Goal: Transaction & Acquisition: Purchase product/service

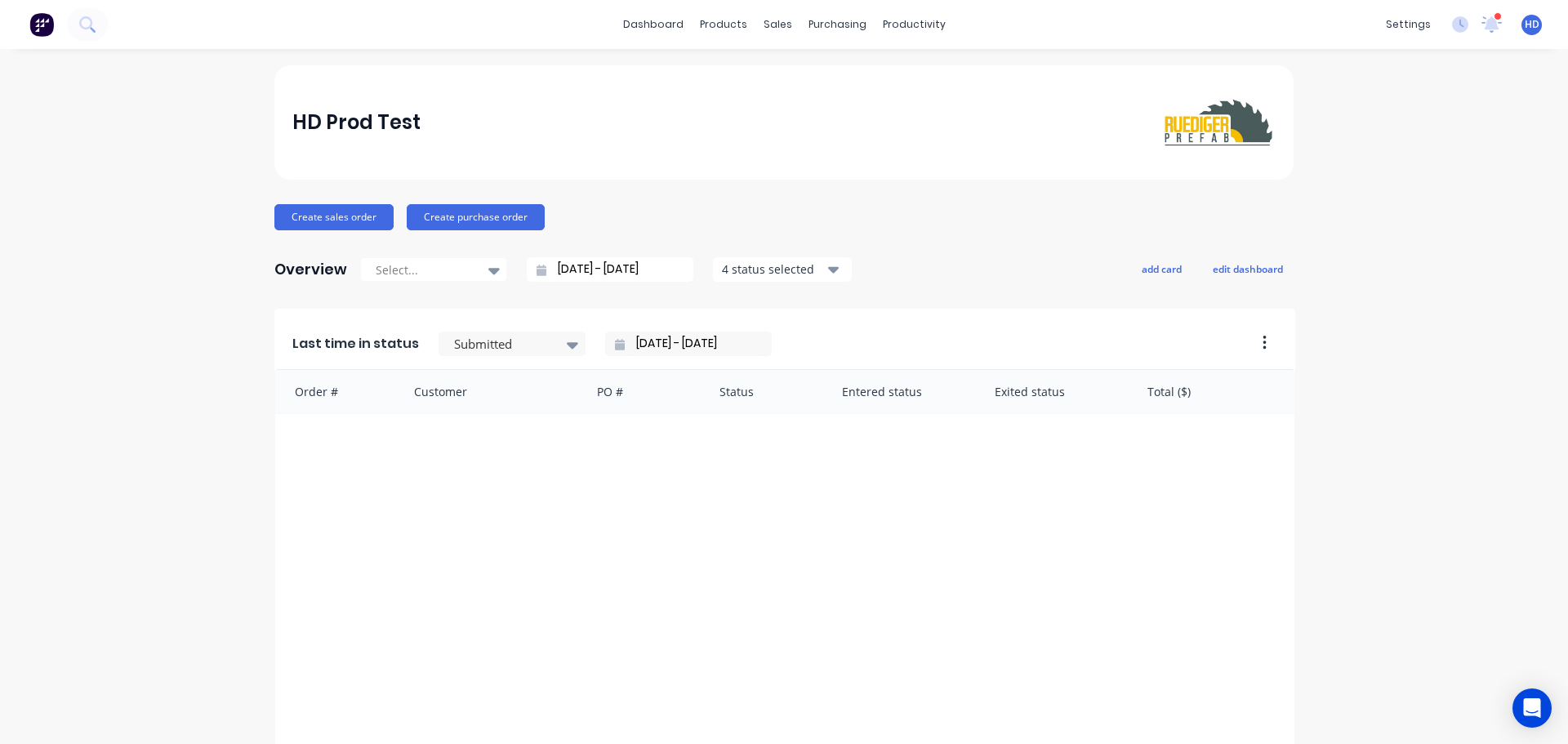
click at [396, 53] on div "dashboard products sales purchasing productivity dashboard products Product Cat…" at bounding box center [784, 372] width 1568 height 744
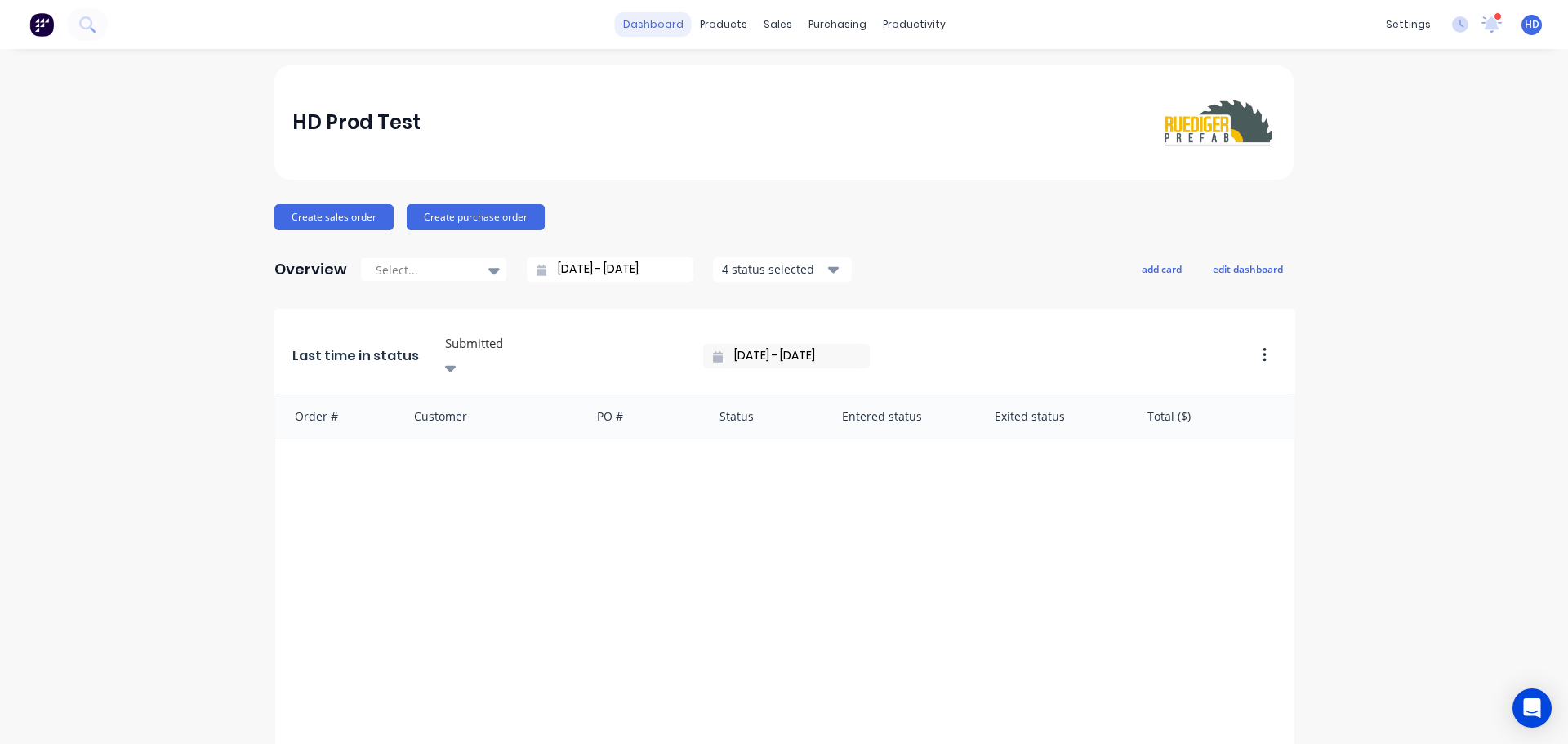
click at [650, 33] on link "dashboard" at bounding box center [653, 24] width 77 height 24
click at [673, 32] on link "dashboard" at bounding box center [653, 24] width 77 height 24
drag, startPoint x: 711, startPoint y: 23, endPoint x: 712, endPoint y: 42, distance: 19.0
click at [709, 28] on div "products" at bounding box center [723, 24] width 63 height 24
drag, startPoint x: 773, startPoint y: 73, endPoint x: 764, endPoint y: 76, distance: 9.5
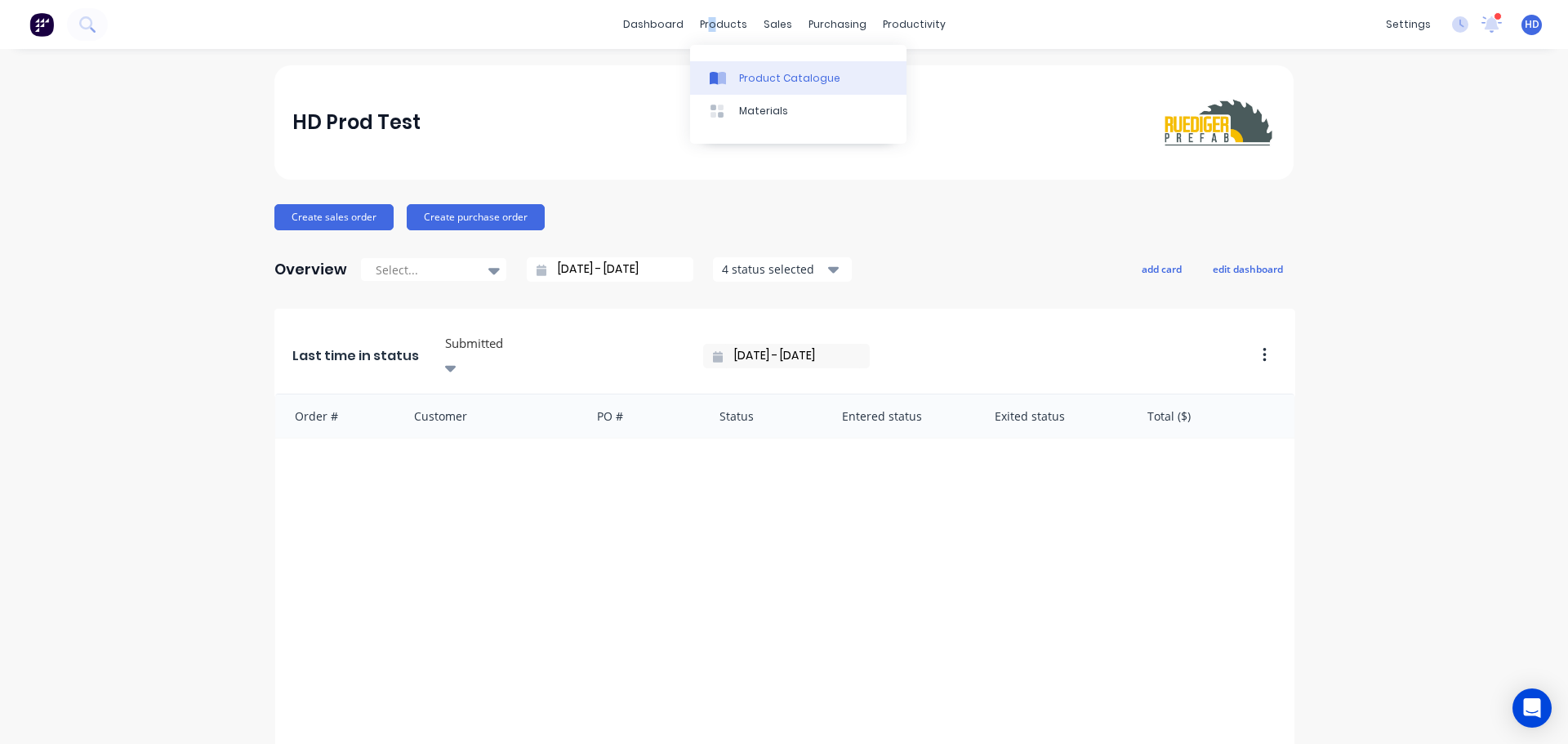
click at [771, 73] on div "Product Catalogue" at bounding box center [789, 78] width 101 height 15
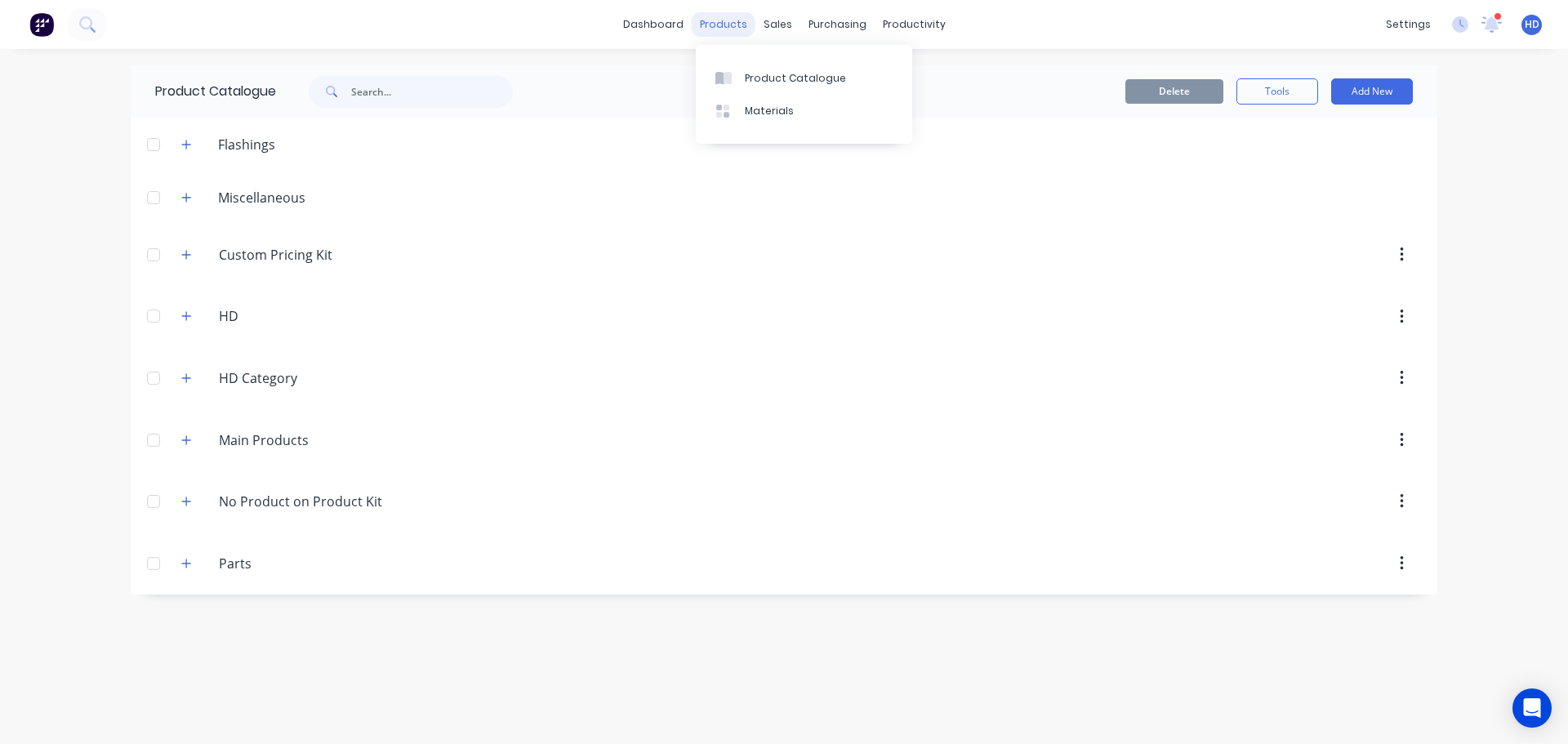
click at [732, 13] on div "products" at bounding box center [723, 24] width 63 height 24
click at [771, 116] on div "Materials" at bounding box center [769, 111] width 49 height 15
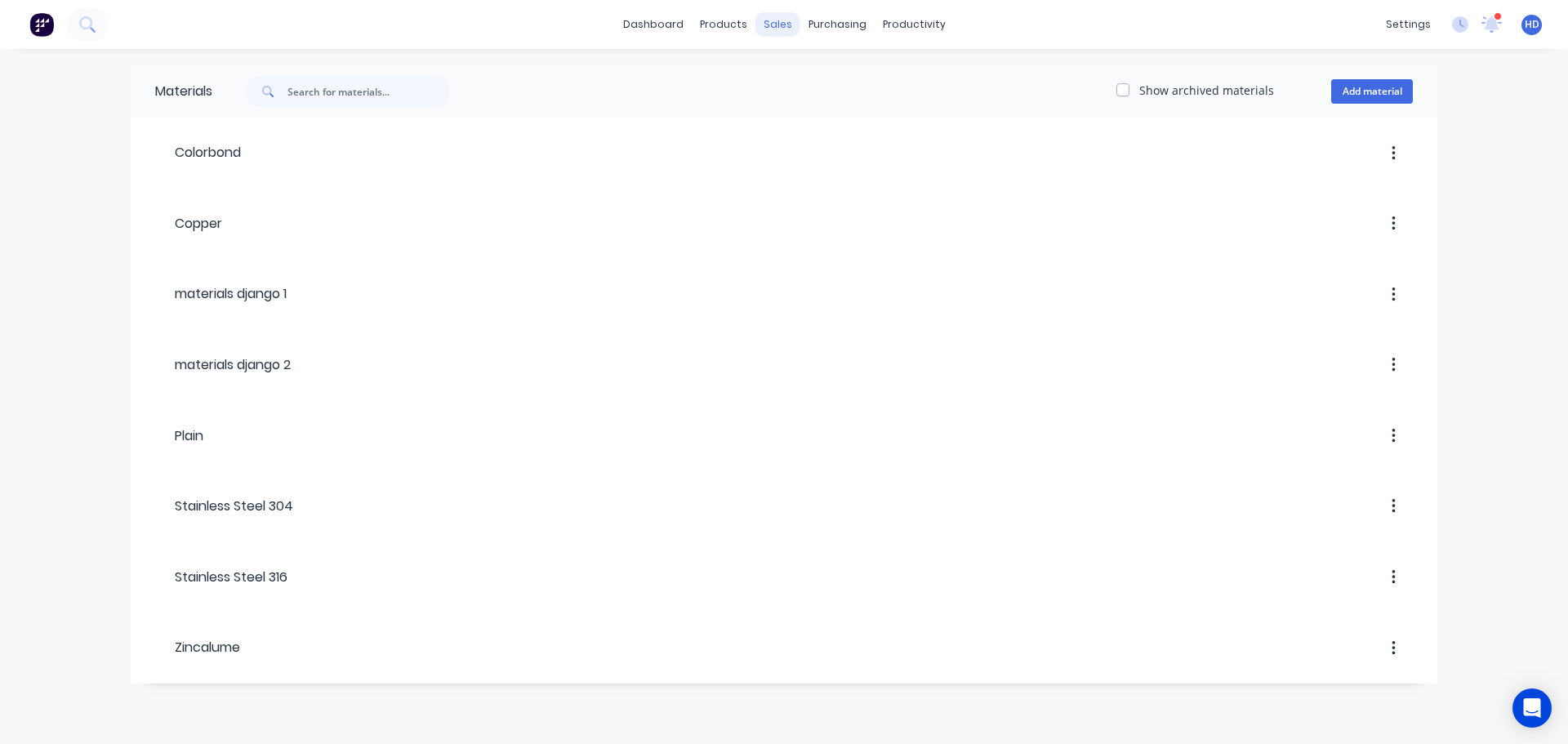
click at [784, 29] on div "sales" at bounding box center [778, 24] width 45 height 24
click at [823, 75] on div "Sales Orders" at bounding box center [838, 78] width 67 height 15
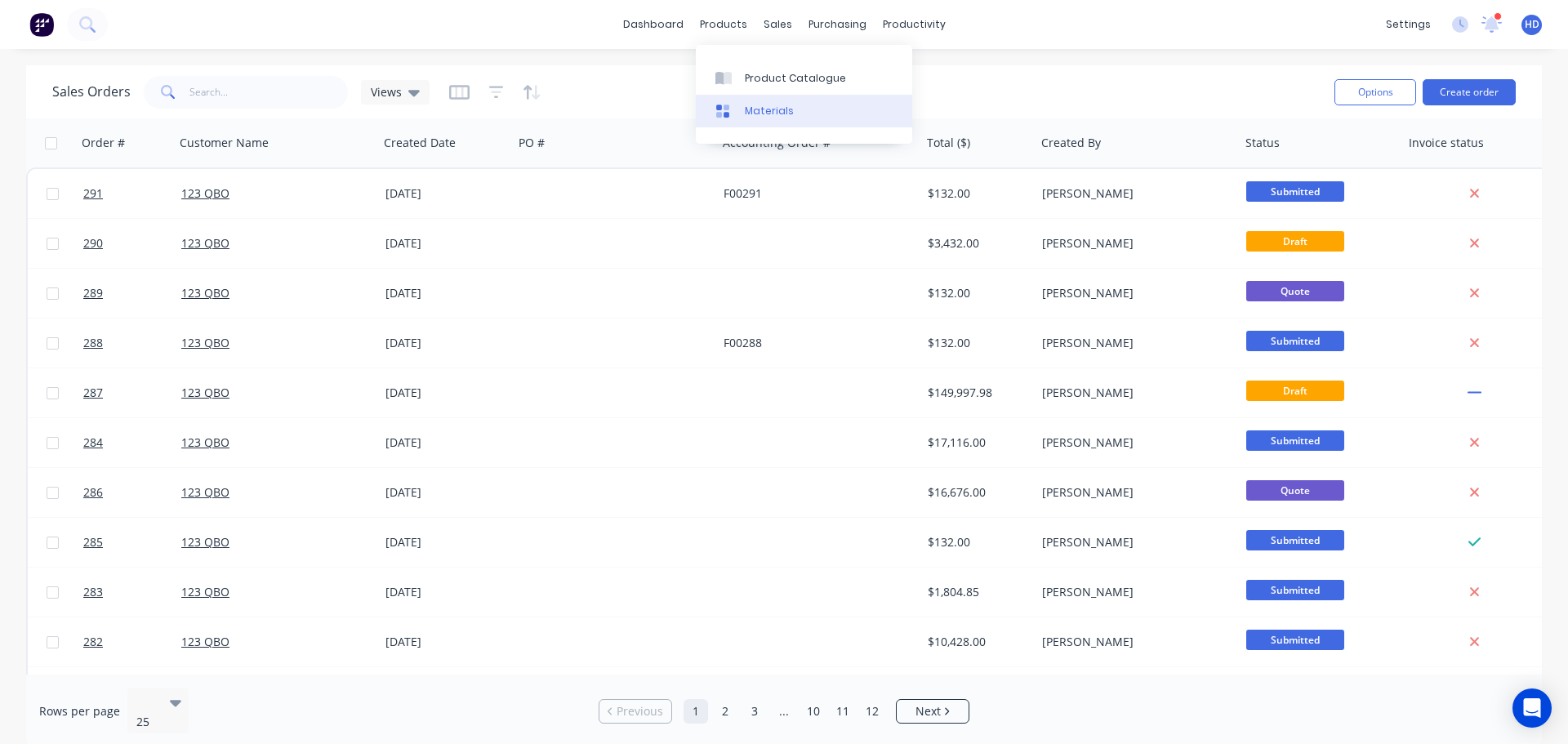
click at [790, 103] on link "Materials" at bounding box center [804, 111] width 216 height 33
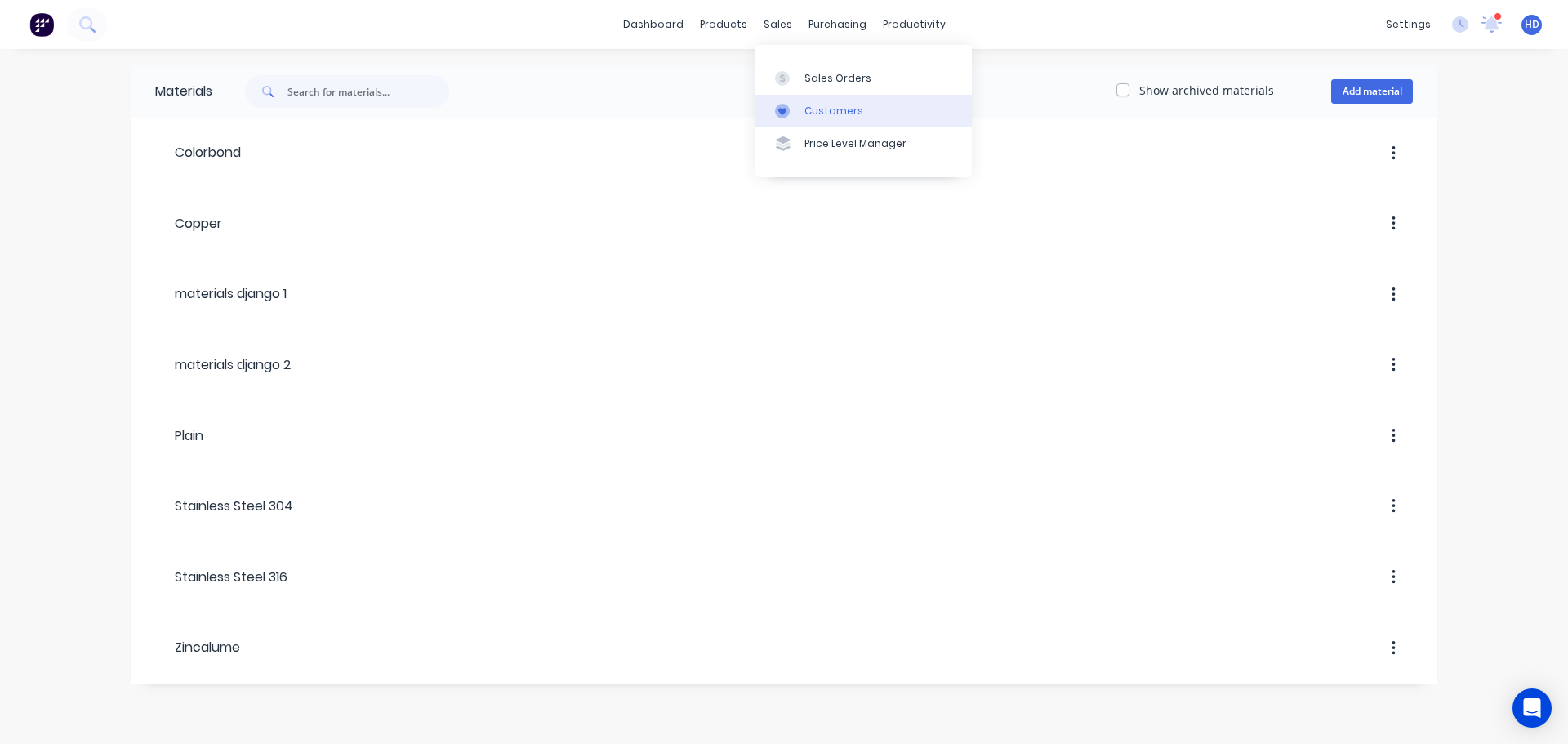
click at [829, 114] on div "Customers" at bounding box center [834, 111] width 58 height 15
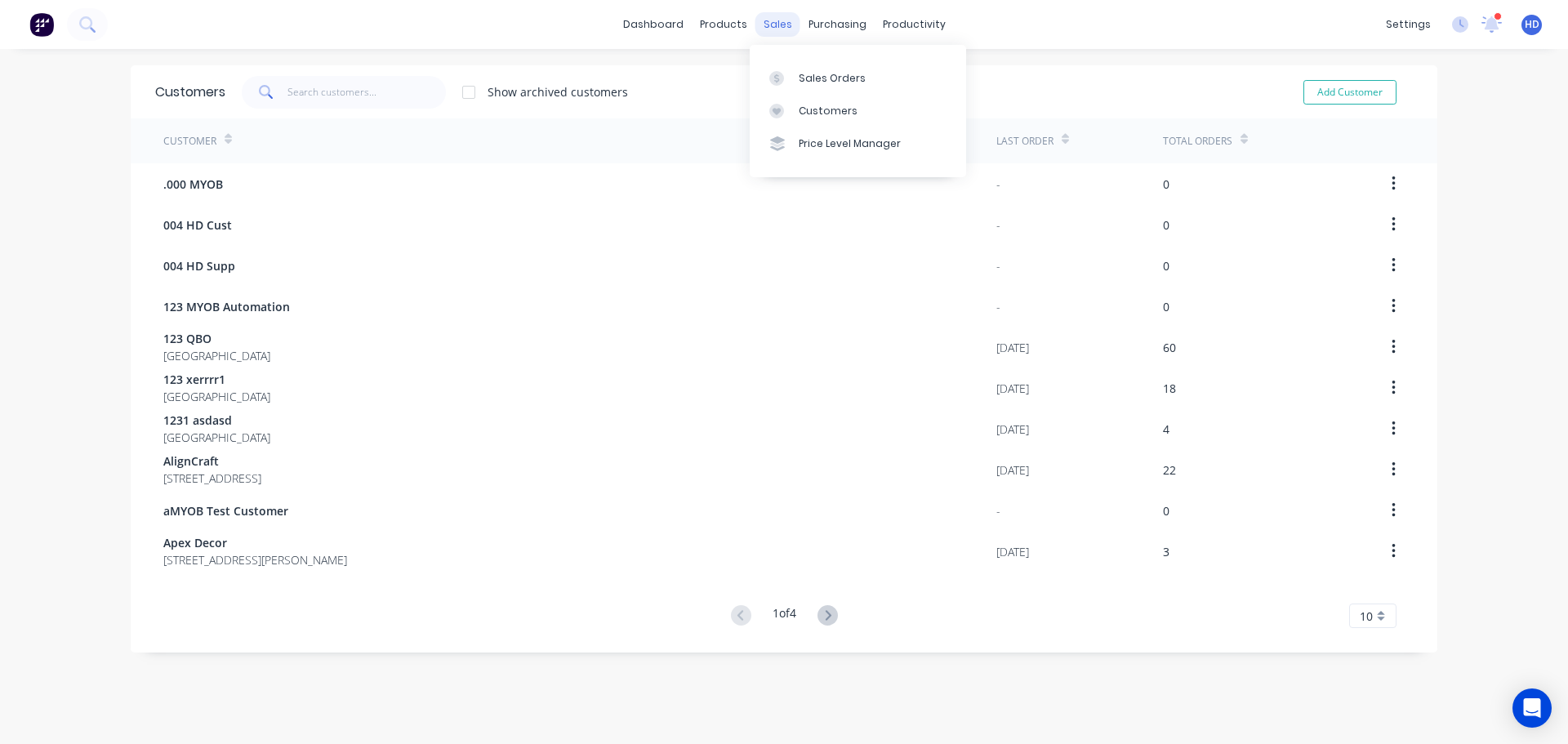
click at [755, 21] on div "sales" at bounding box center [778, 24] width 45 height 24
click at [816, 147] on div "Price Level Manager" at bounding box center [850, 143] width 102 height 15
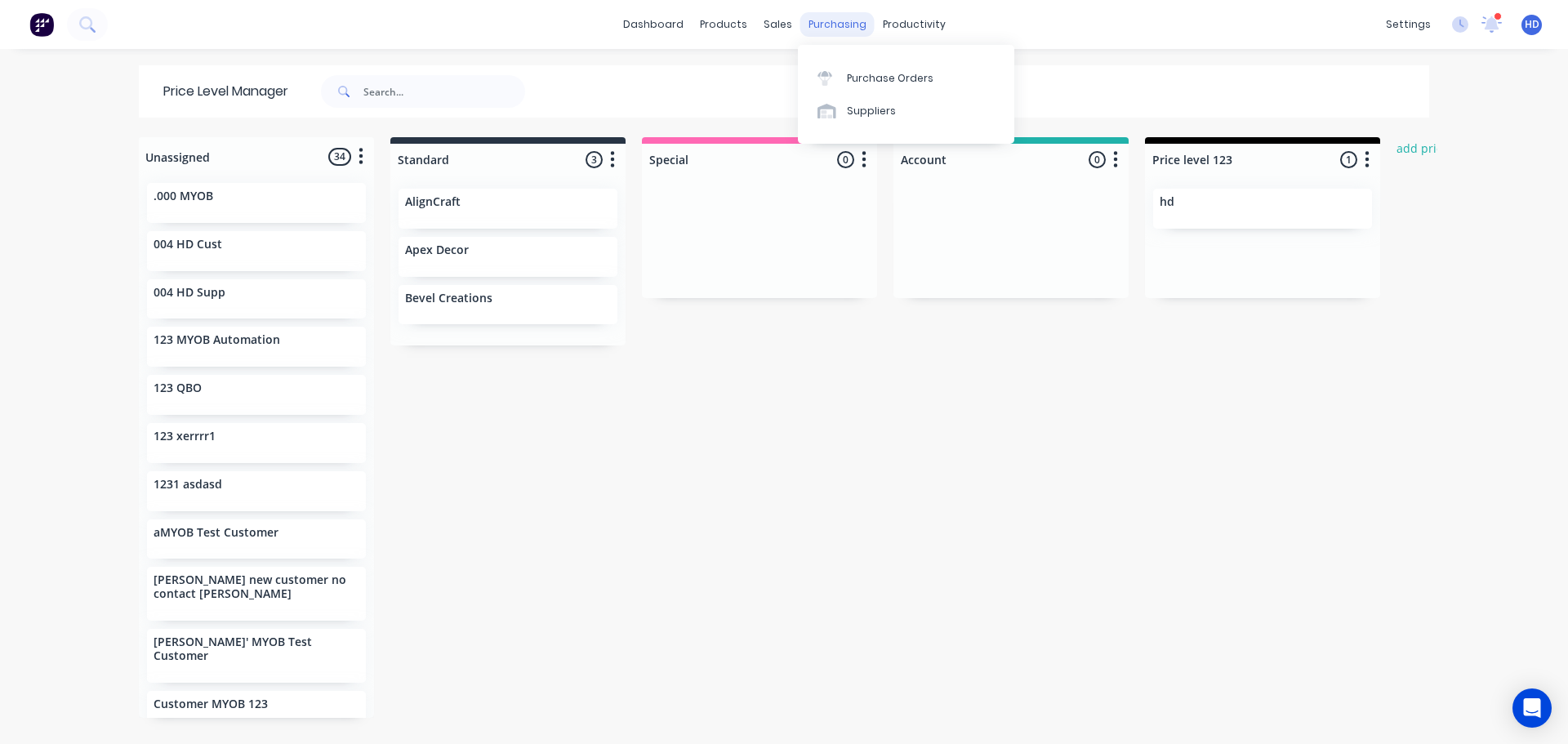
click at [829, 32] on div "purchasing" at bounding box center [837, 24] width 74 height 24
click at [874, 83] on div "Purchase Orders" at bounding box center [890, 78] width 87 height 15
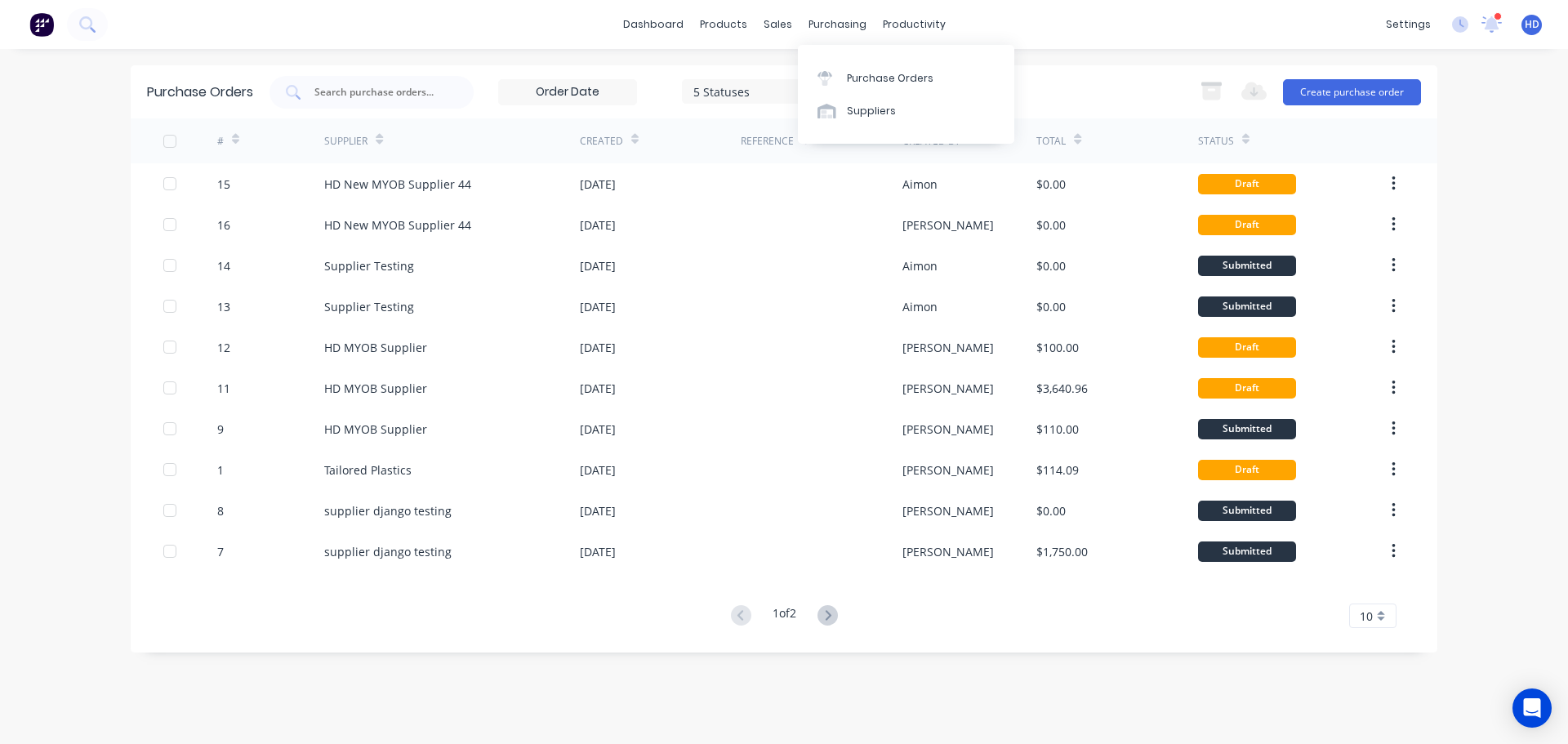
drag, startPoint x: 843, startPoint y: 104, endPoint x: 880, endPoint y: 44, distance: 70.5
click at [844, 104] on link "Suppliers" at bounding box center [905, 111] width 216 height 33
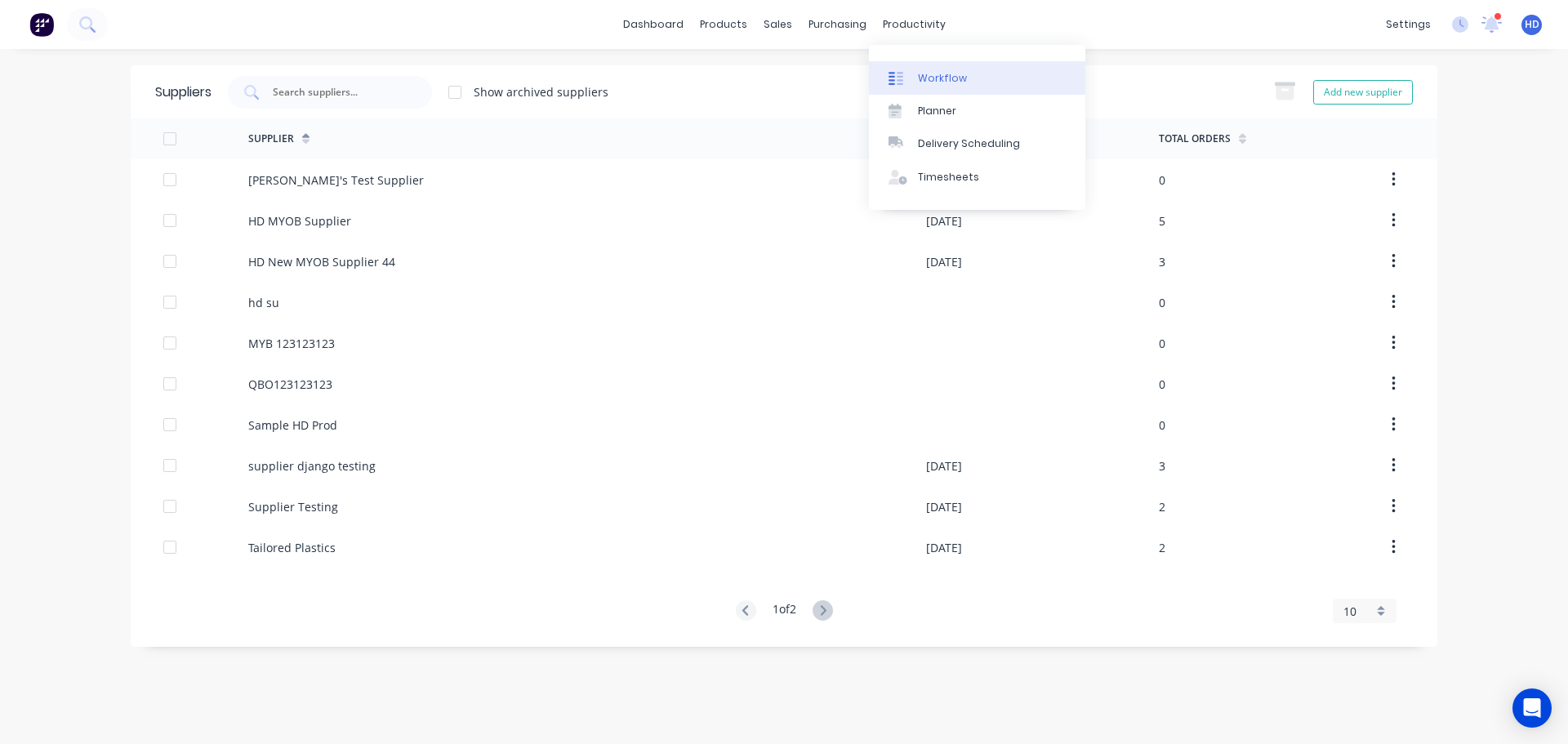
click at [927, 78] on div "Workflow" at bounding box center [942, 78] width 49 height 15
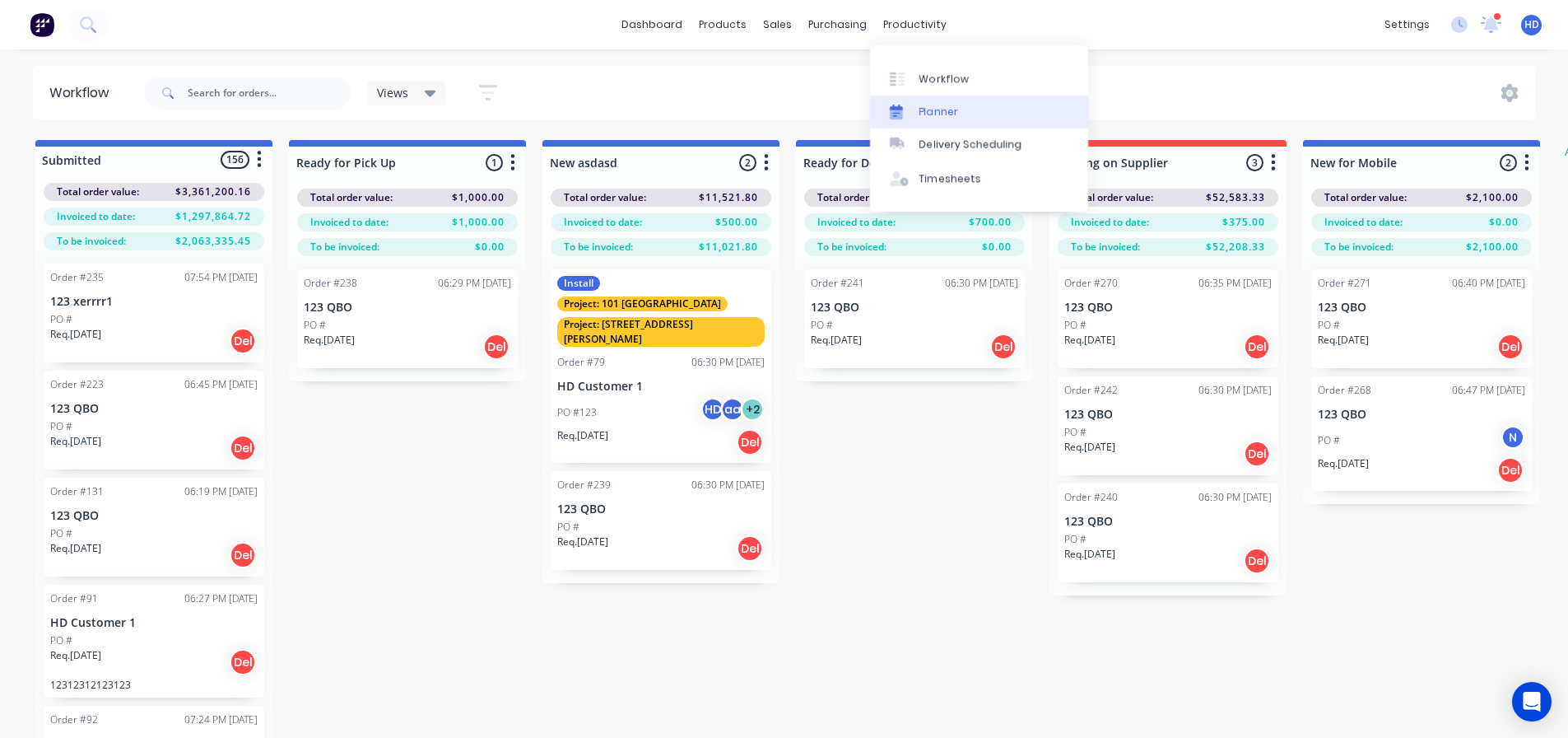
click at [978, 104] on link "Planner" at bounding box center [978, 112] width 218 height 33
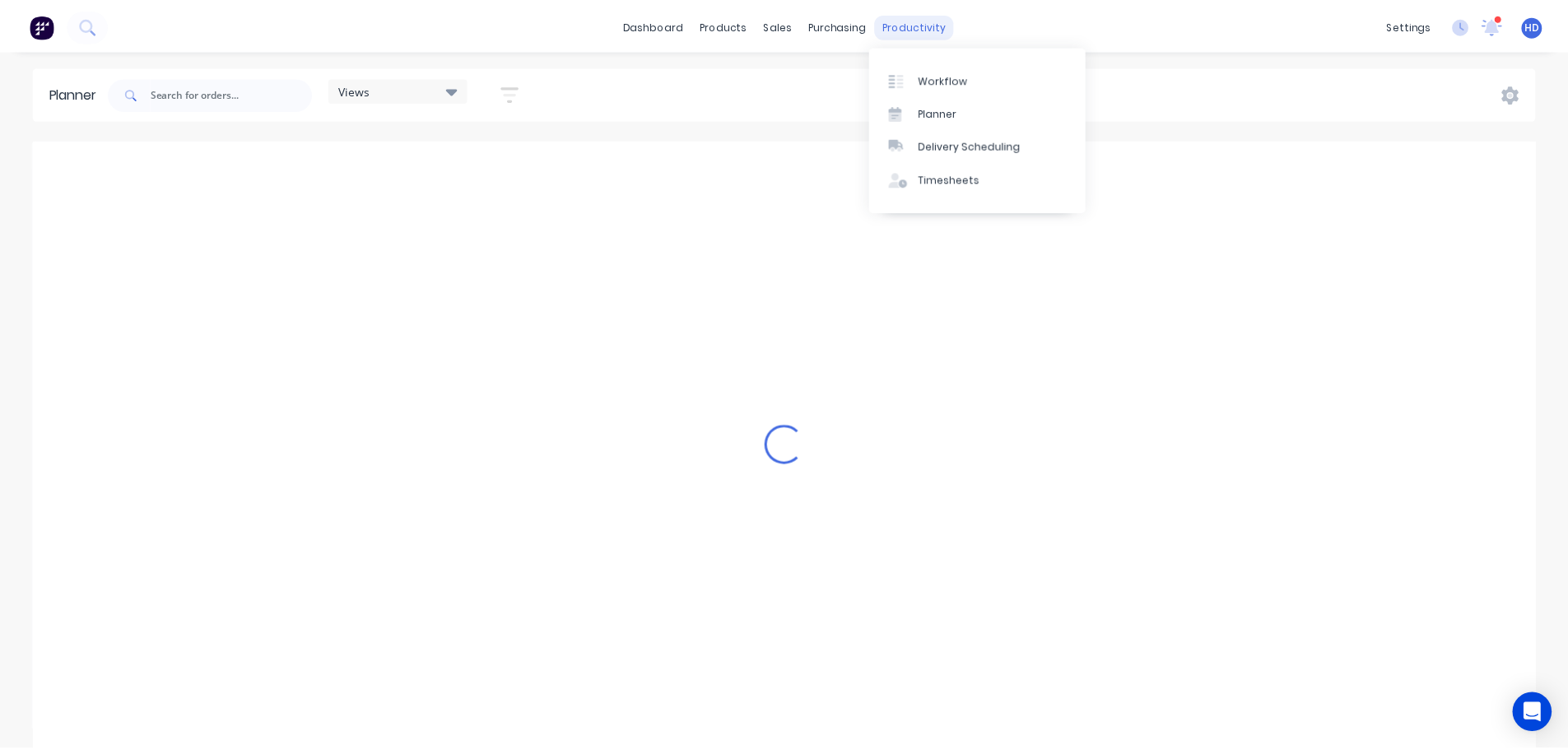
scroll to position [0, 1024]
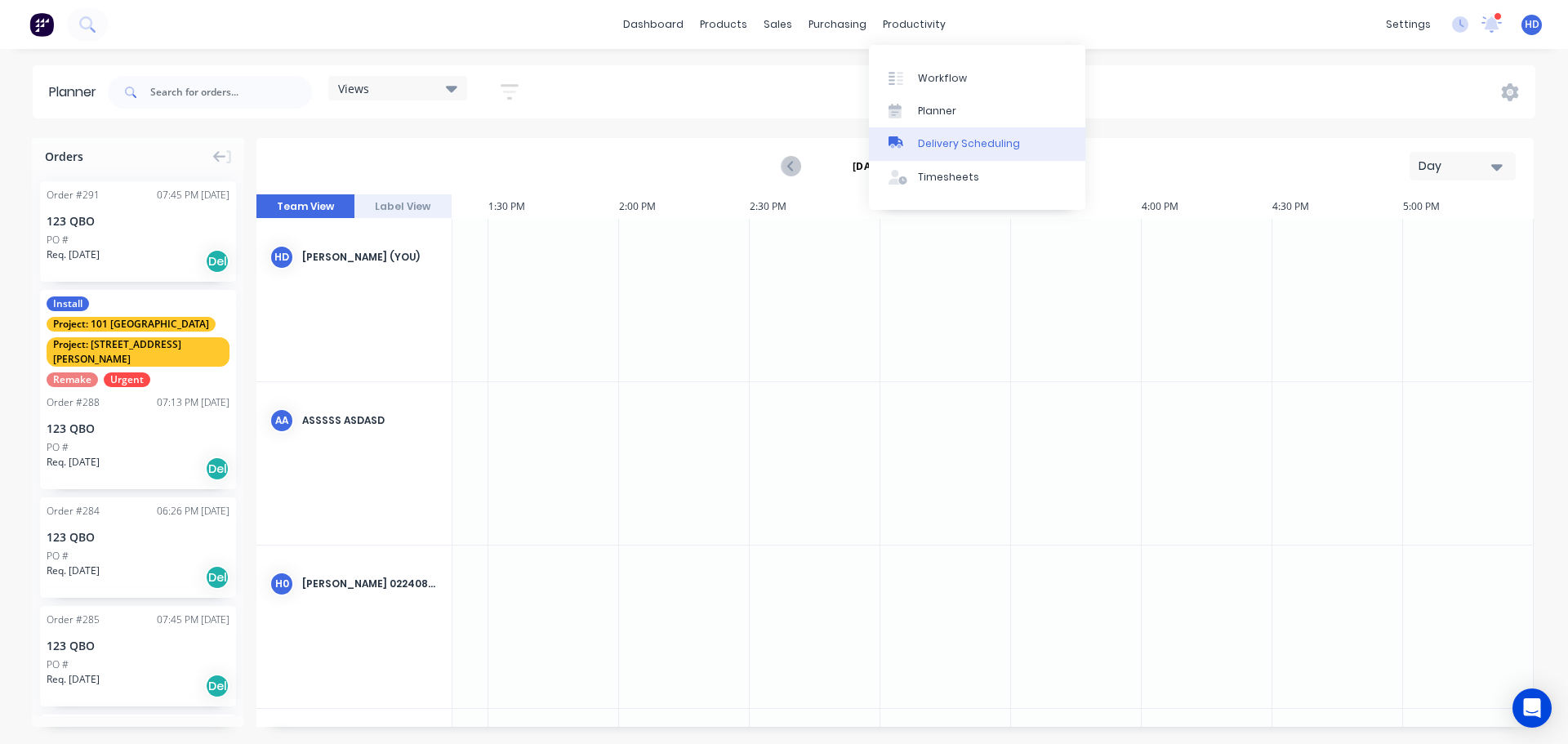
click at [955, 135] on link "Delivery Scheduling" at bounding box center [976, 143] width 216 height 33
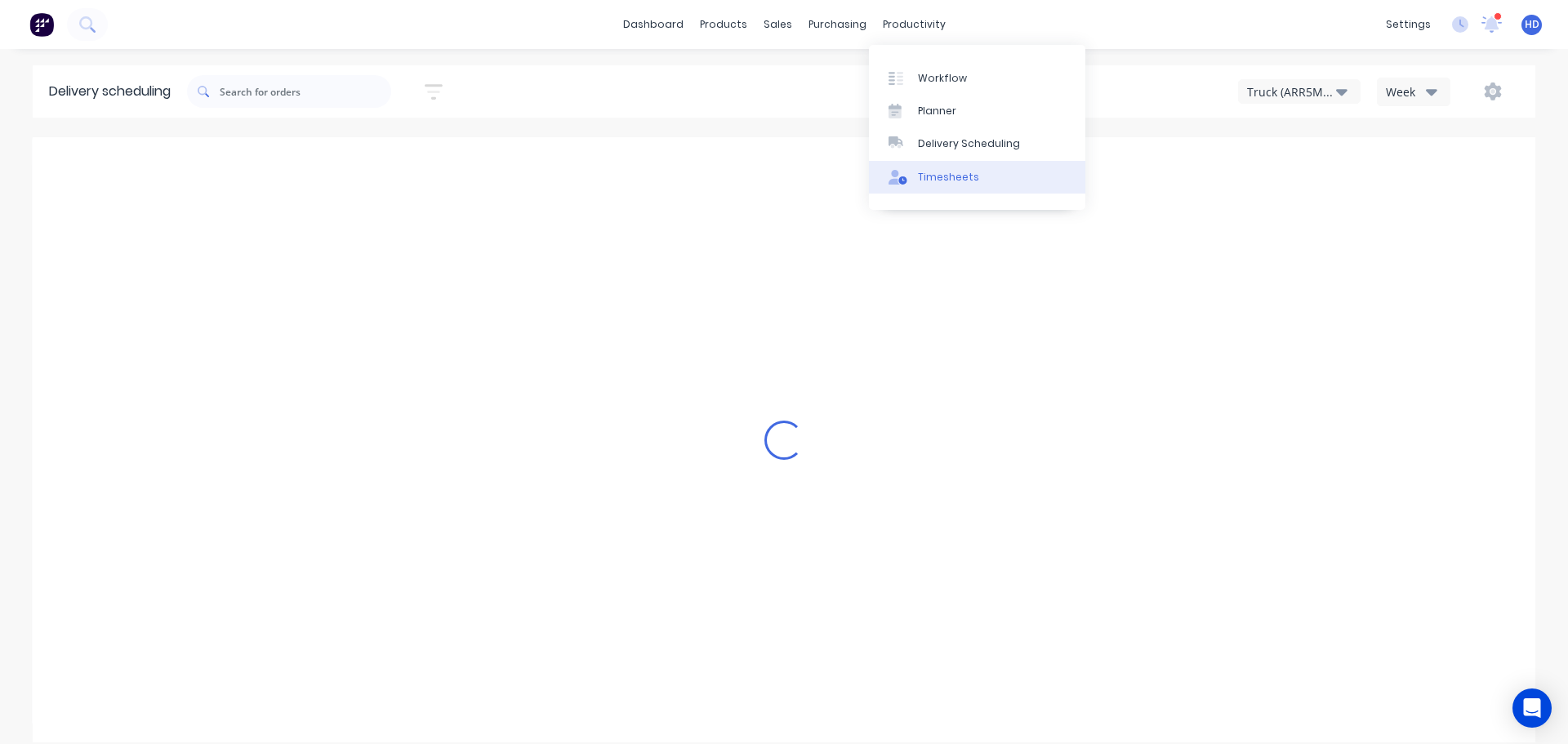
click at [938, 172] on div "Timesheets" at bounding box center [948, 178] width 61 height 15
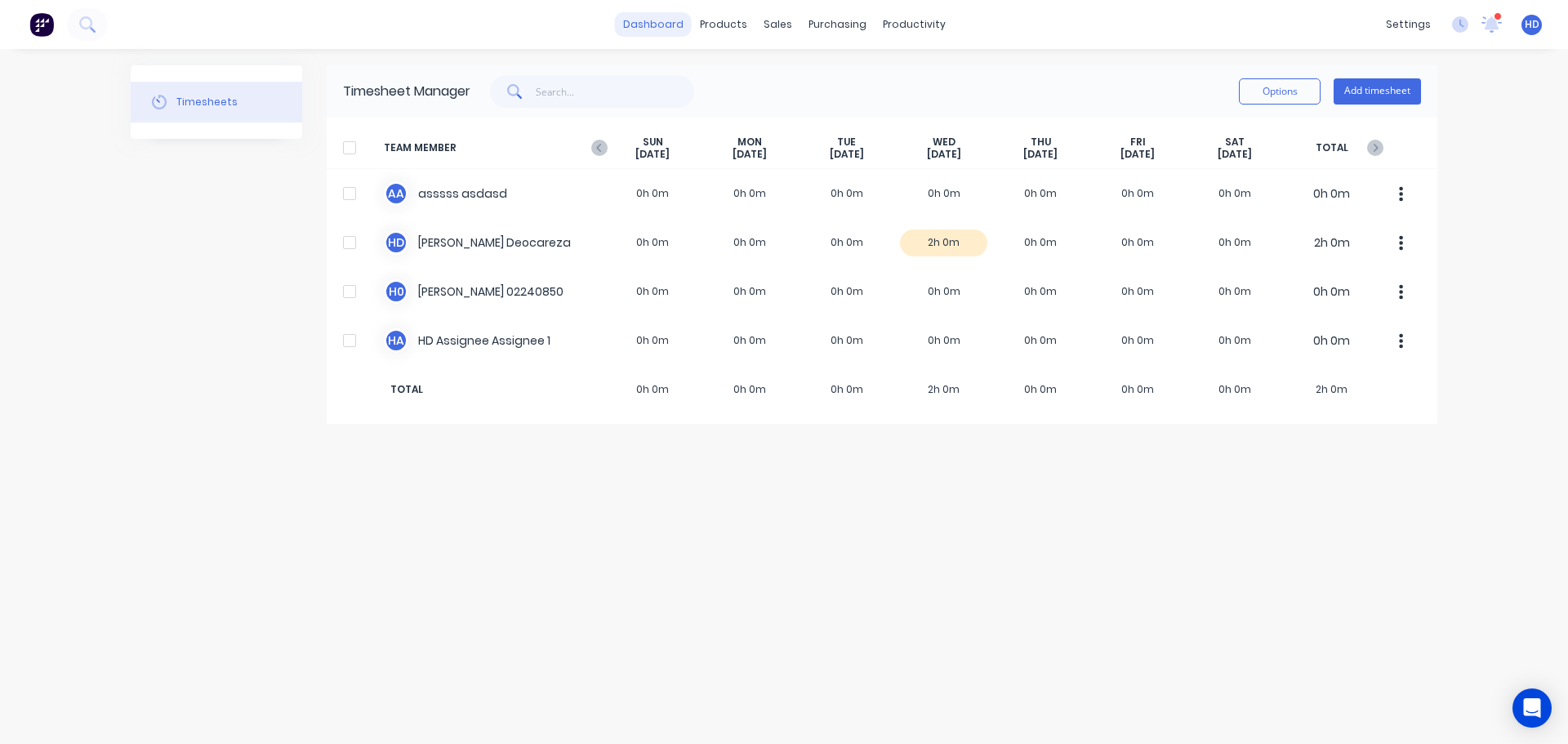
click at [663, 19] on link "dashboard" at bounding box center [653, 24] width 77 height 24
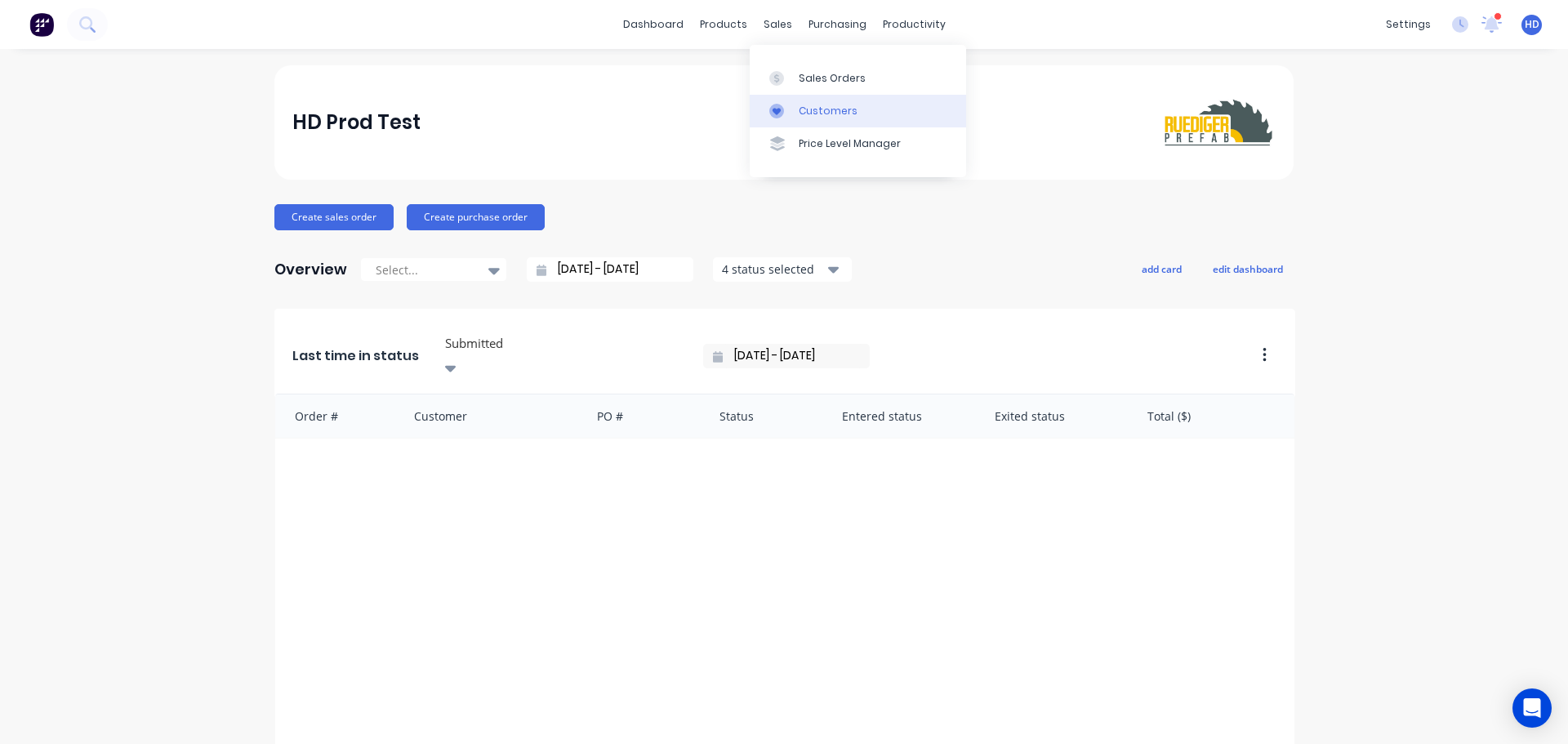
click at [823, 100] on link "Customers" at bounding box center [857, 111] width 216 height 33
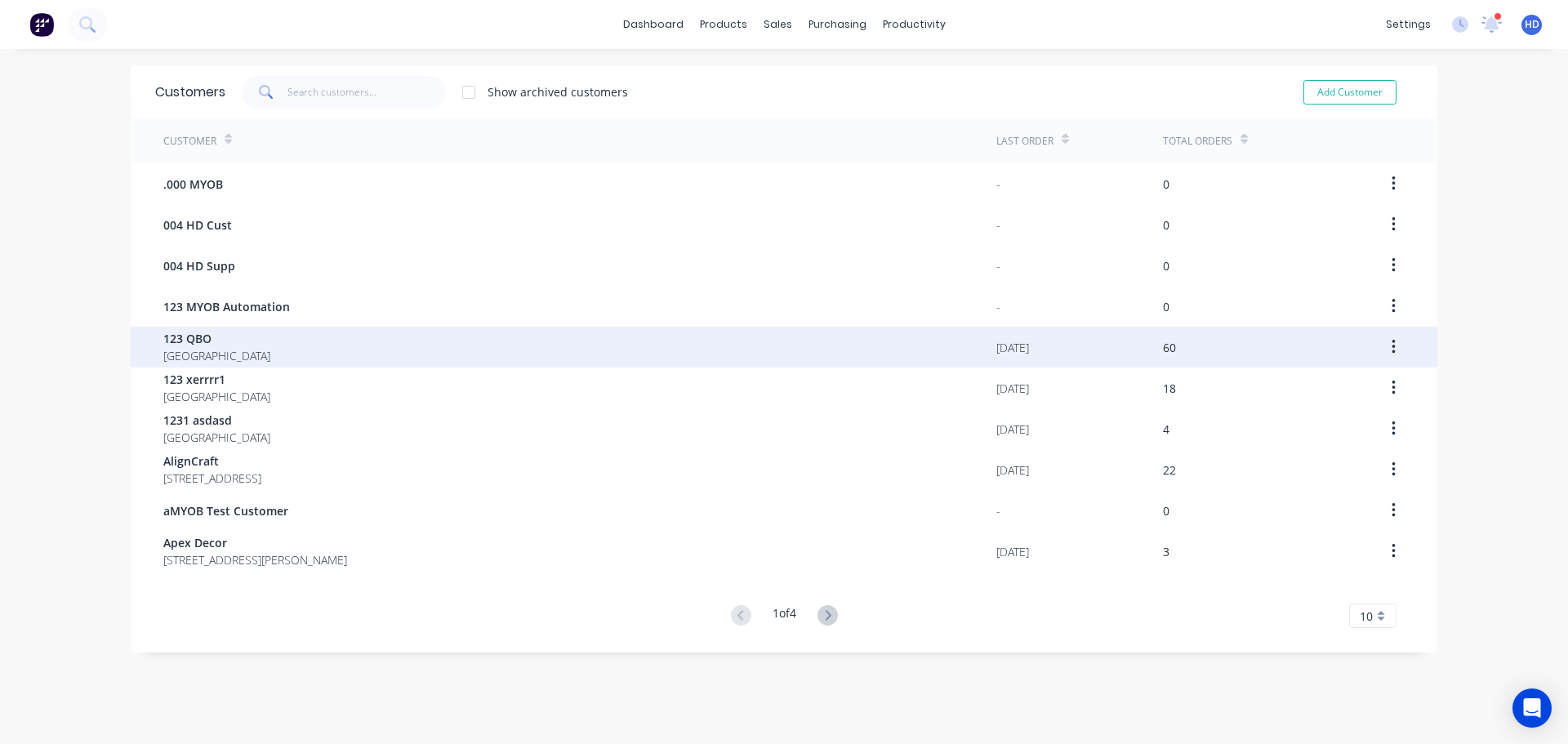
click at [299, 349] on div "123 QBO [GEOGRAPHIC_DATA]" at bounding box center [580, 346] width 833 height 41
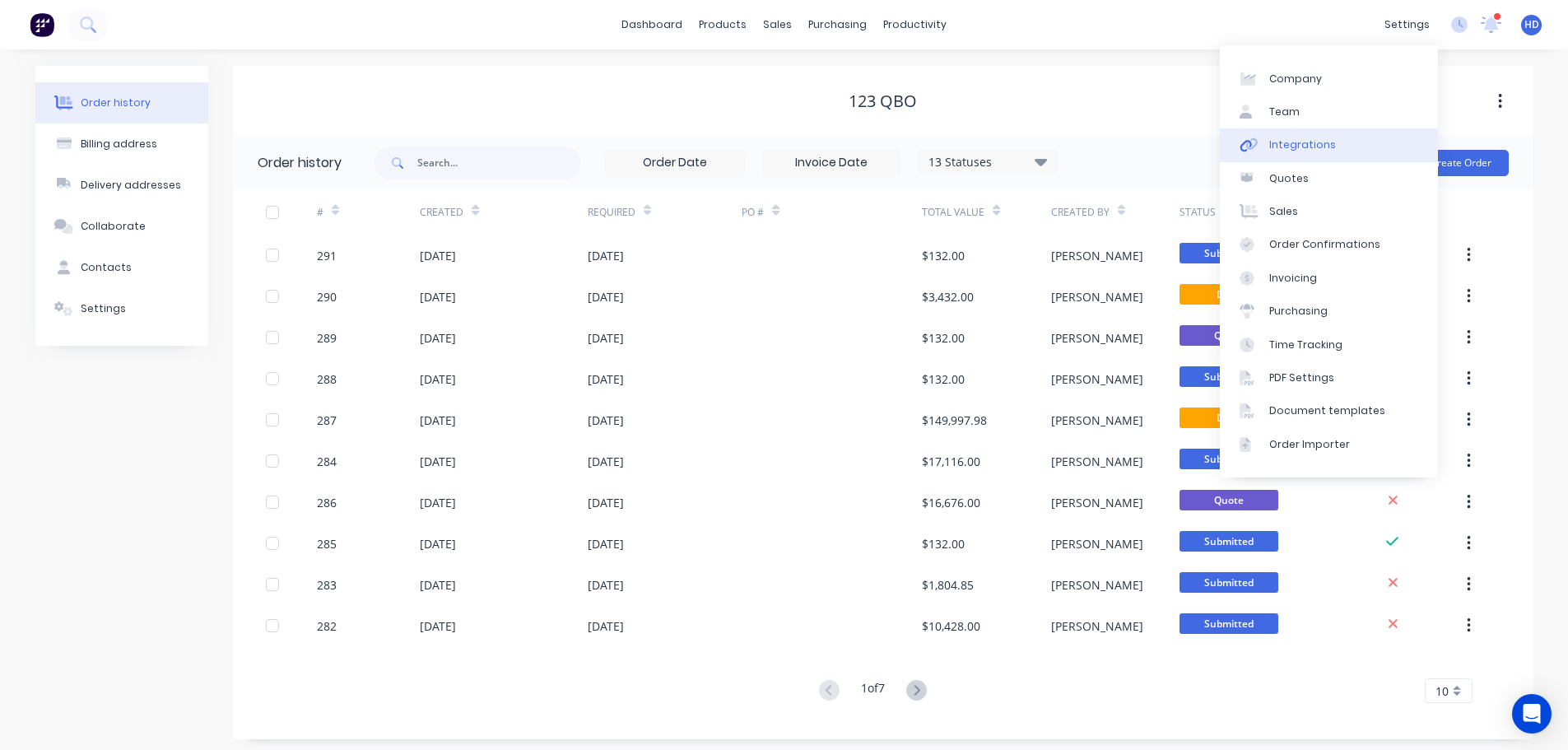
click at [1338, 142] on link "Integrations" at bounding box center [1328, 145] width 218 height 33
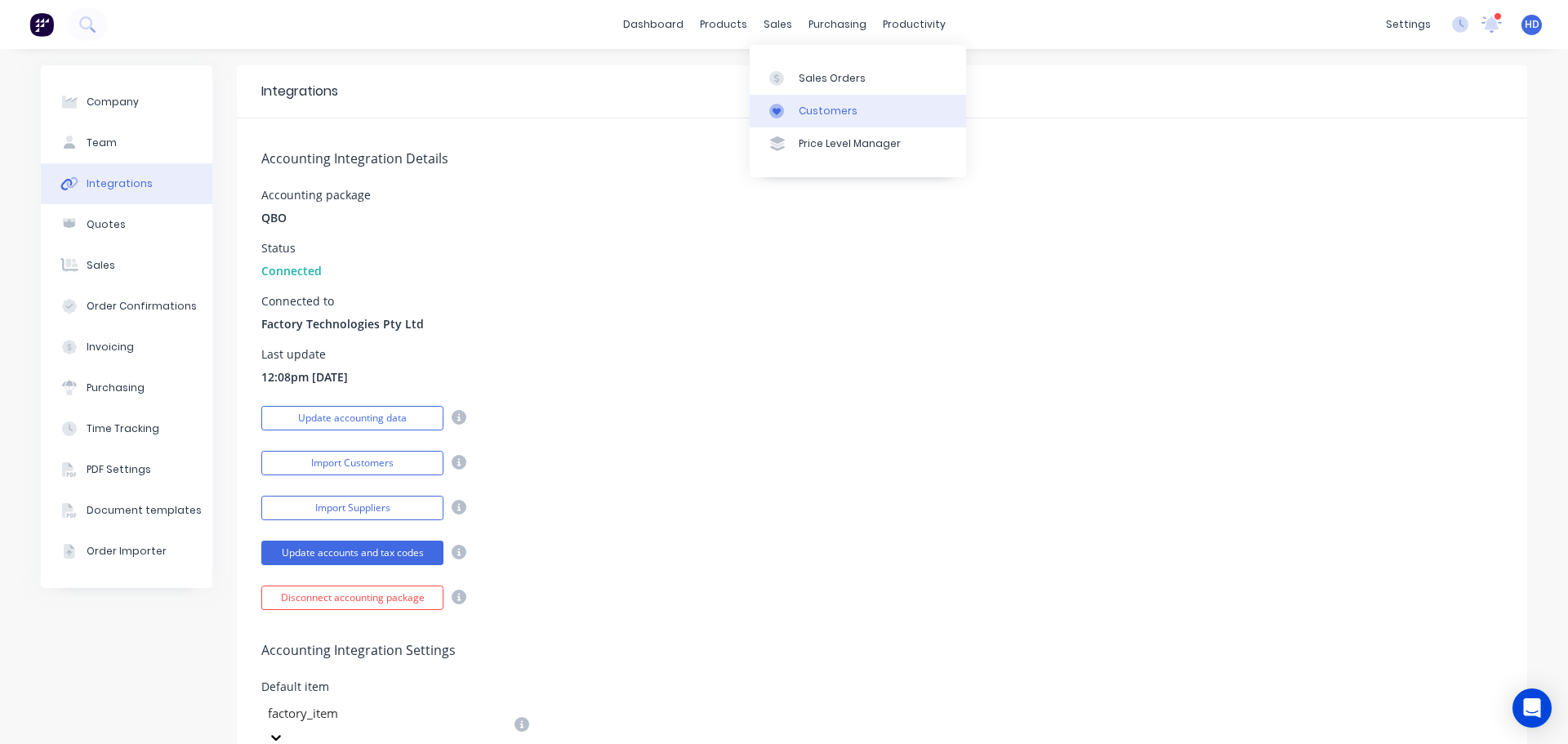
click at [803, 108] on div "Customers" at bounding box center [828, 111] width 58 height 15
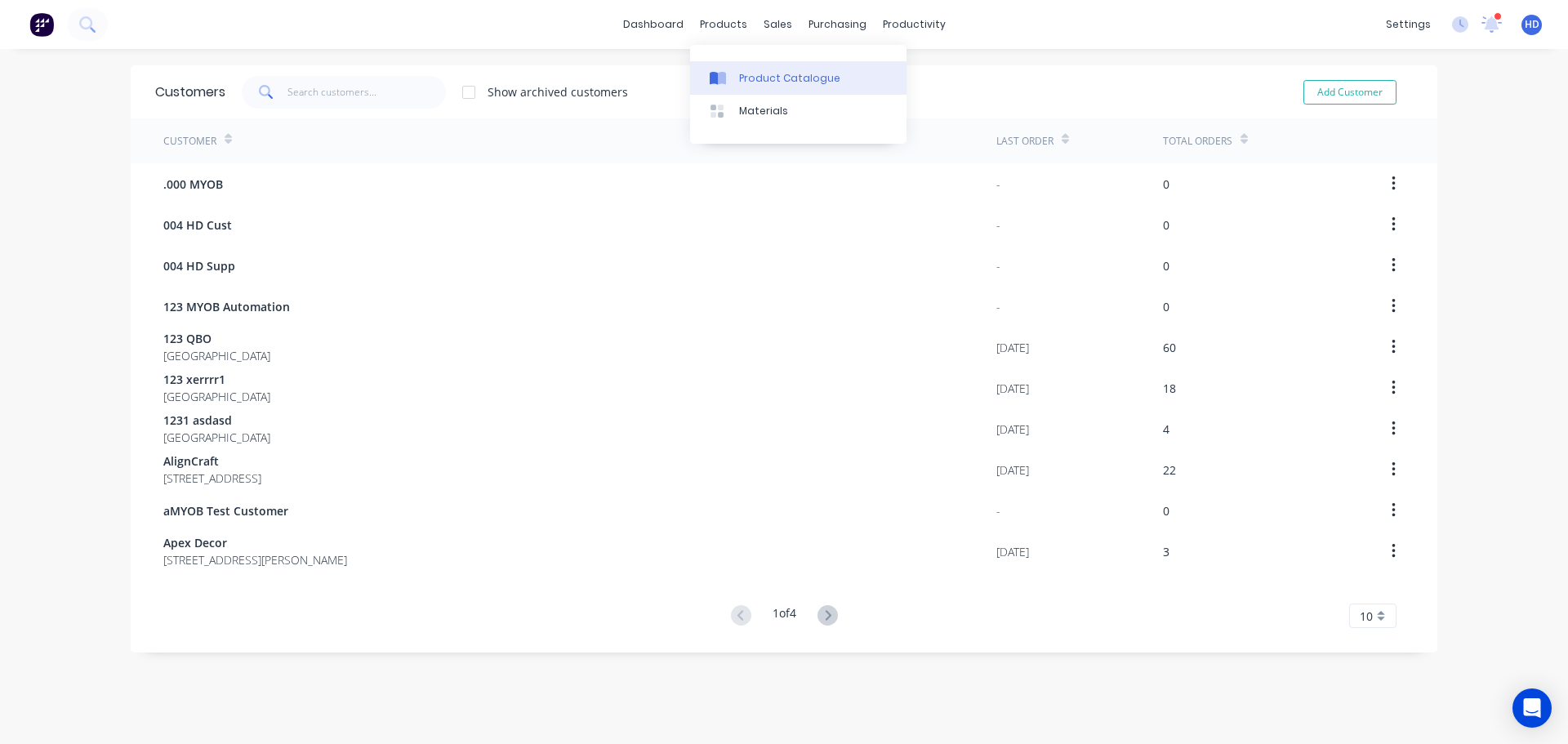
click at [779, 77] on div "Product Catalogue" at bounding box center [789, 78] width 101 height 15
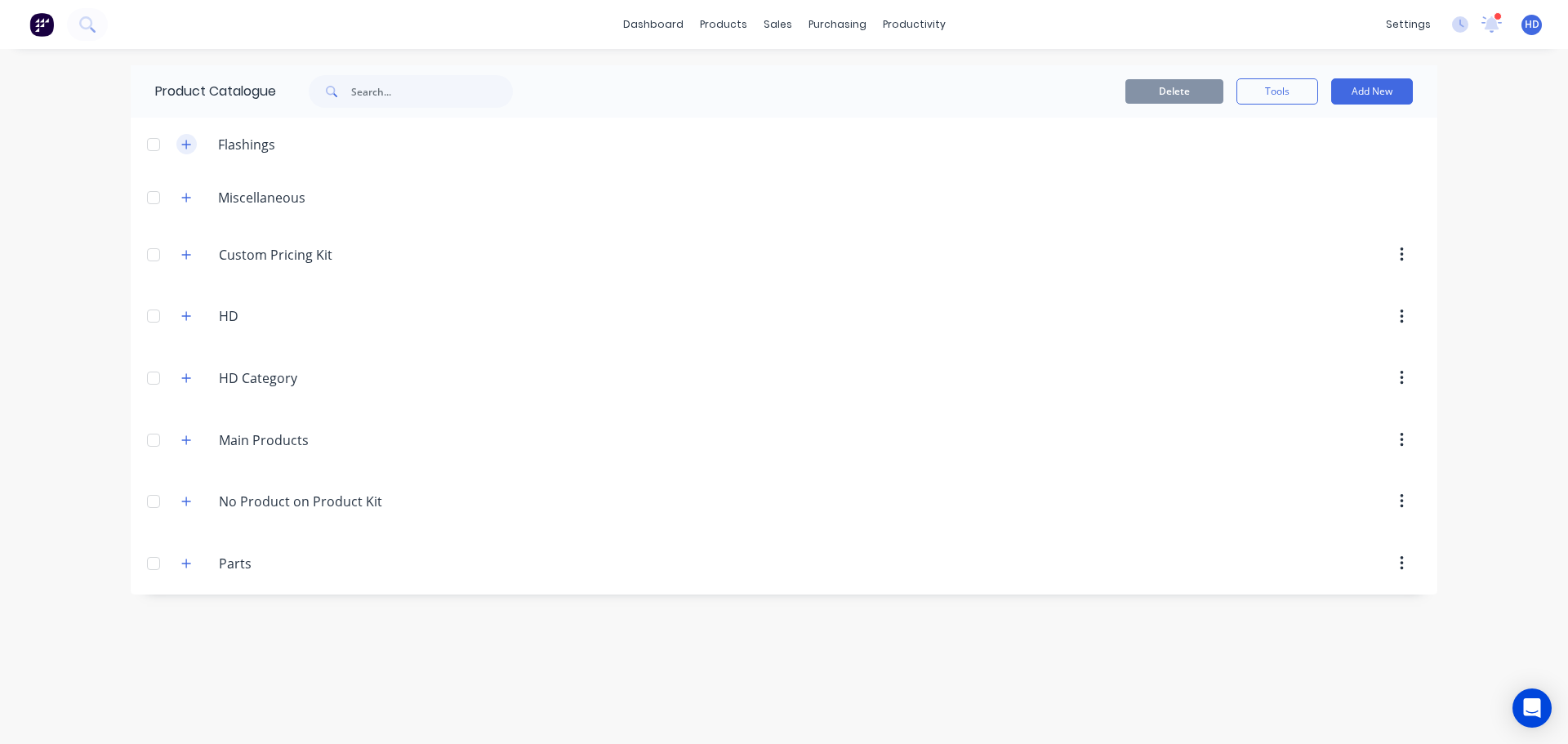
click at [196, 139] on button "button" at bounding box center [186, 144] width 20 height 20
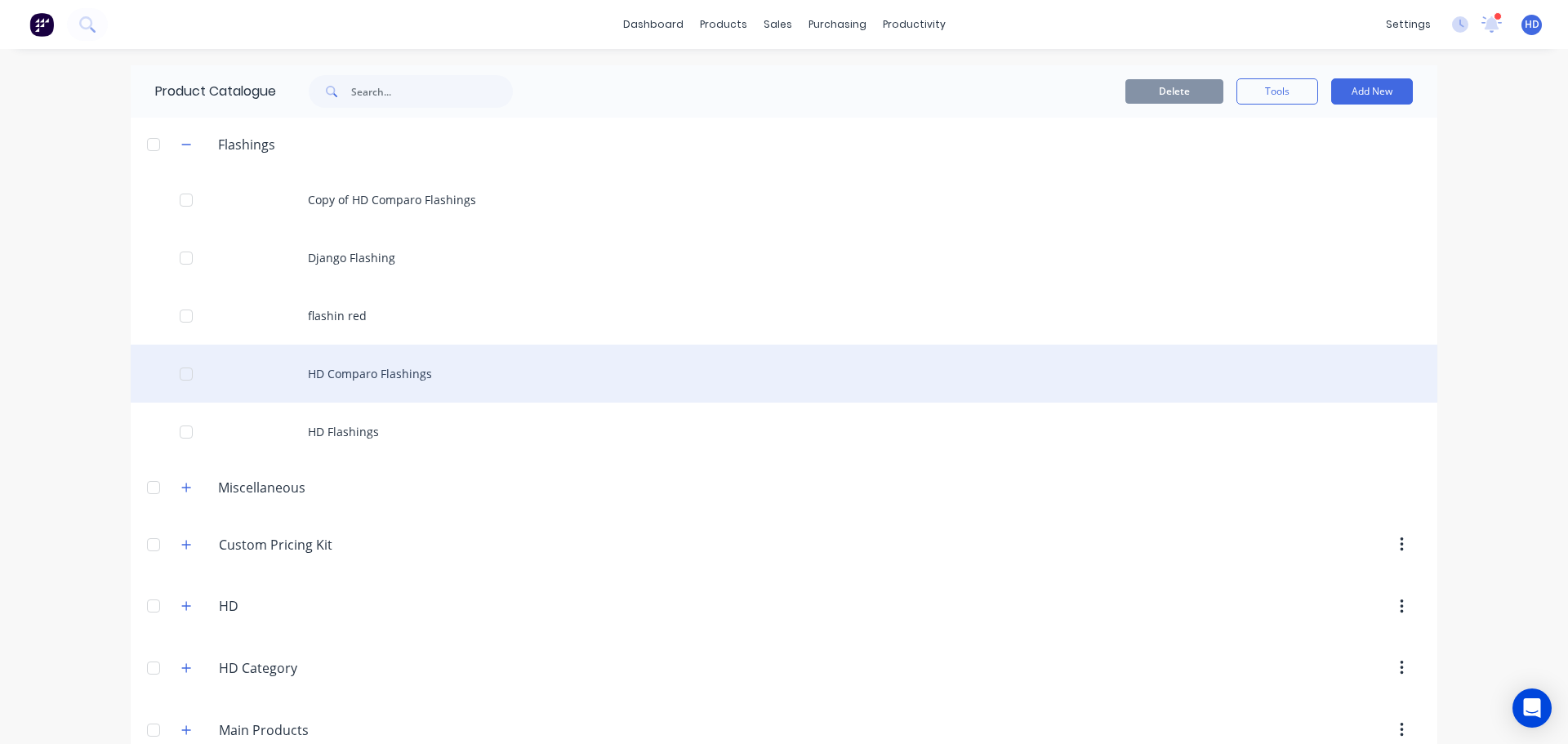
click at [382, 376] on div "HD Comparo Flashings" at bounding box center [784, 373] width 1307 height 58
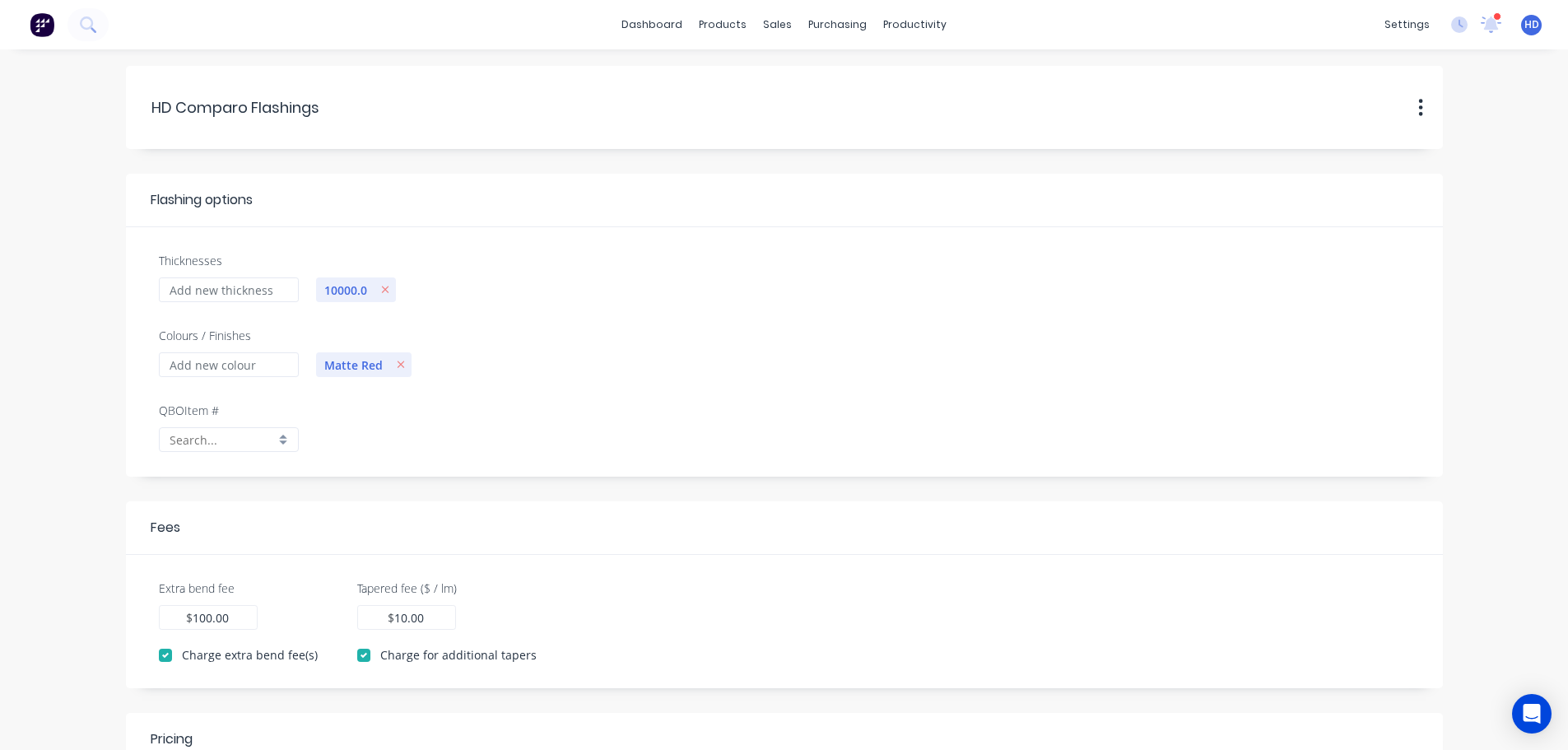
click at [222, 434] on input "text" at bounding box center [222, 440] width 105 height 18
click at [264, 564] on div "factory_item" at bounding box center [241, 566] width 162 height 29
type input "factory_item"
click at [625, 304] on div "10000.0" at bounding box center [862, 302] width 1111 height 50
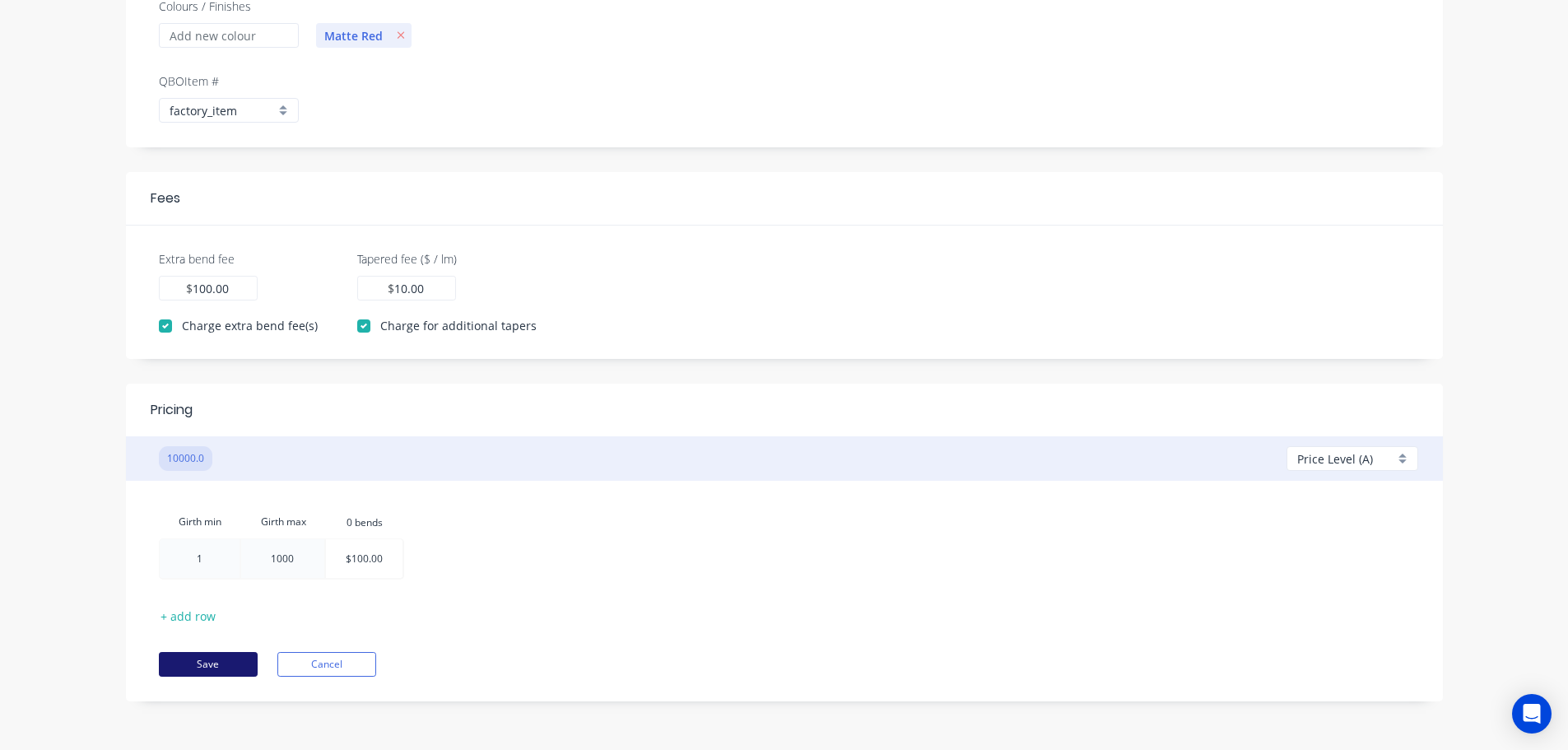
scroll to position [330, 0]
click at [210, 648] on div "Save Cancel" at bounding box center [785, 651] width 1252 height 50
click at [204, 661] on button "Save" at bounding box center [208, 663] width 98 height 24
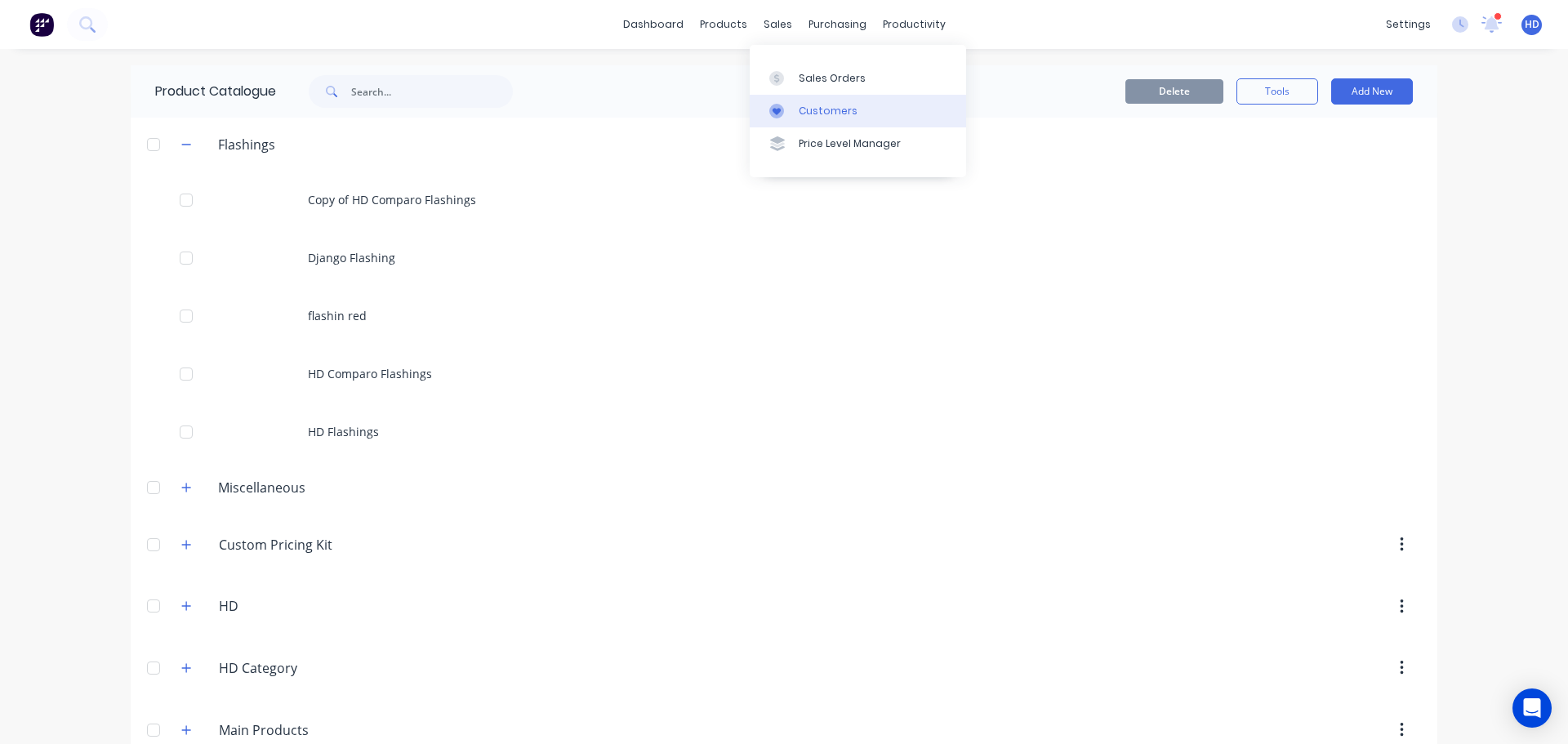
click at [839, 108] on div "Customers" at bounding box center [828, 111] width 58 height 15
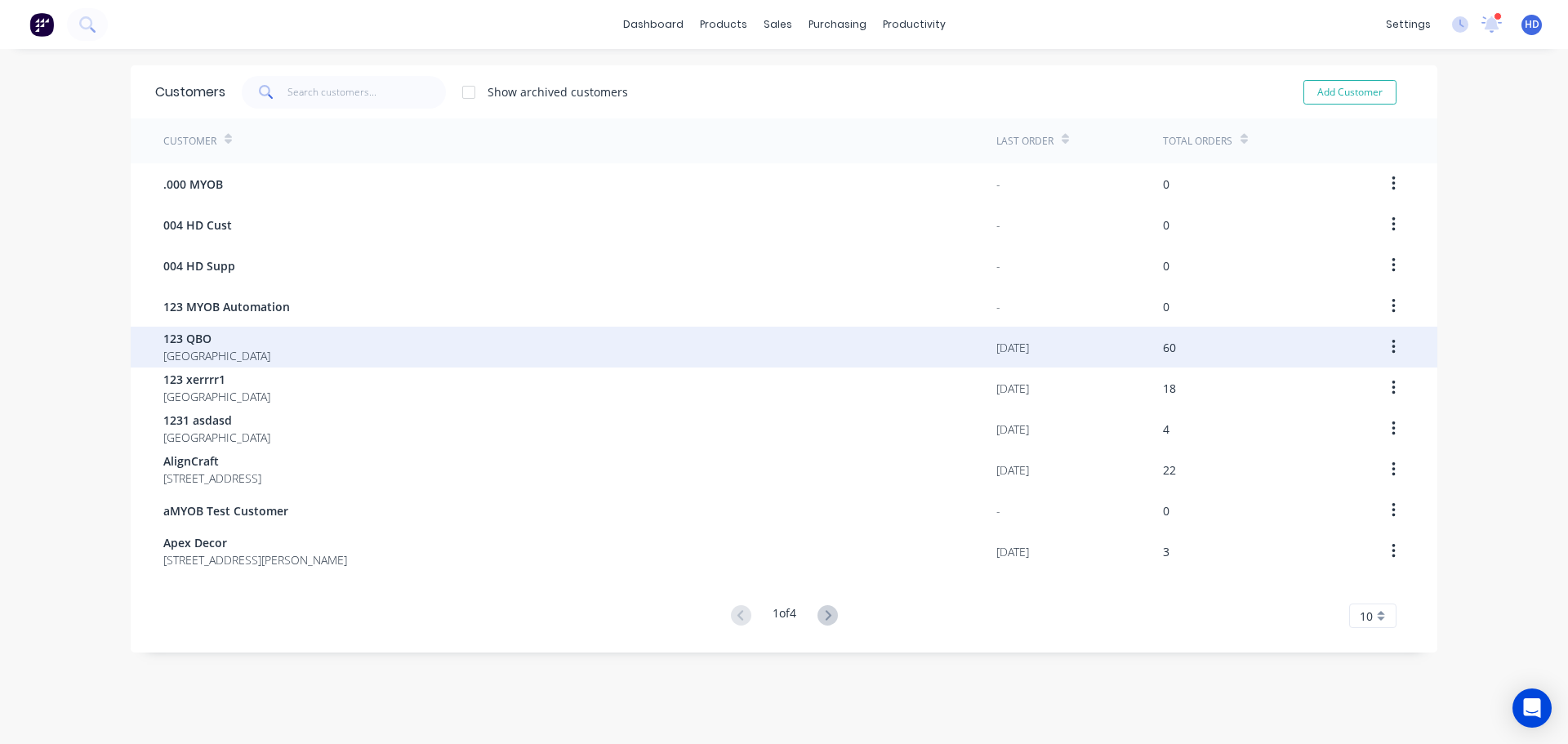
click at [210, 352] on div "123 QBO [GEOGRAPHIC_DATA]" at bounding box center [580, 346] width 833 height 41
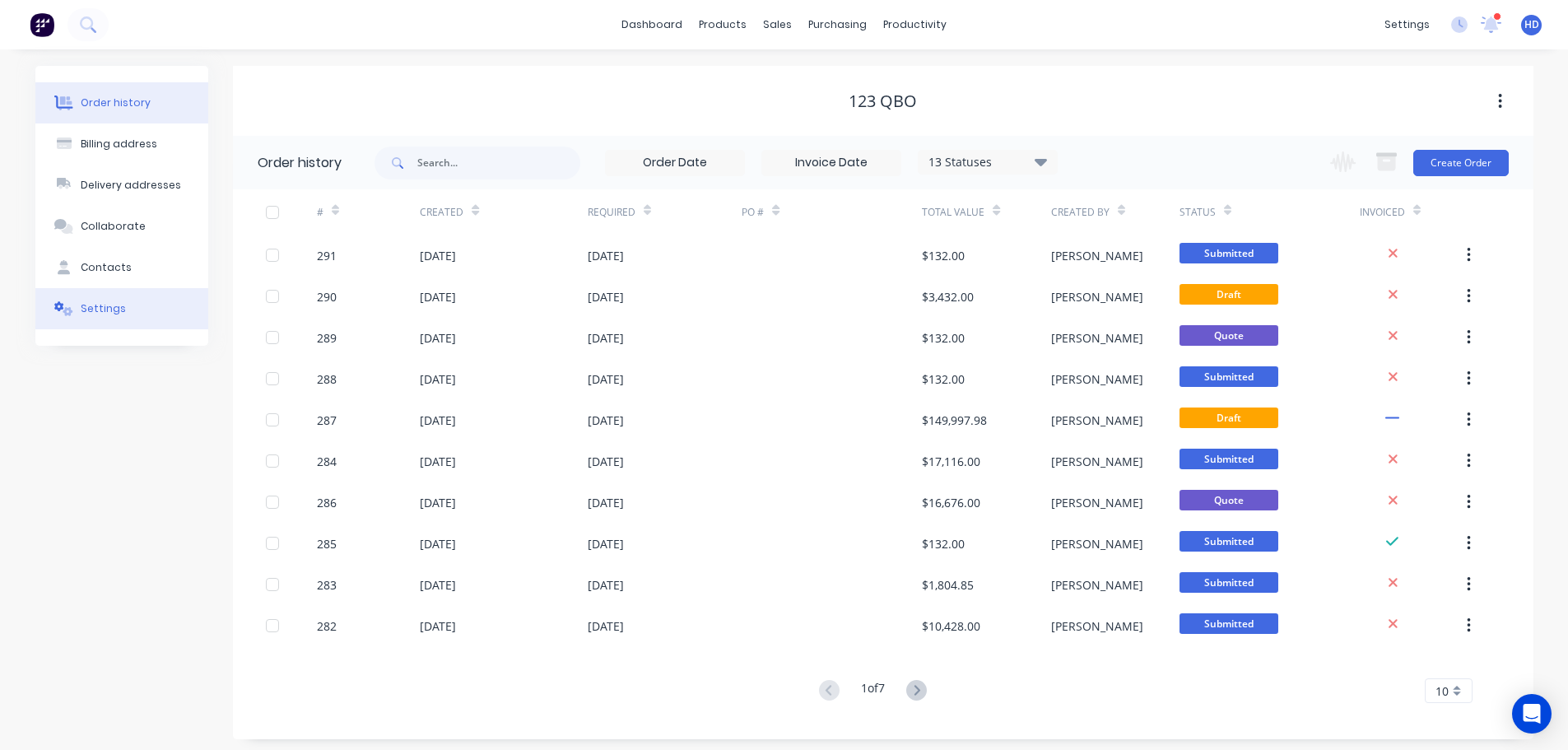
click at [120, 316] on button "Settings" at bounding box center [122, 309] width 173 height 41
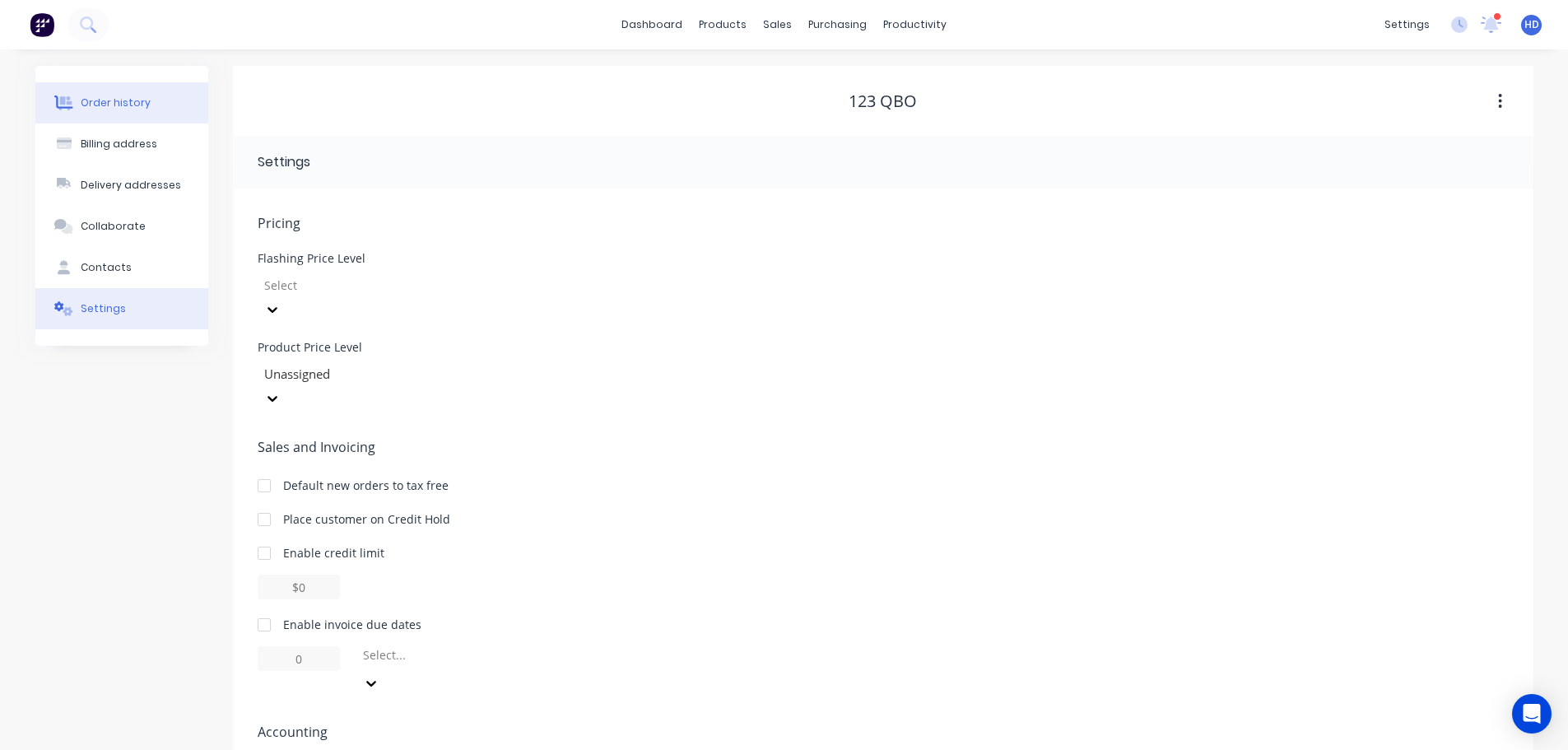
click at [115, 104] on div "Order history" at bounding box center [115, 103] width 70 height 15
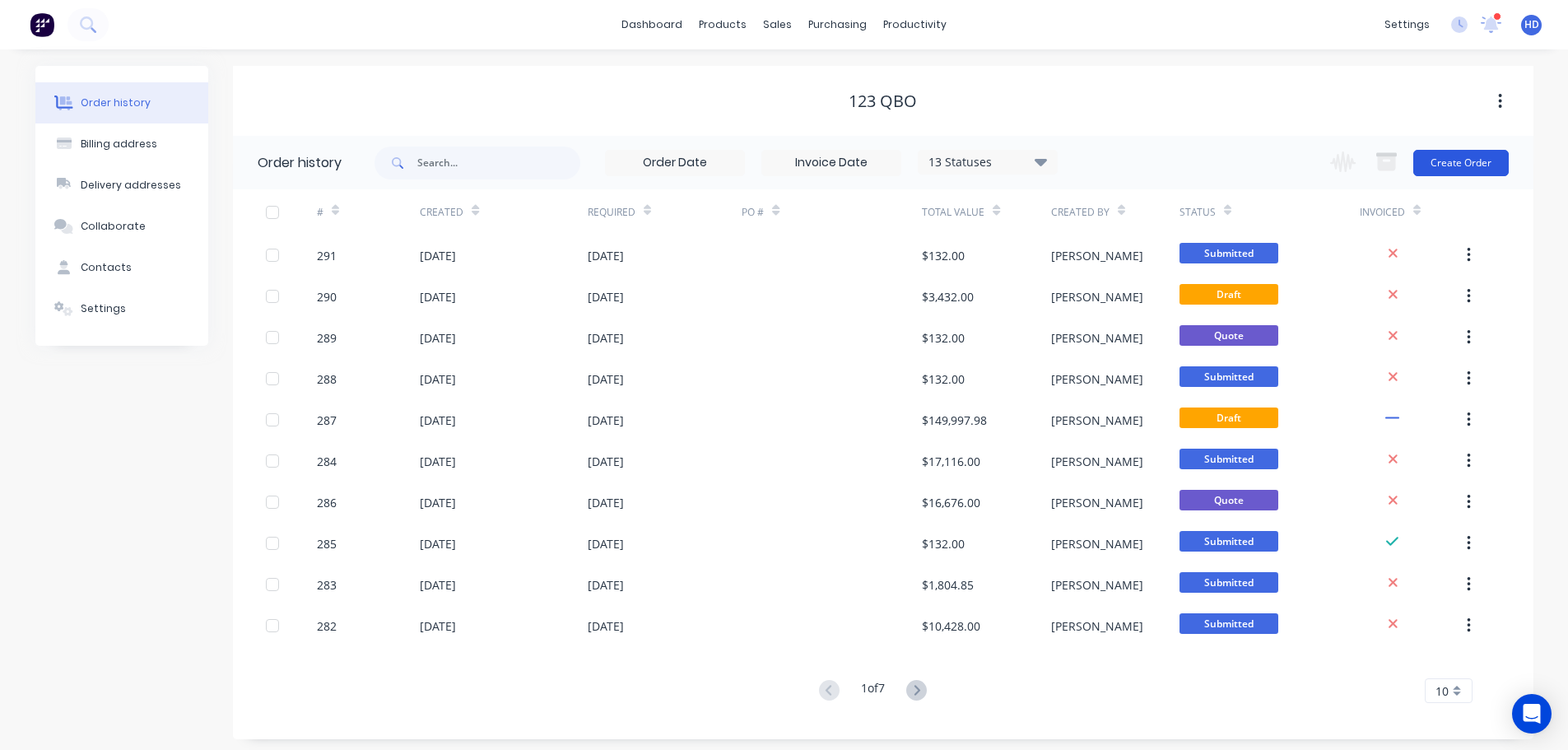
click at [1457, 168] on button "Create Order" at bounding box center [1461, 162] width 96 height 26
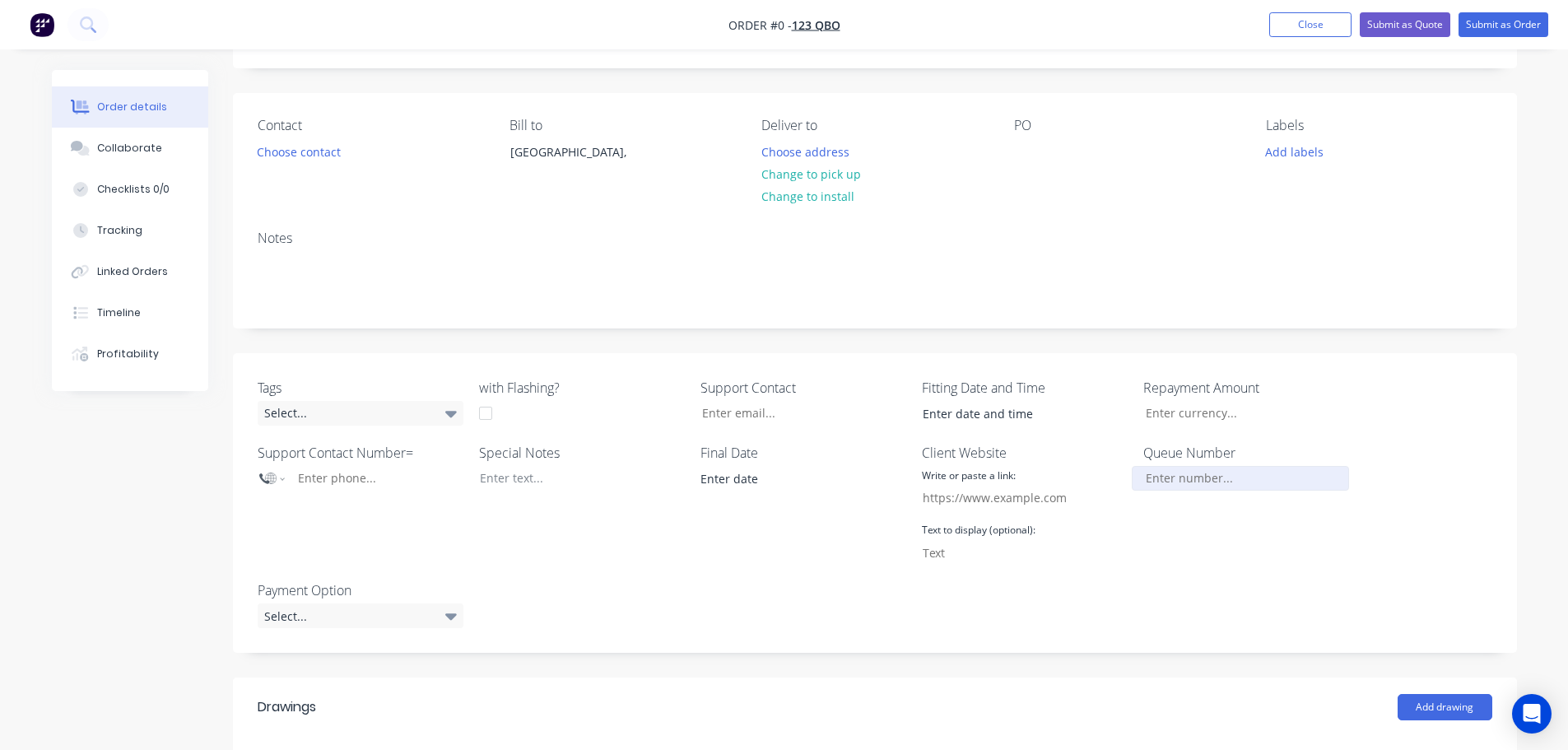
scroll to position [247, 0]
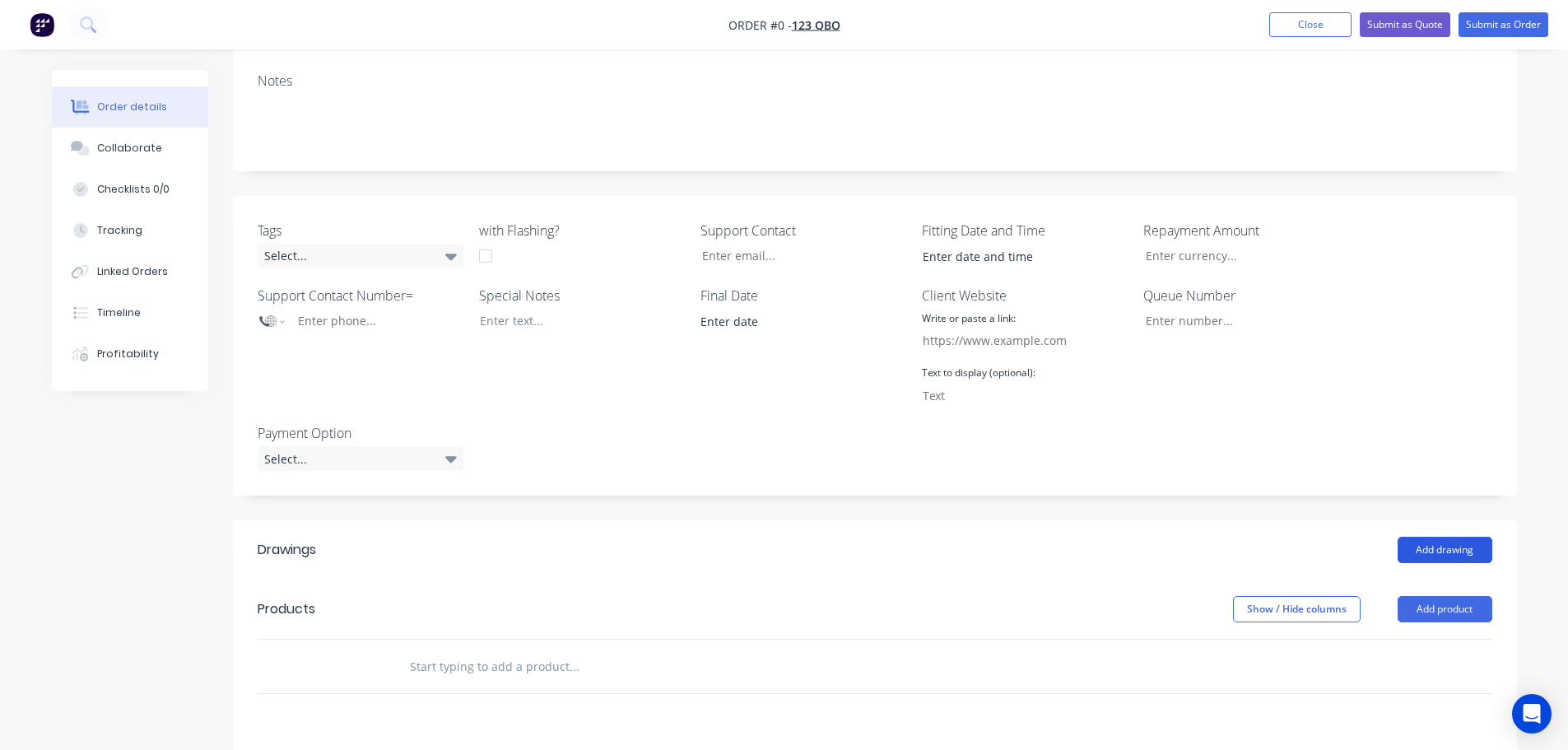
click at [1444, 544] on button "Add drawing" at bounding box center [1445, 549] width 95 height 26
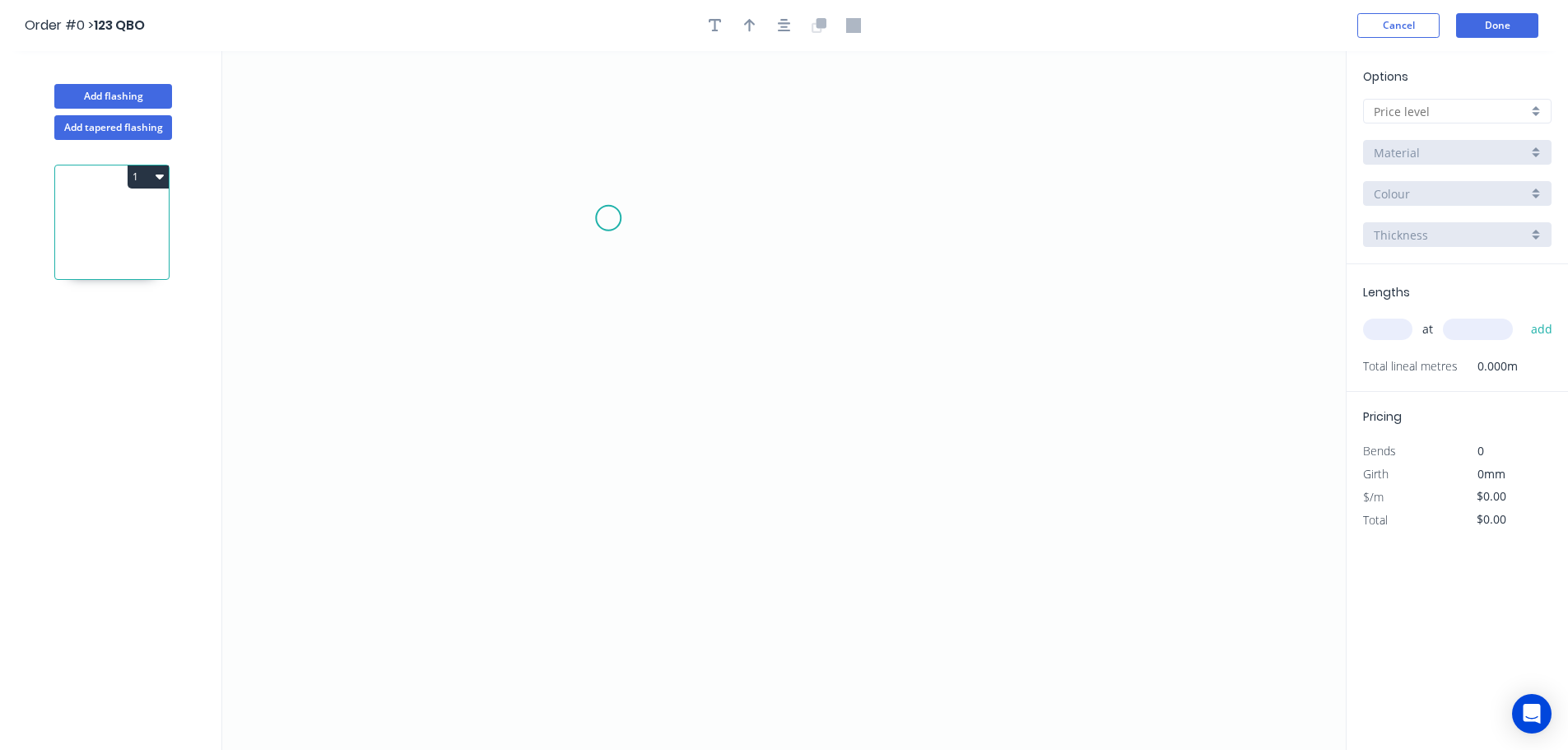
click at [601, 212] on icon "0" at bounding box center [784, 400] width 1124 height 699
click at [995, 455] on icon "0" at bounding box center [784, 400] width 1124 height 699
click at [786, 341] on tspan "?" at bounding box center [786, 346] width 8 height 27
click at [1059, 273] on icon "0 1" at bounding box center [784, 400] width 1124 height 699
drag, startPoint x: 1447, startPoint y: 105, endPoint x: 1430, endPoint y: 123, distance: 24.8
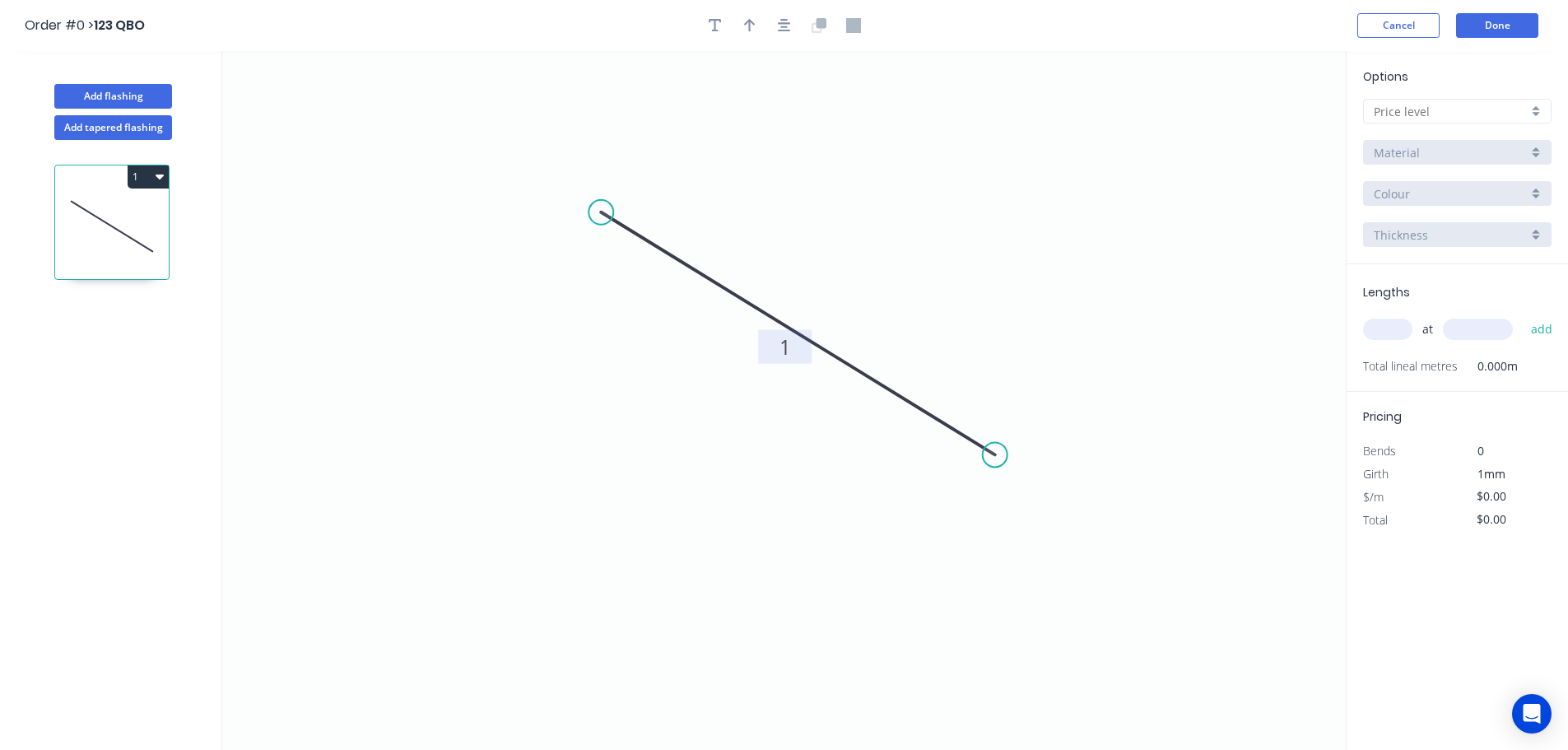
click at [1444, 106] on input "text" at bounding box center [1450, 111] width 154 height 18
click at [1402, 141] on div "A" at bounding box center [1458, 143] width 187 height 29
type input "A"
type input "$100.00"
click at [1380, 335] on input "text" at bounding box center [1388, 329] width 50 height 21
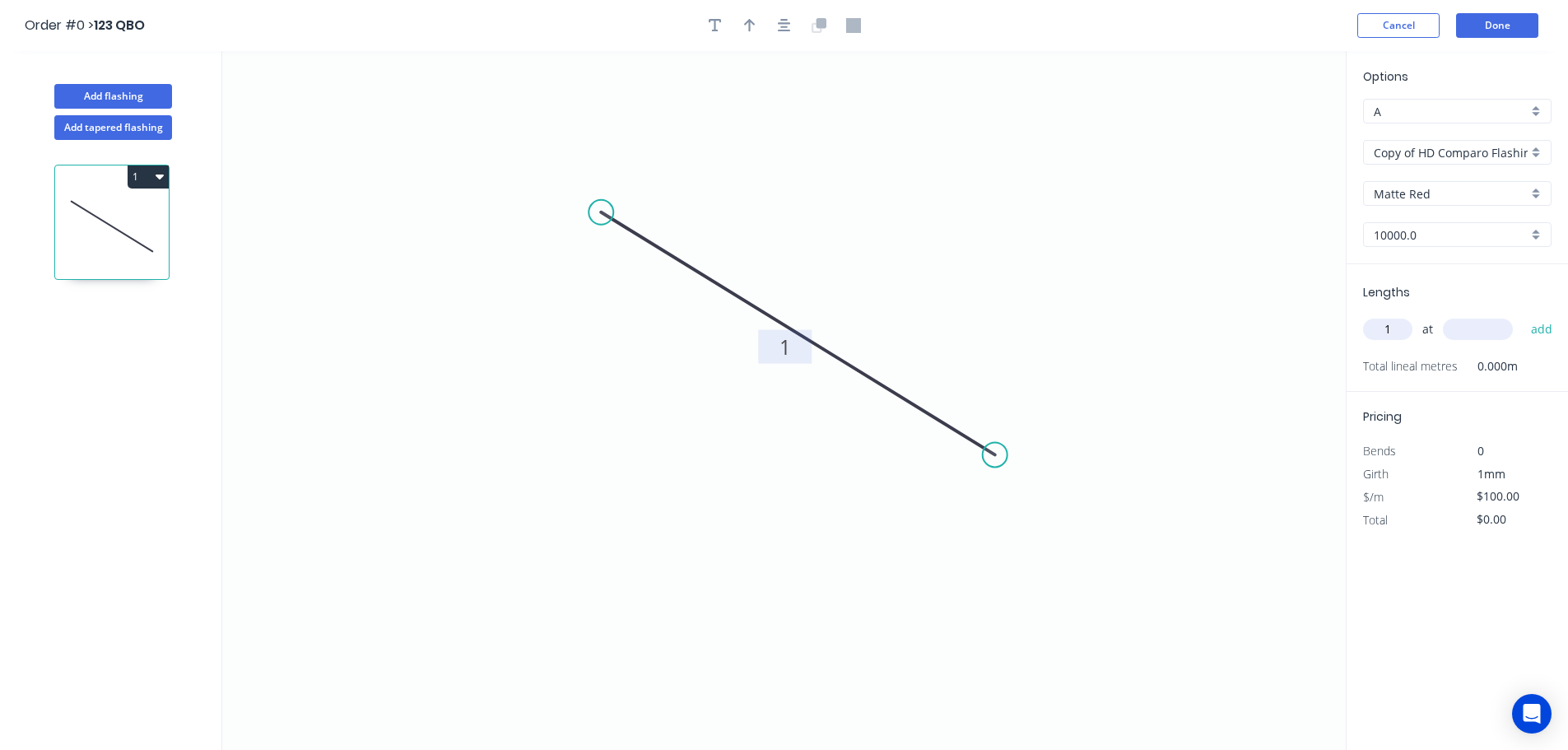
type input "1"
click at [1486, 331] on input "text" at bounding box center [1478, 329] width 70 height 21
type input "10000"
click at [1523, 315] on button "add" at bounding box center [1543, 329] width 39 height 28
type input "$1,000.00"
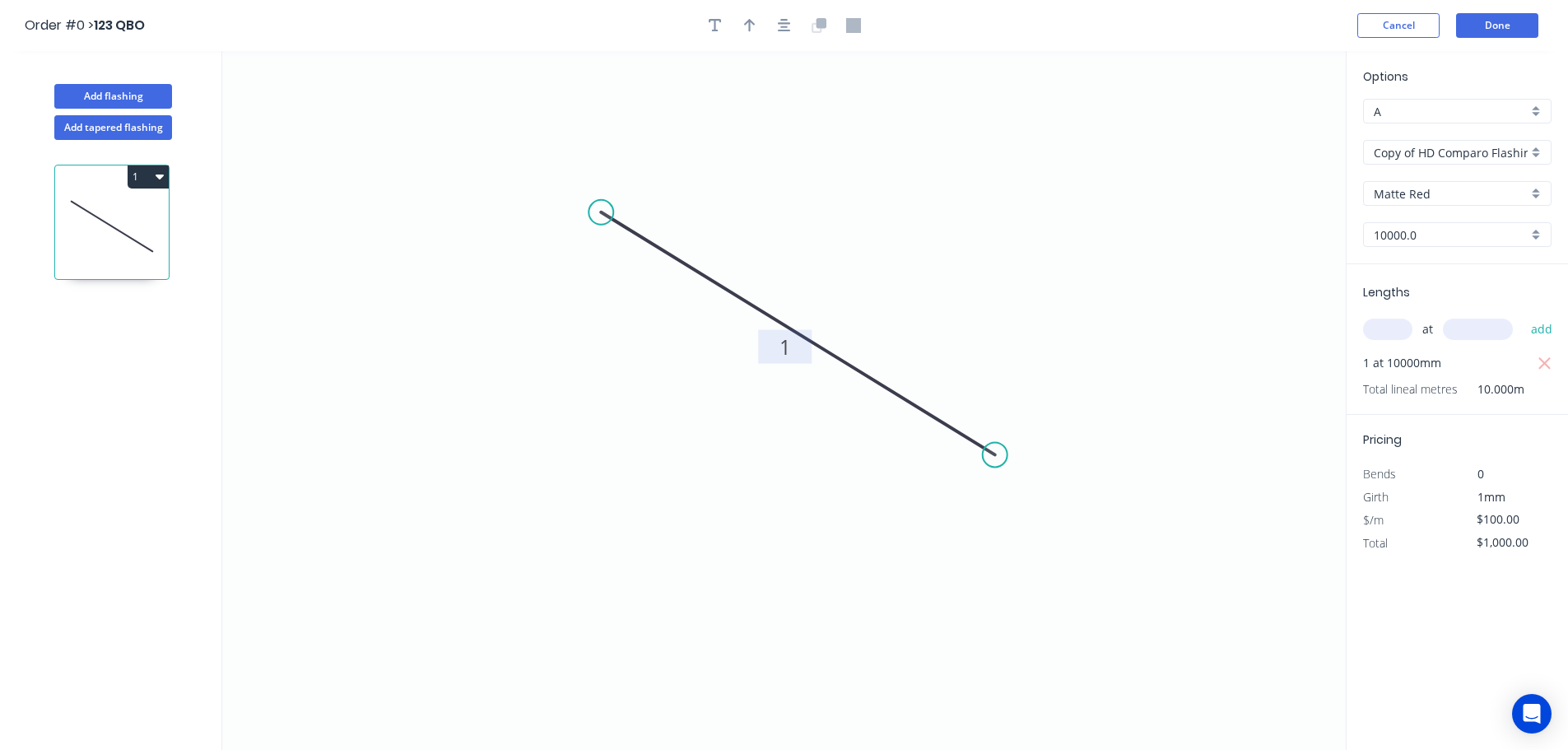
click at [1182, 336] on icon "0 1" at bounding box center [784, 400] width 1124 height 699
drag, startPoint x: 140, startPoint y: 124, endPoint x: 149, endPoint y: 124, distance: 9.0
click at [141, 124] on button "Add tapered flashing" at bounding box center [114, 127] width 118 height 24
type input "$0.00"
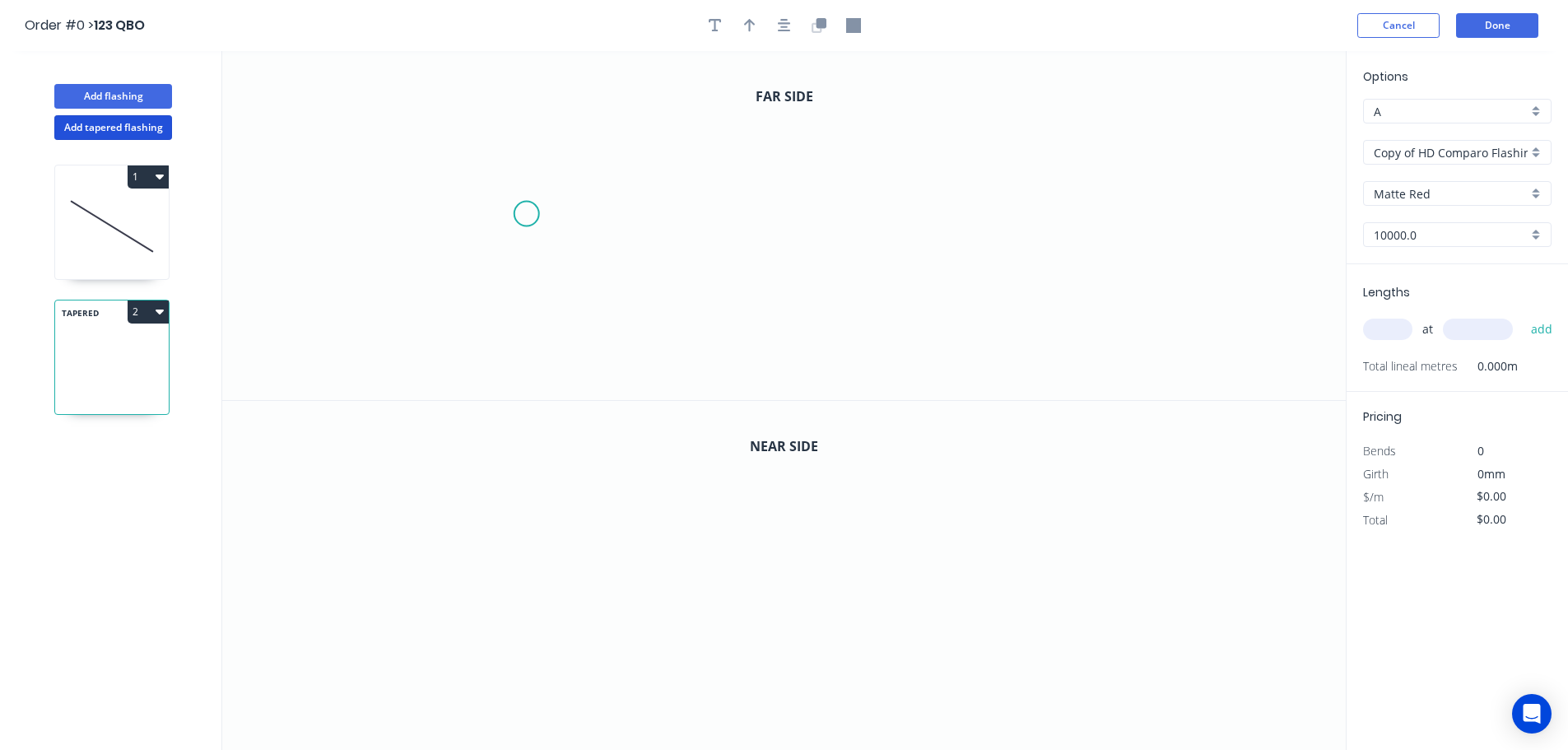
click at [538, 188] on icon "0" at bounding box center [784, 225] width 1124 height 349
click at [903, 245] on icon "0" at bounding box center [784, 225] width 1124 height 349
click at [705, 236] on rect at bounding box center [713, 233] width 33 height 23
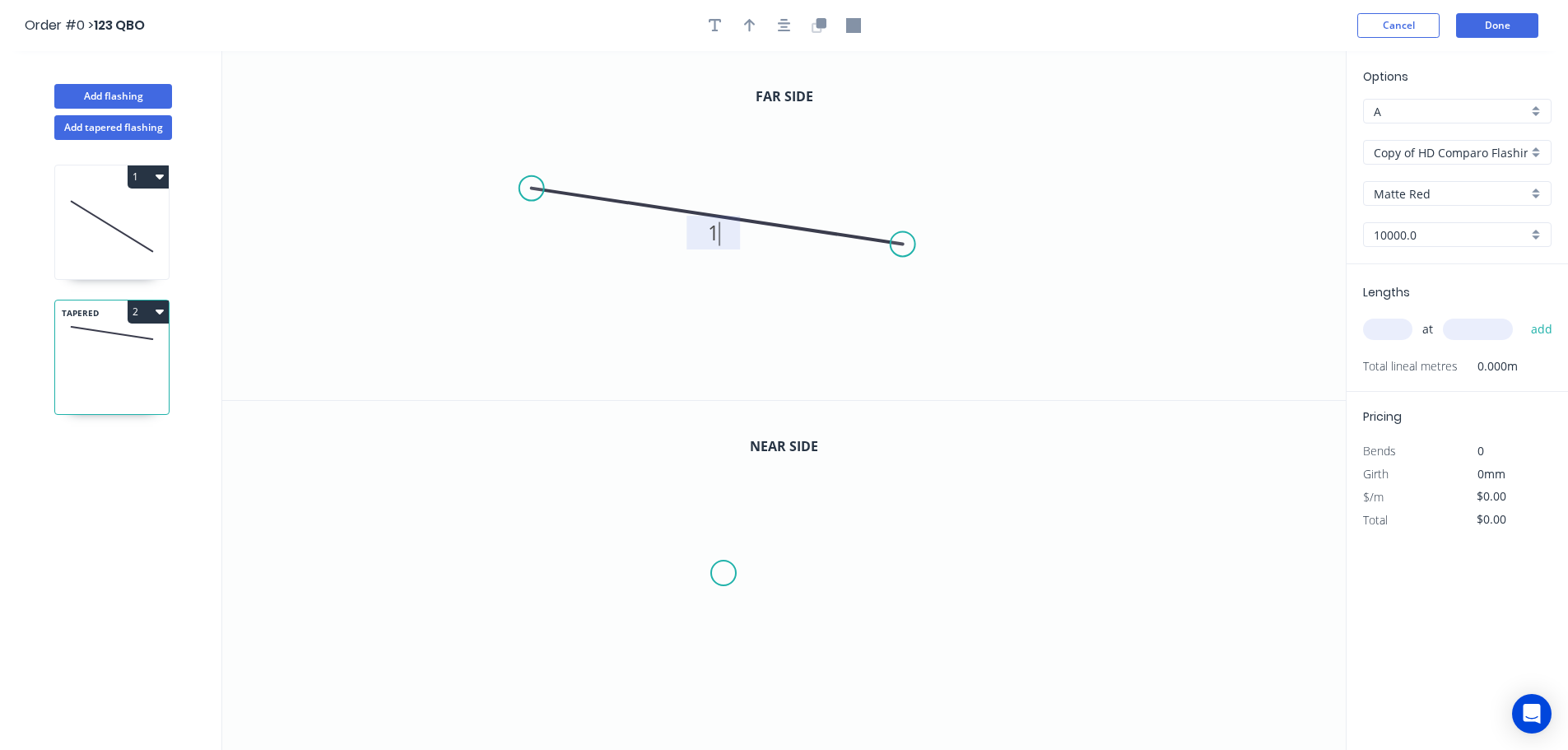
click at [725, 573] on icon "0" at bounding box center [784, 576] width 1124 height 350
click at [476, 483] on icon "0" at bounding box center [784, 576] width 1124 height 350
click at [589, 535] on tspan "?" at bounding box center [591, 543] width 8 height 27
click at [847, 499] on icon "0 1" at bounding box center [784, 576] width 1124 height 350
type input "$100.00"
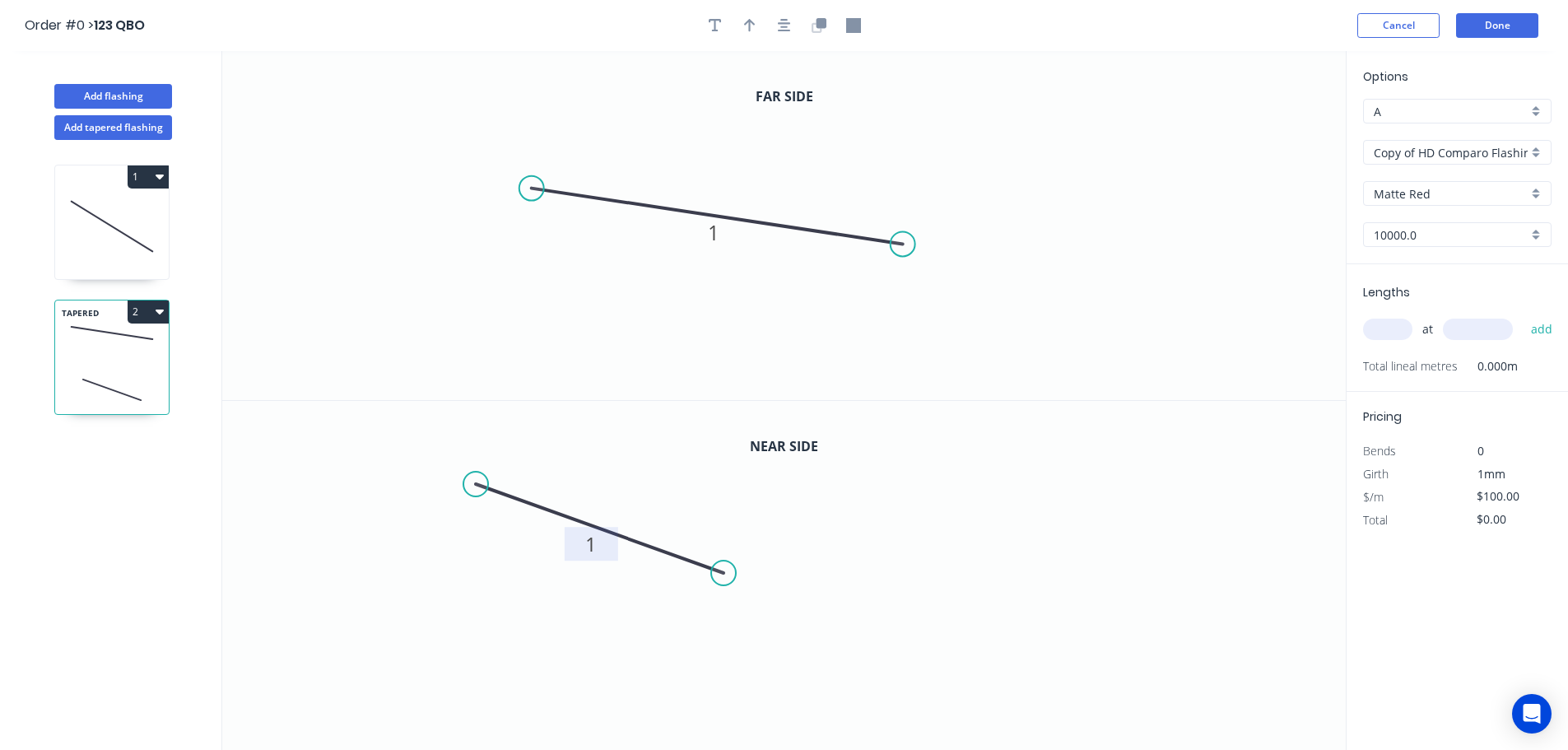
click at [1389, 334] on input "text" at bounding box center [1388, 329] width 50 height 21
type input "1"
type input "10000"
click at [1523, 315] on button "add" at bounding box center [1543, 329] width 39 height 28
type input "$1,000.00"
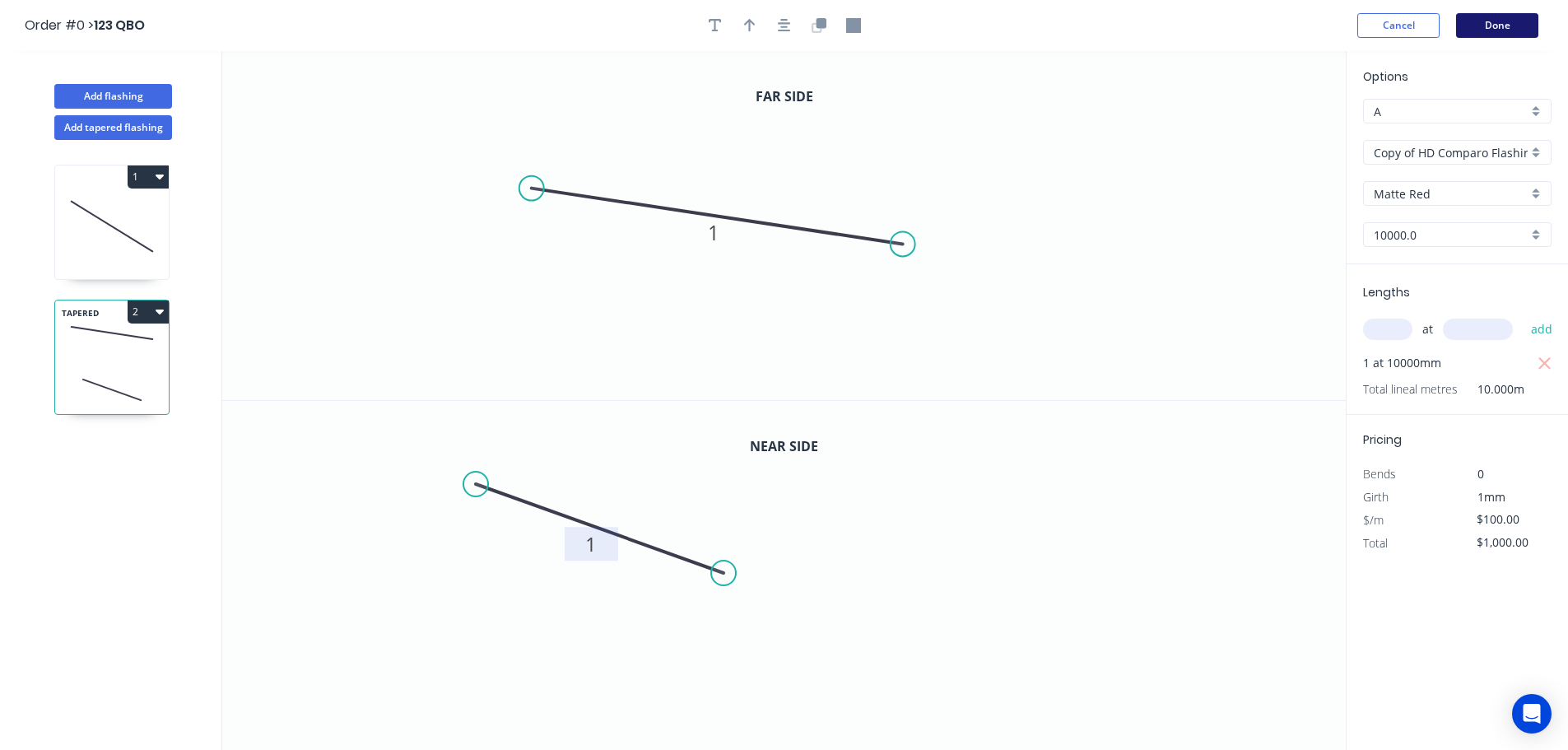
click at [1514, 24] on button "Done" at bounding box center [1497, 25] width 82 height 24
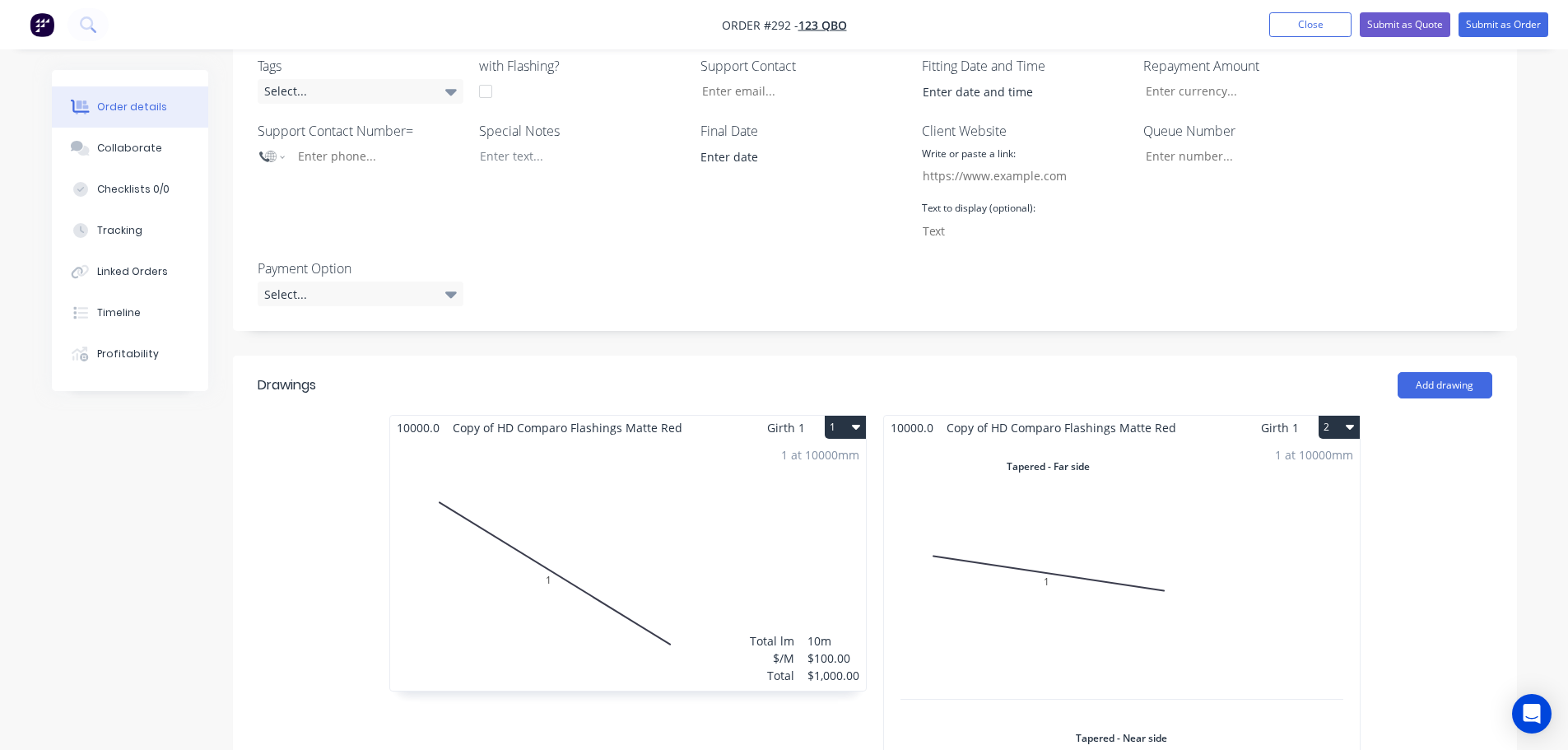
click at [591, 521] on div "1 at 10000mm Total lm $/M Total 10m $100.00 $1,000.00" at bounding box center [628, 565] width 476 height 251
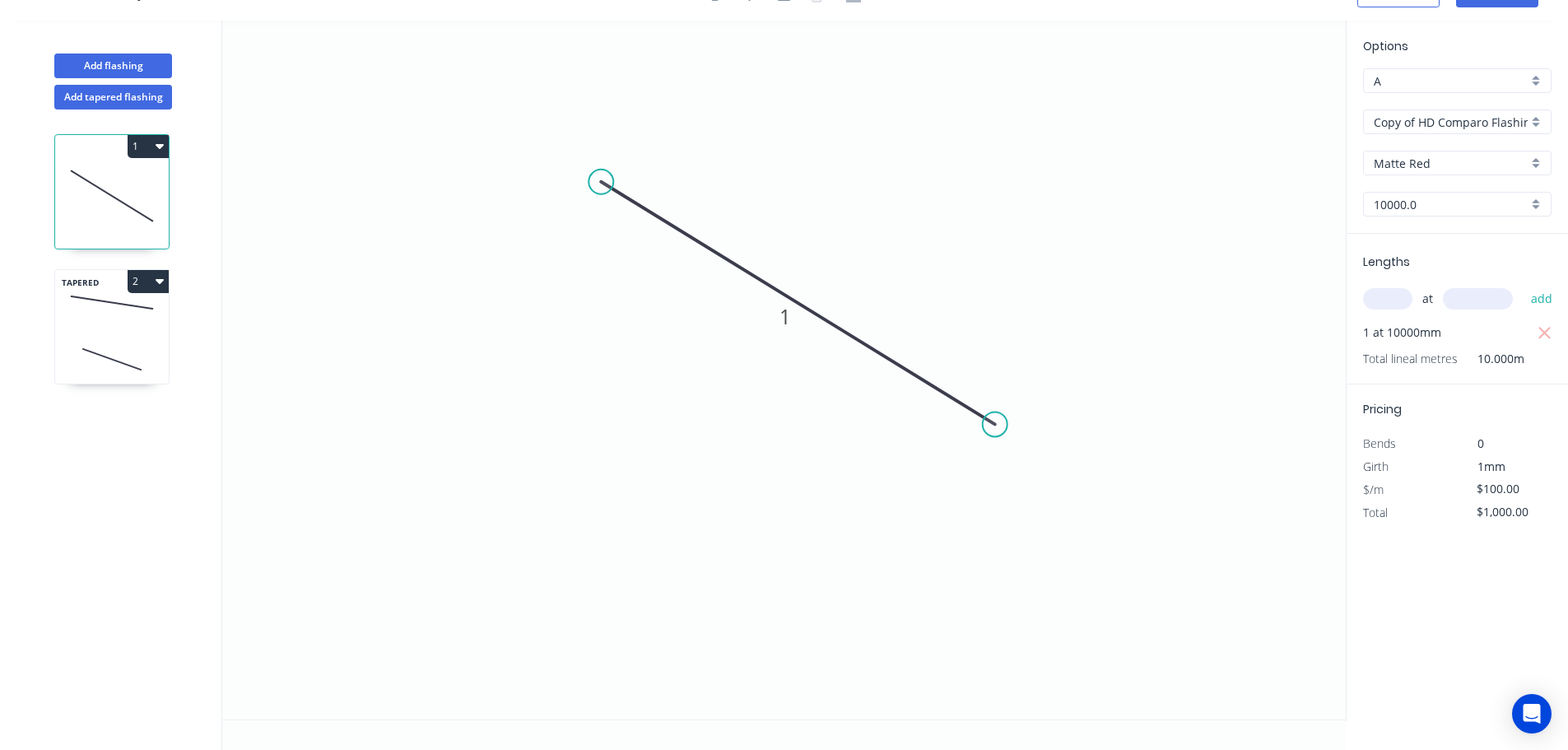
click at [89, 315] on icon at bounding box center [112, 303] width 114 height 49
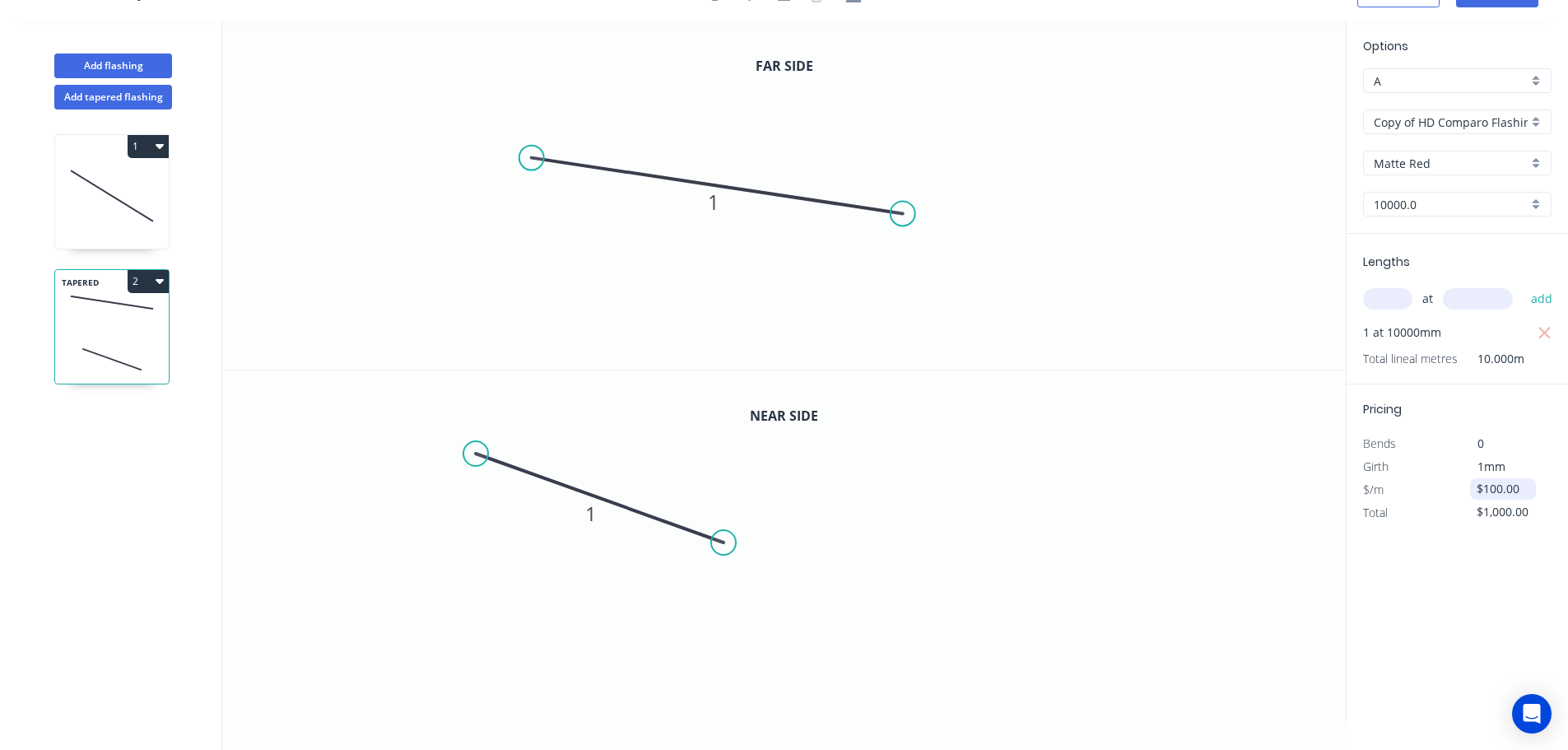
click at [1496, 486] on input "$100.00" at bounding box center [1505, 489] width 56 height 23
type input "$200.00"
type input "$2,000.00"
drag, startPoint x: 1492, startPoint y: 545, endPoint x: 1467, endPoint y: 478, distance: 71.5
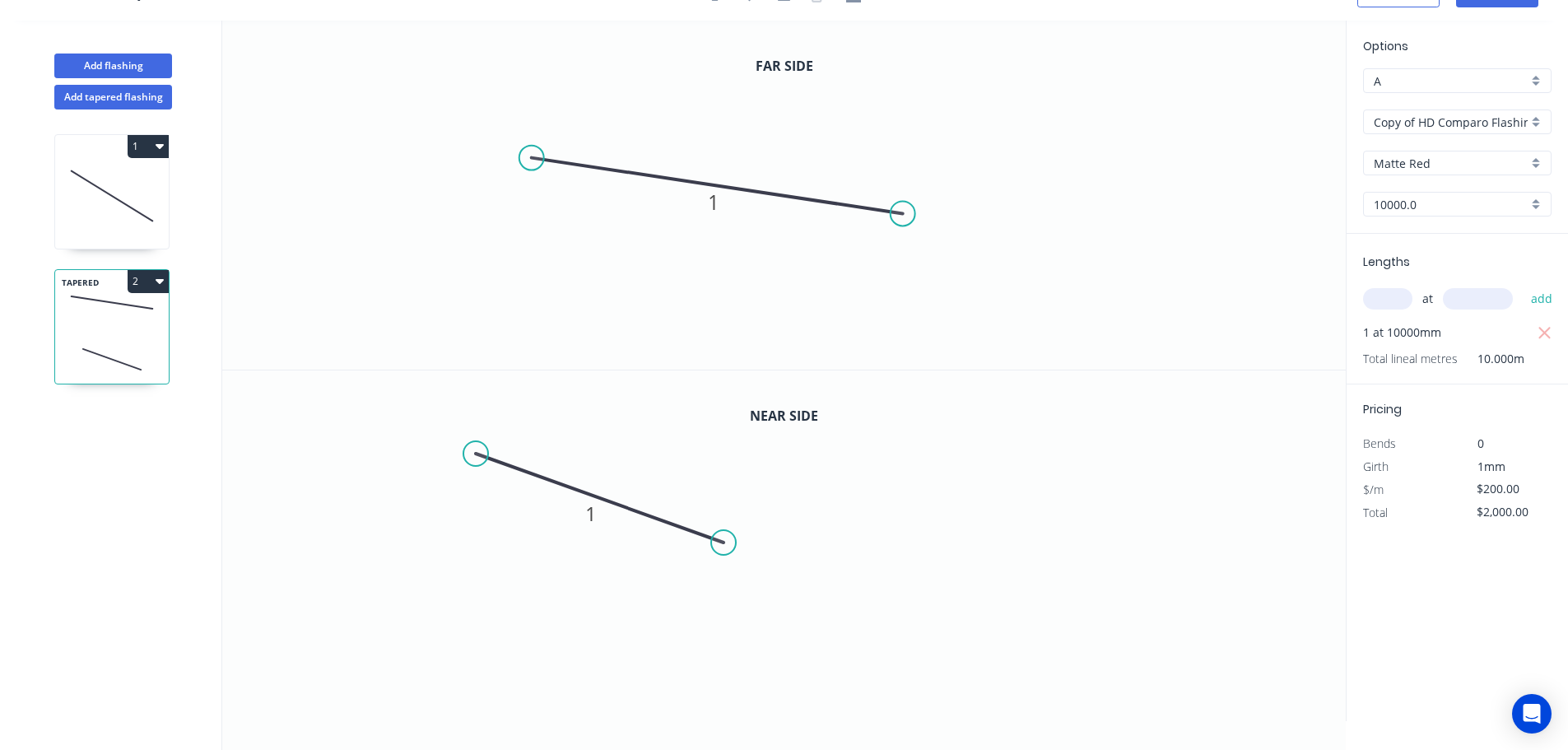
click at [1477, 505] on div "Options A A Copy of HD Comparo Flashings Copy of HD Comparo Flashings Matte Red…" at bounding box center [1457, 370] width 222 height 700
click at [1005, 541] on icon "0 1" at bounding box center [784, 545] width 1124 height 350
drag, startPoint x: 117, startPoint y: 198, endPoint x: 205, endPoint y: 230, distance: 93.6
click at [120, 198] on icon at bounding box center [112, 195] width 114 height 105
type input "$100.00"
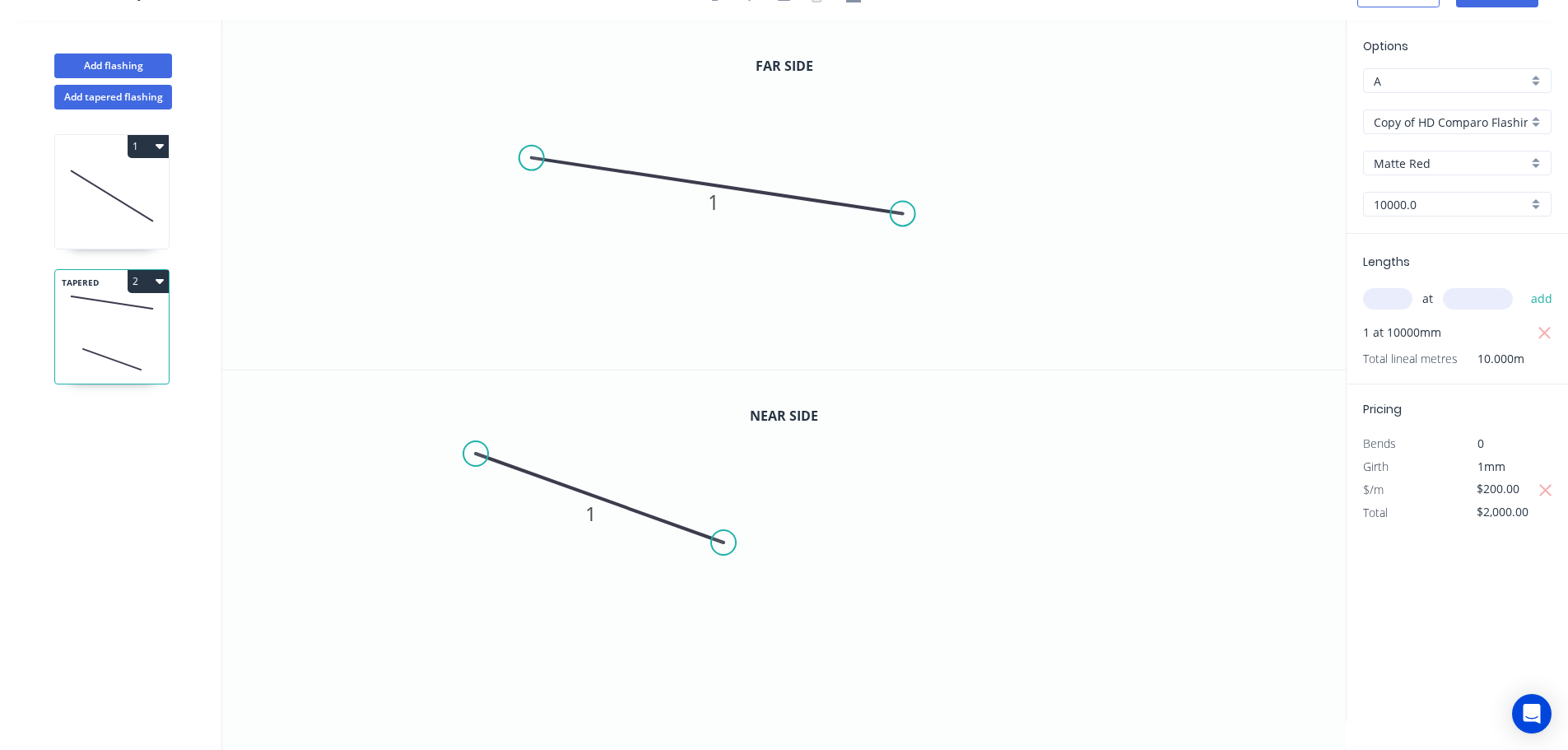
type input "$1,000.00"
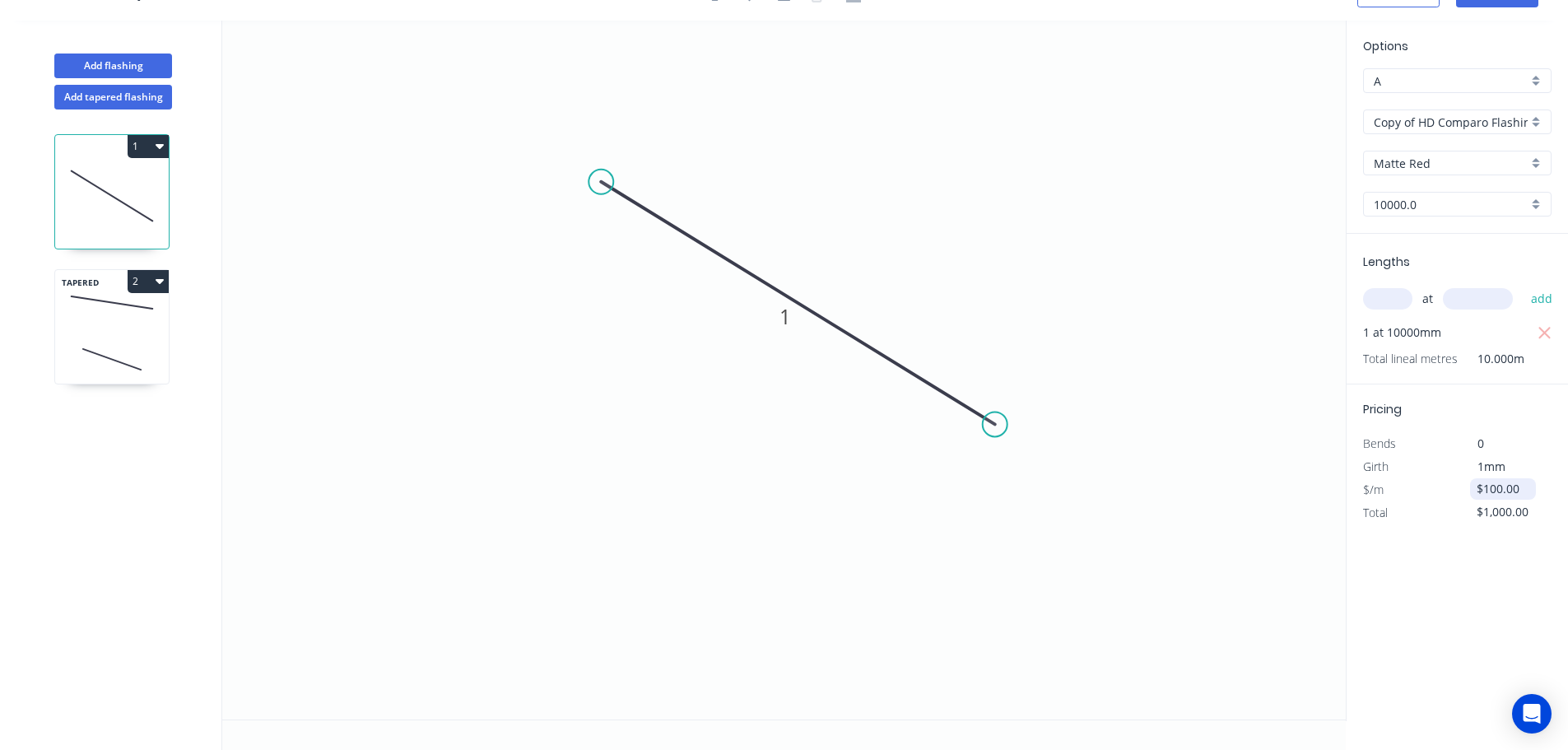
click at [1485, 488] on input "$100.00" at bounding box center [1505, 489] width 56 height 23
click at [946, 652] on icon "0 1" at bounding box center [784, 369] width 1124 height 699
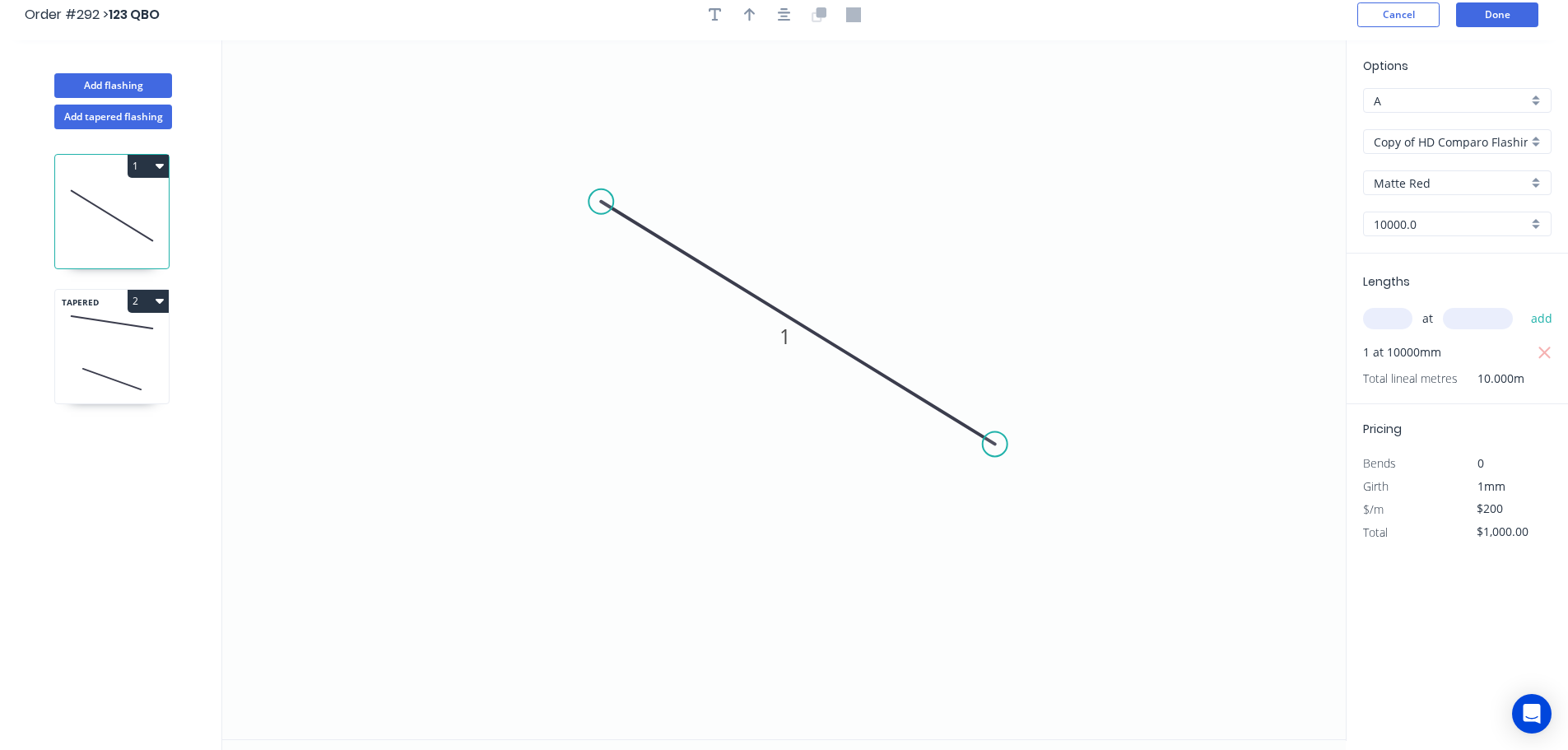
scroll to position [0, 0]
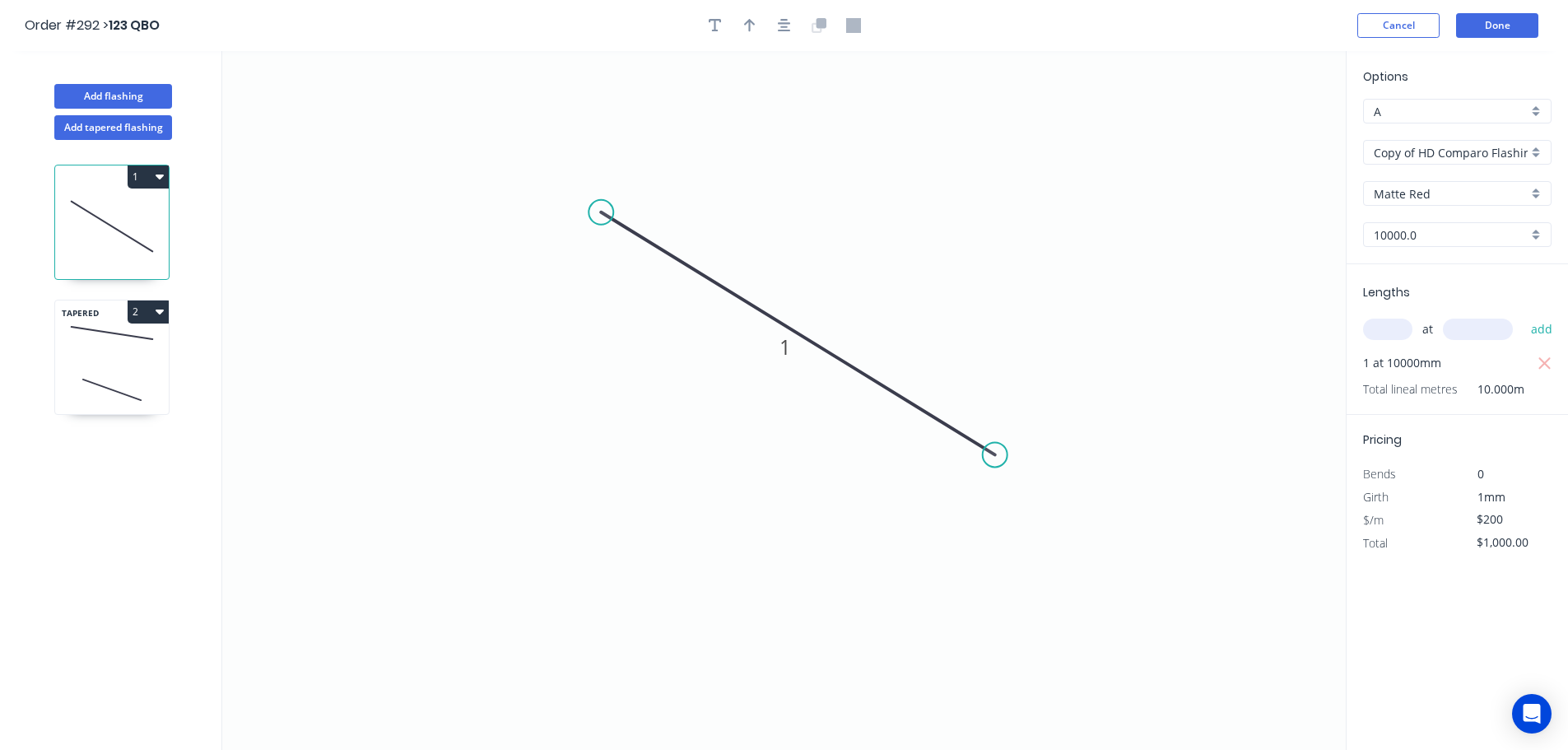
type input "$200.00"
type input "$2,000.00"
click at [1521, 11] on header "Order #292 > 123 QBO Cancel Done" at bounding box center [784, 25] width 1568 height 51
click at [1520, 19] on button "Done" at bounding box center [1497, 25] width 82 height 24
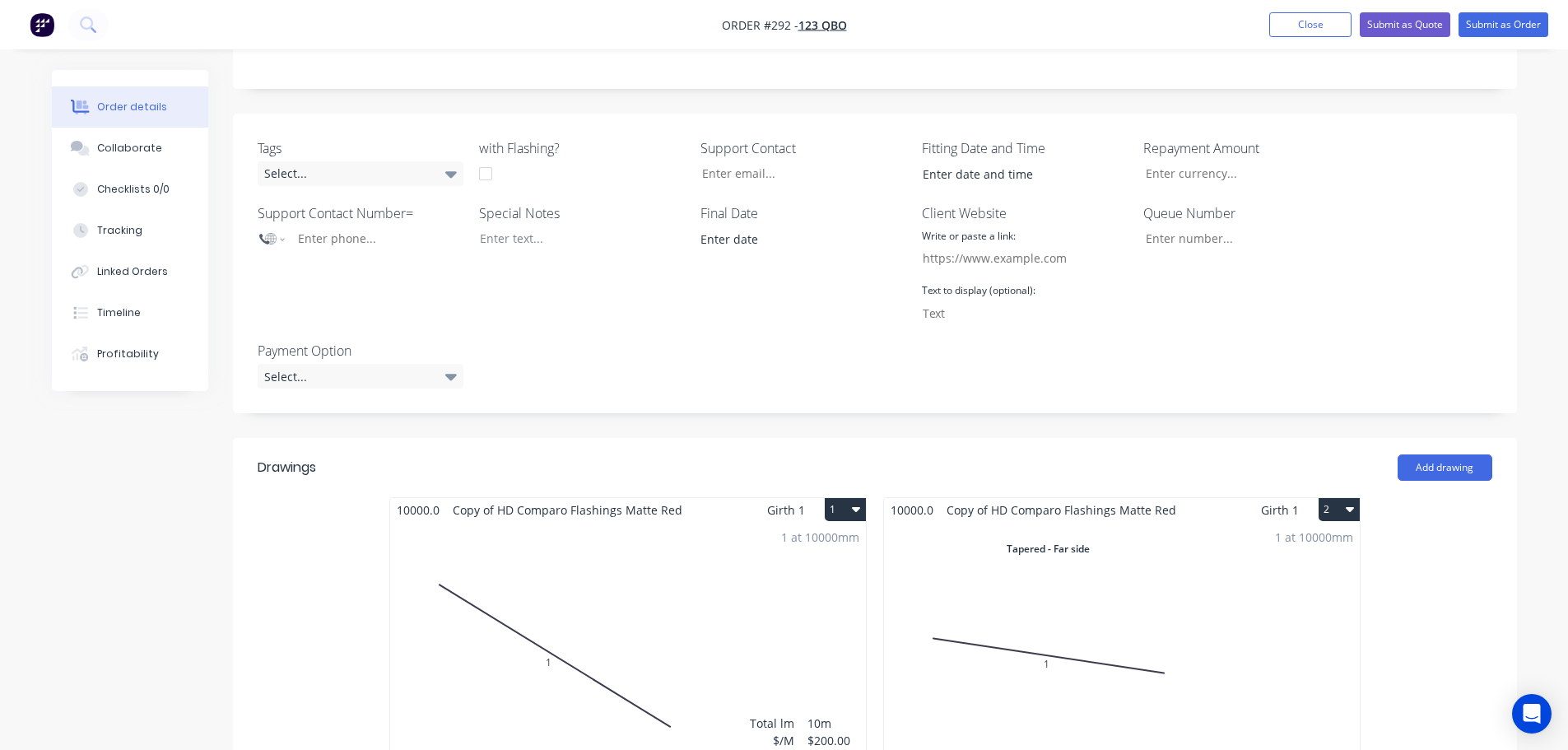
click at [636, 611] on div "1 at 10000mm Total lm $/M Total 10m $200.00 $2,000.00" at bounding box center [628, 647] width 476 height 251
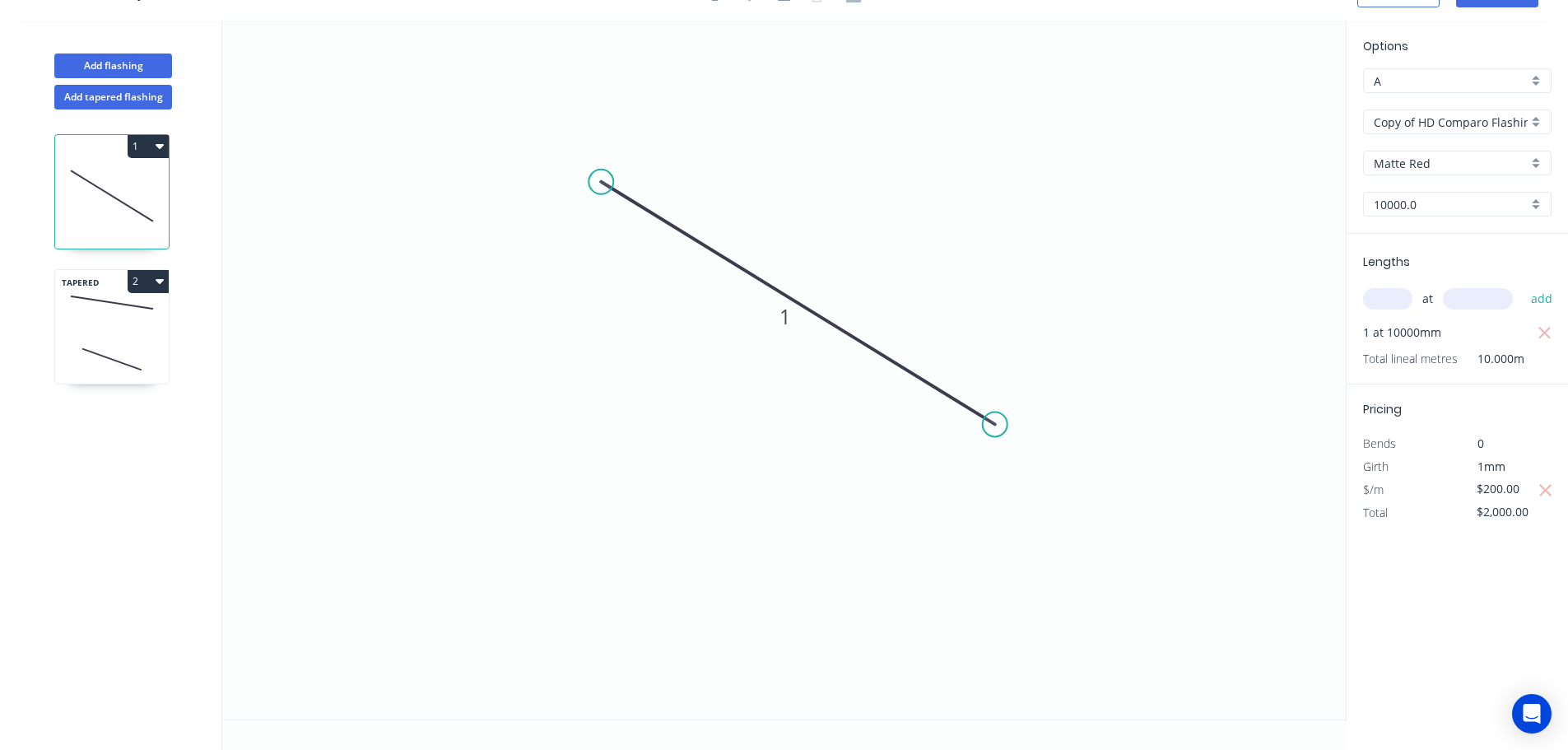
click at [65, 323] on icon at bounding box center [112, 303] width 114 height 49
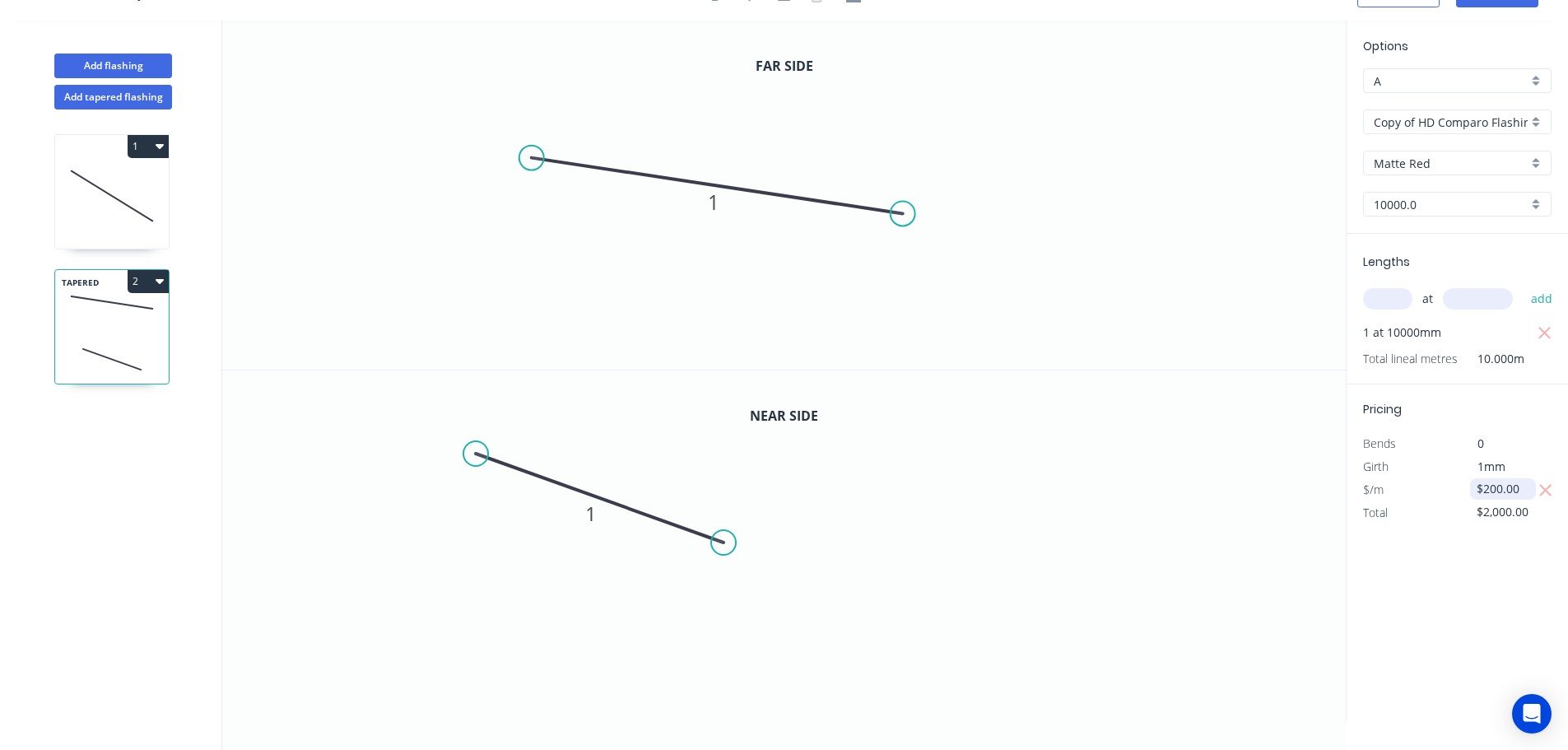
click at [1489, 486] on input "$200.00" at bounding box center [1505, 489] width 56 height 23
type input "$150.00"
type input "$1,500.00"
click at [1482, 599] on div "Options A A Copy of HD Comparo Flashings Copy of HD Comparo Flashings Matte Red…" at bounding box center [1457, 370] width 222 height 700
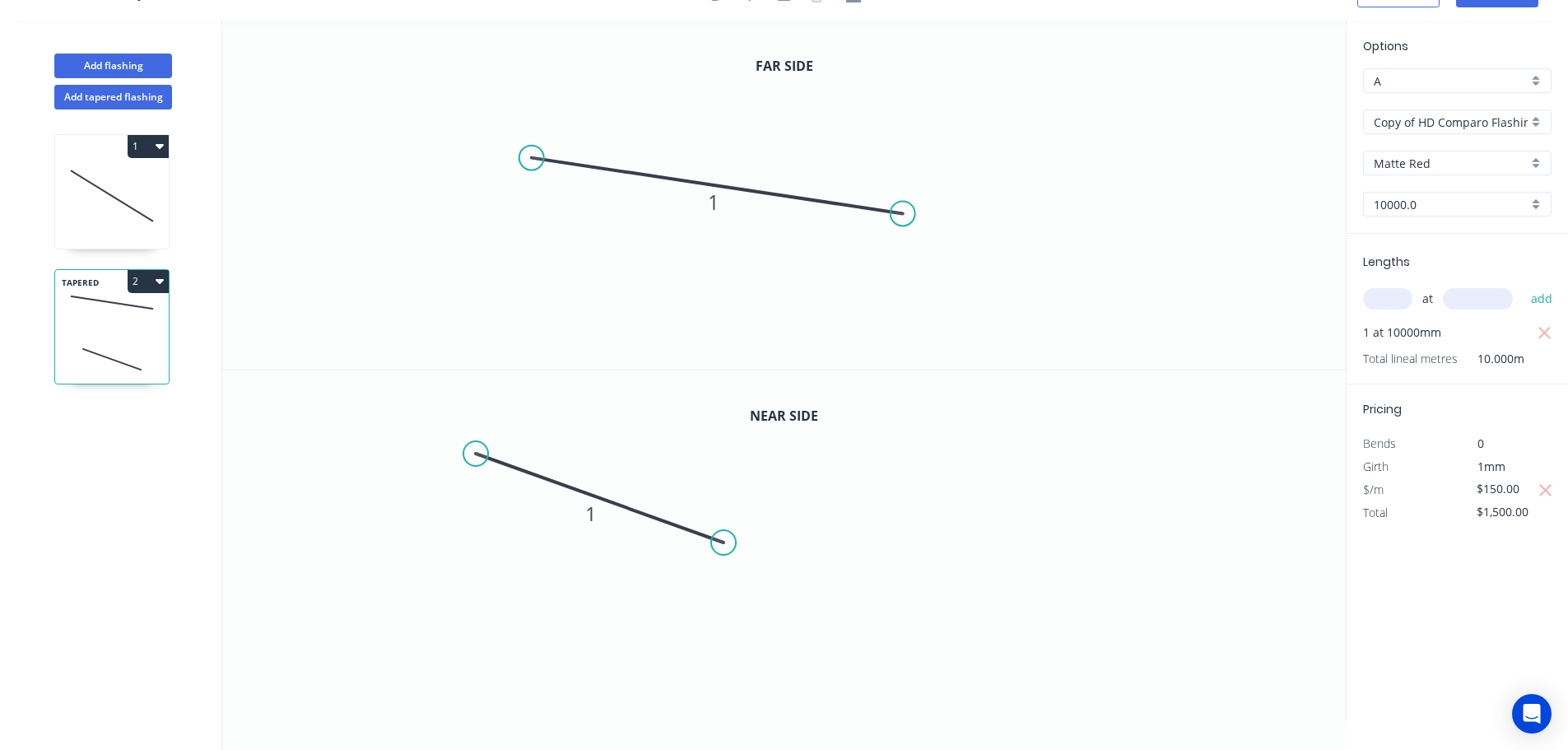
click at [66, 194] on icon at bounding box center [112, 195] width 114 height 105
type input "$200.00"
type input "$2,000.00"
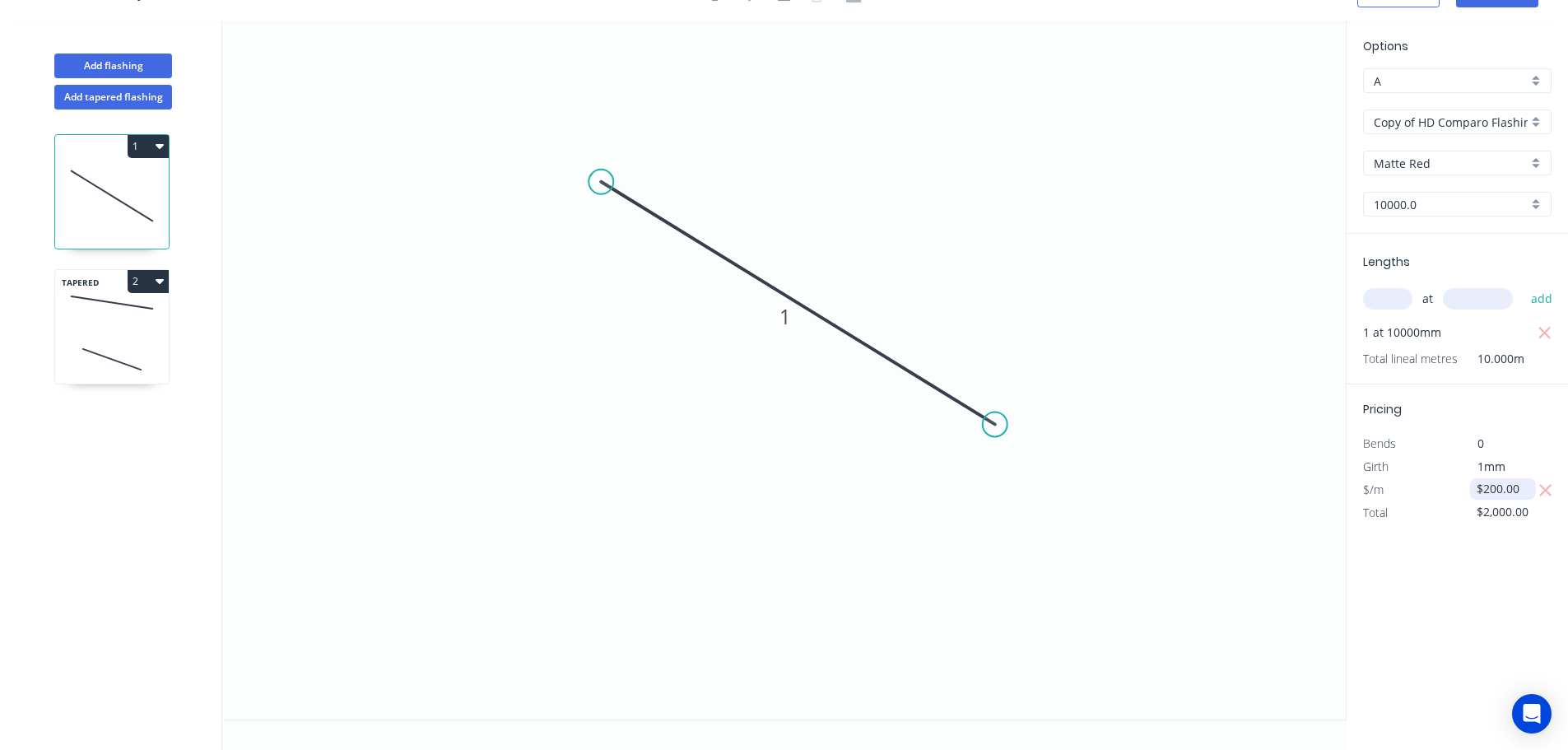
click at [1491, 494] on input "$200.00" at bounding box center [1505, 489] width 56 height 23
type input "$150.00"
type input "$1,500.00"
click at [1494, 588] on div "Options A A Copy of HD Comparo Flashings Copy of HD Comparo Flashings Matte Red…" at bounding box center [1457, 370] width 222 height 700
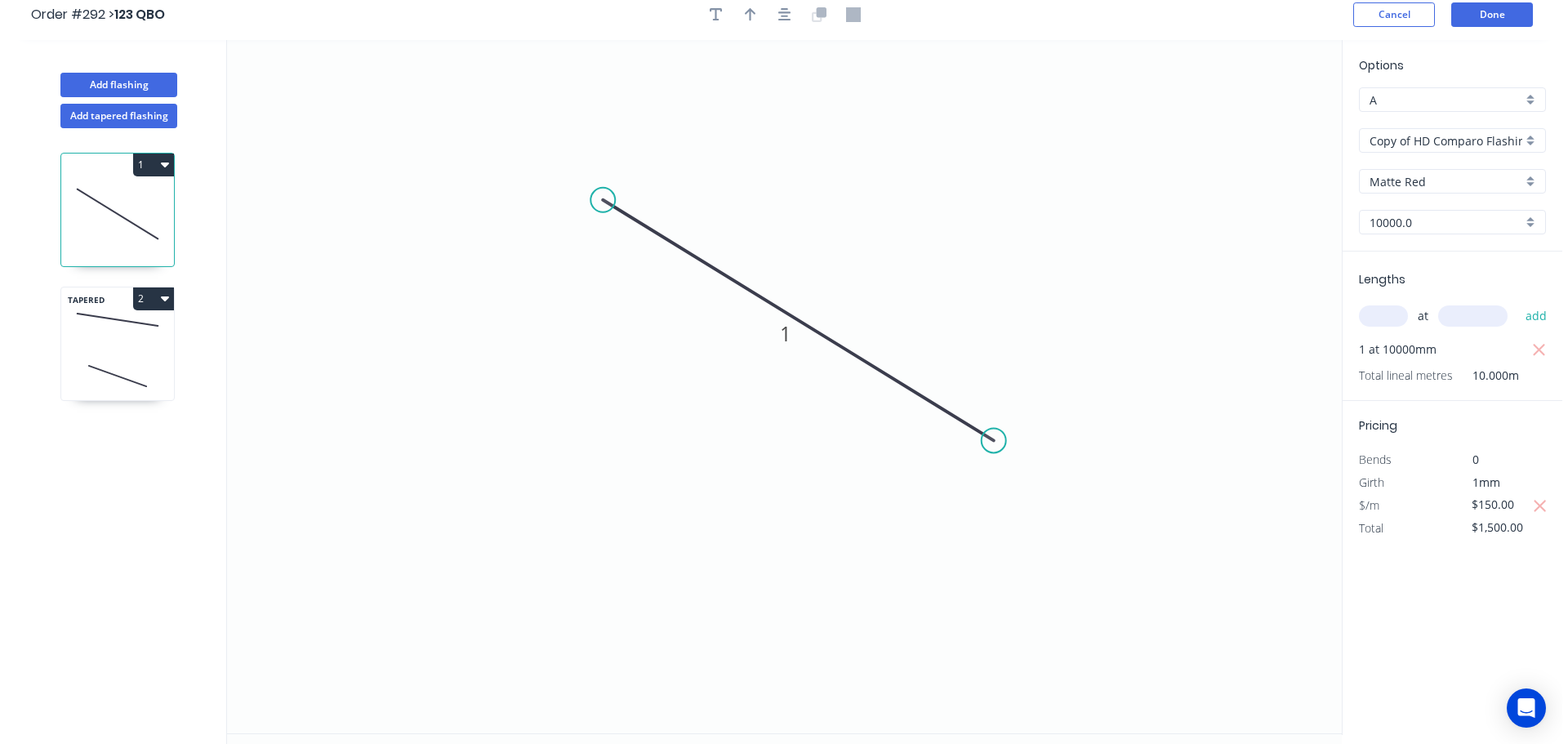
scroll to position [0, 0]
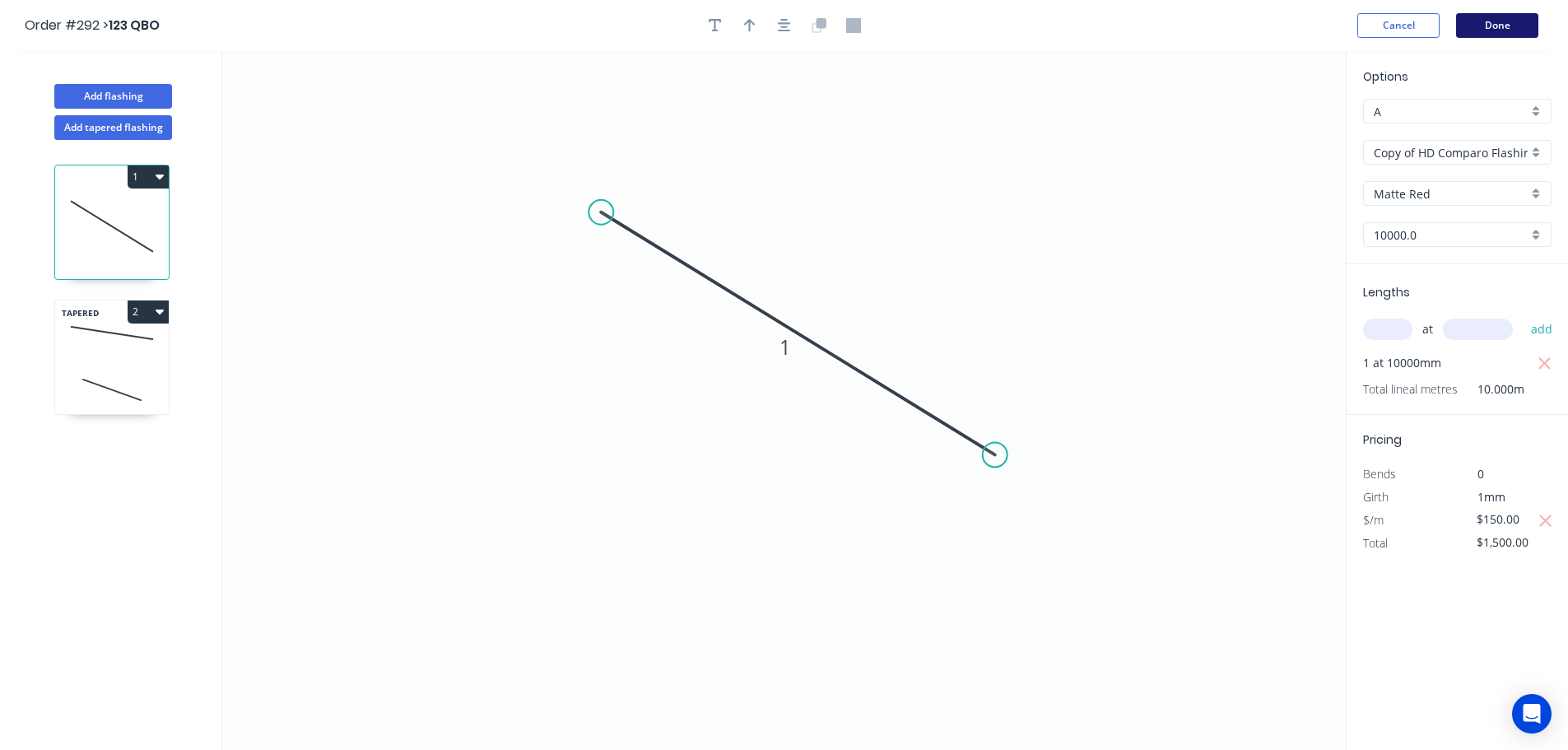
click at [1520, 24] on button "Done" at bounding box center [1497, 25] width 82 height 24
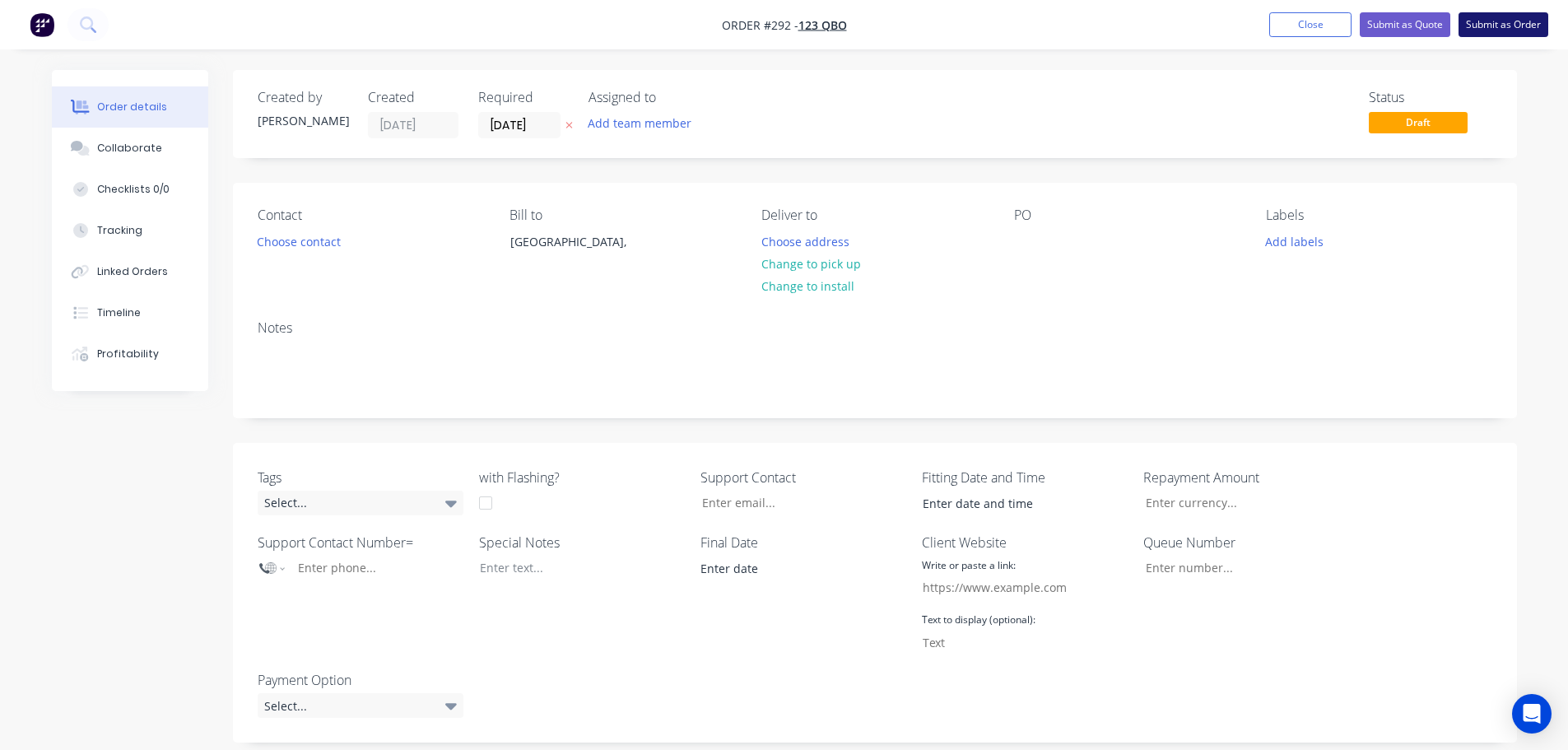
click at [1537, 18] on button "Submit as Order" at bounding box center [1503, 24] width 90 height 24
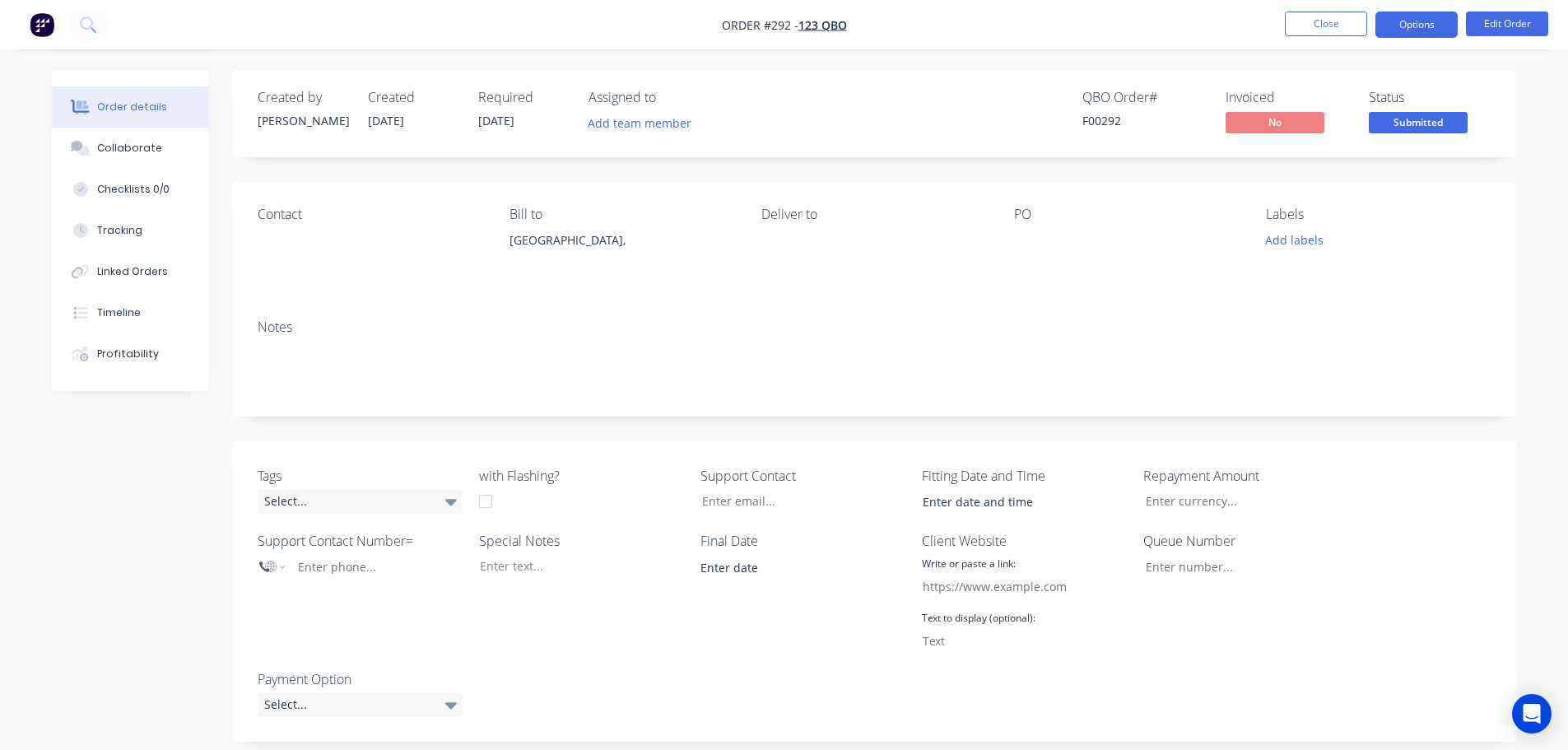
click at [1417, 29] on button "Options" at bounding box center [1417, 24] width 82 height 26
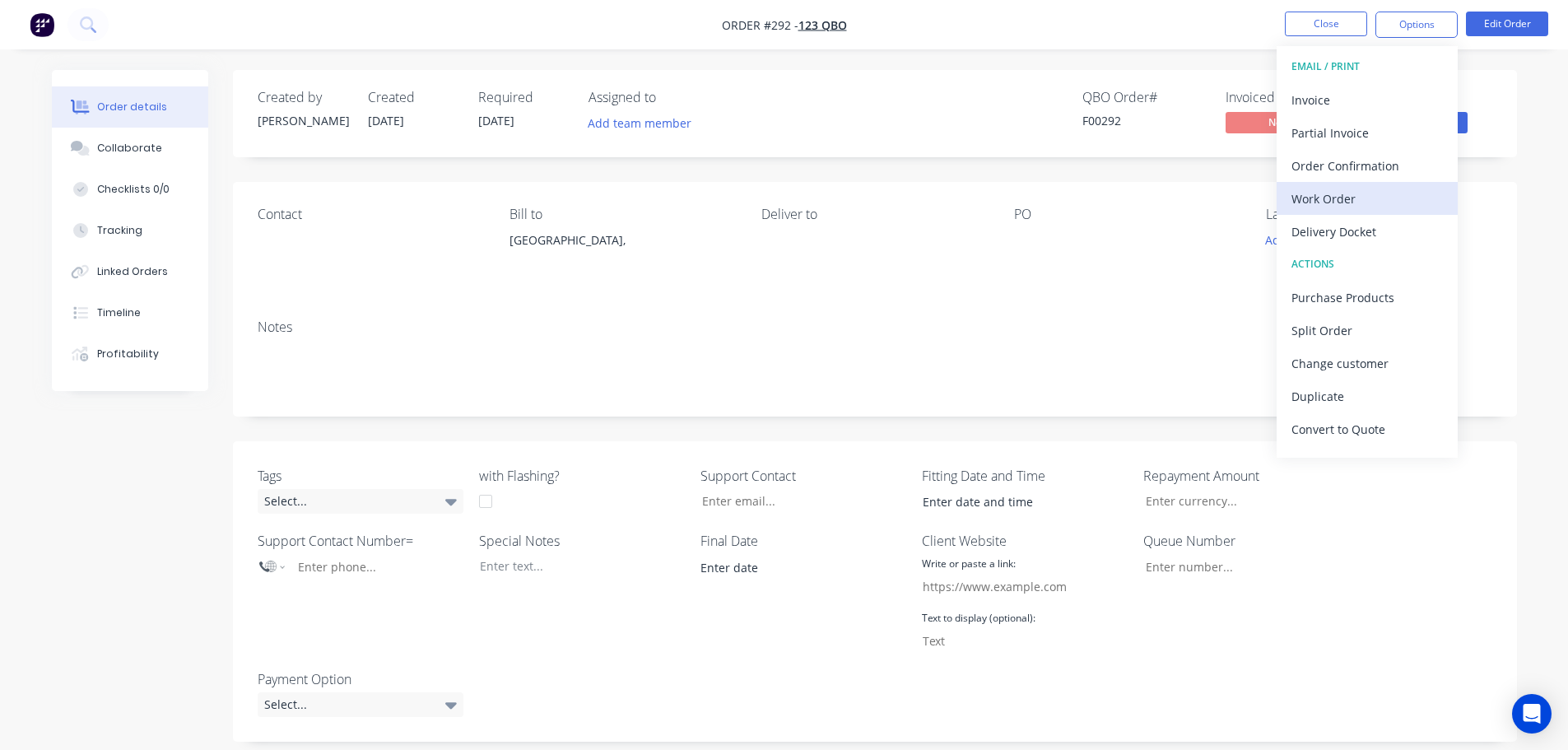
click at [1371, 200] on div "Work Order" at bounding box center [1368, 198] width 151 height 24
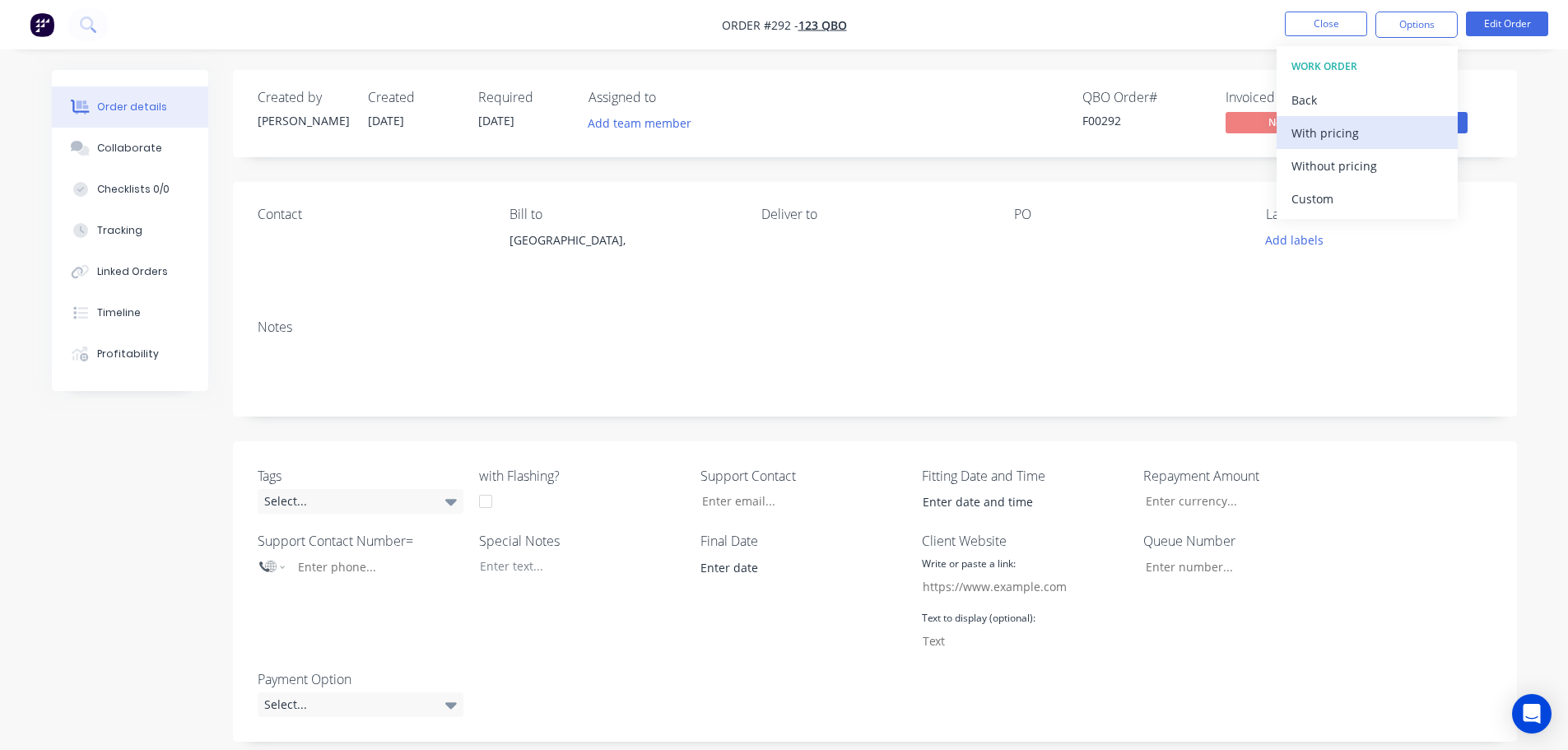
click at [1369, 145] on button "With pricing" at bounding box center [1367, 132] width 181 height 33
click at [1366, 232] on div "Delivery Docket" at bounding box center [1368, 231] width 151 height 24
click at [1369, 134] on div "With pricing" at bounding box center [1368, 133] width 151 height 24
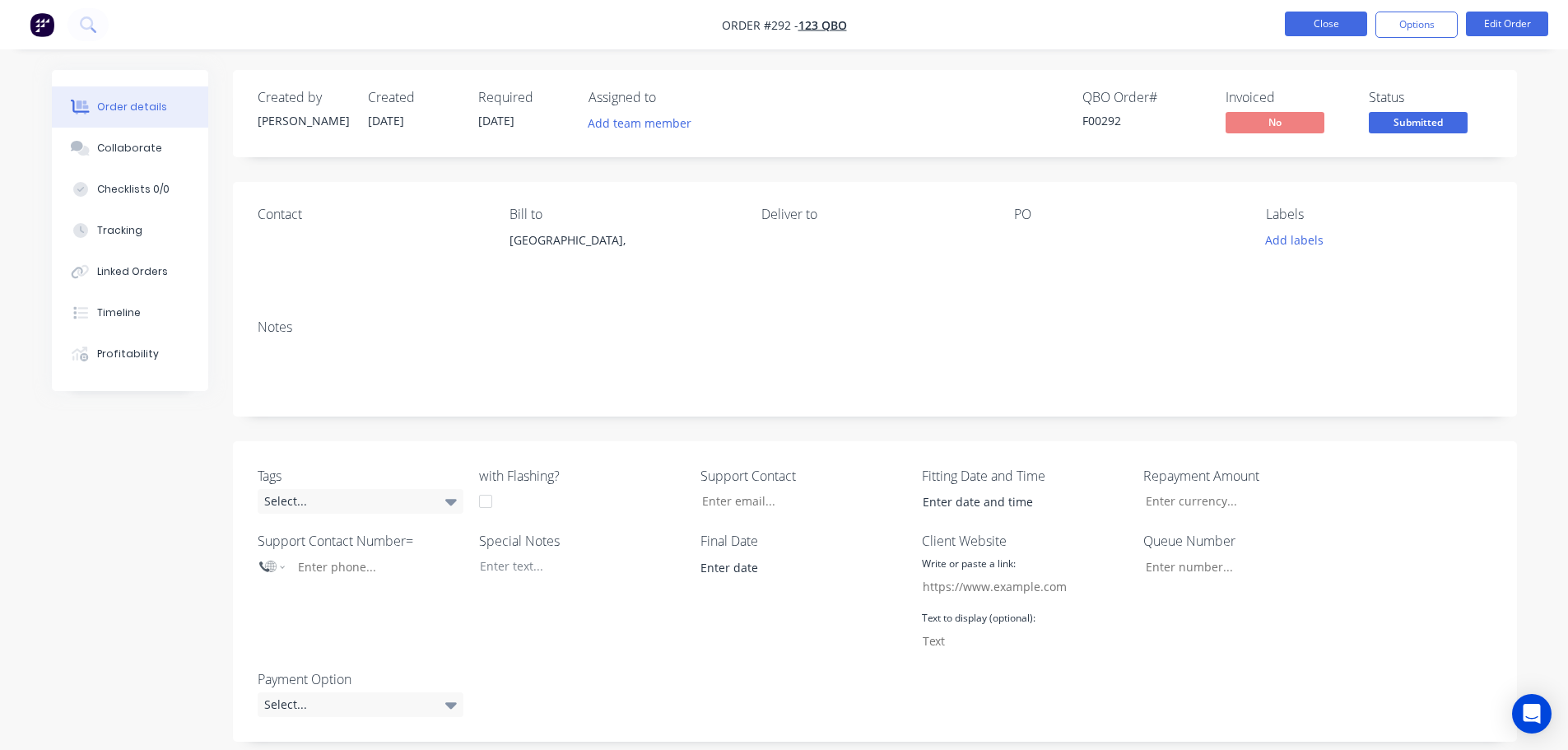
click at [1332, 23] on button "Close" at bounding box center [1327, 24] width 82 height 24
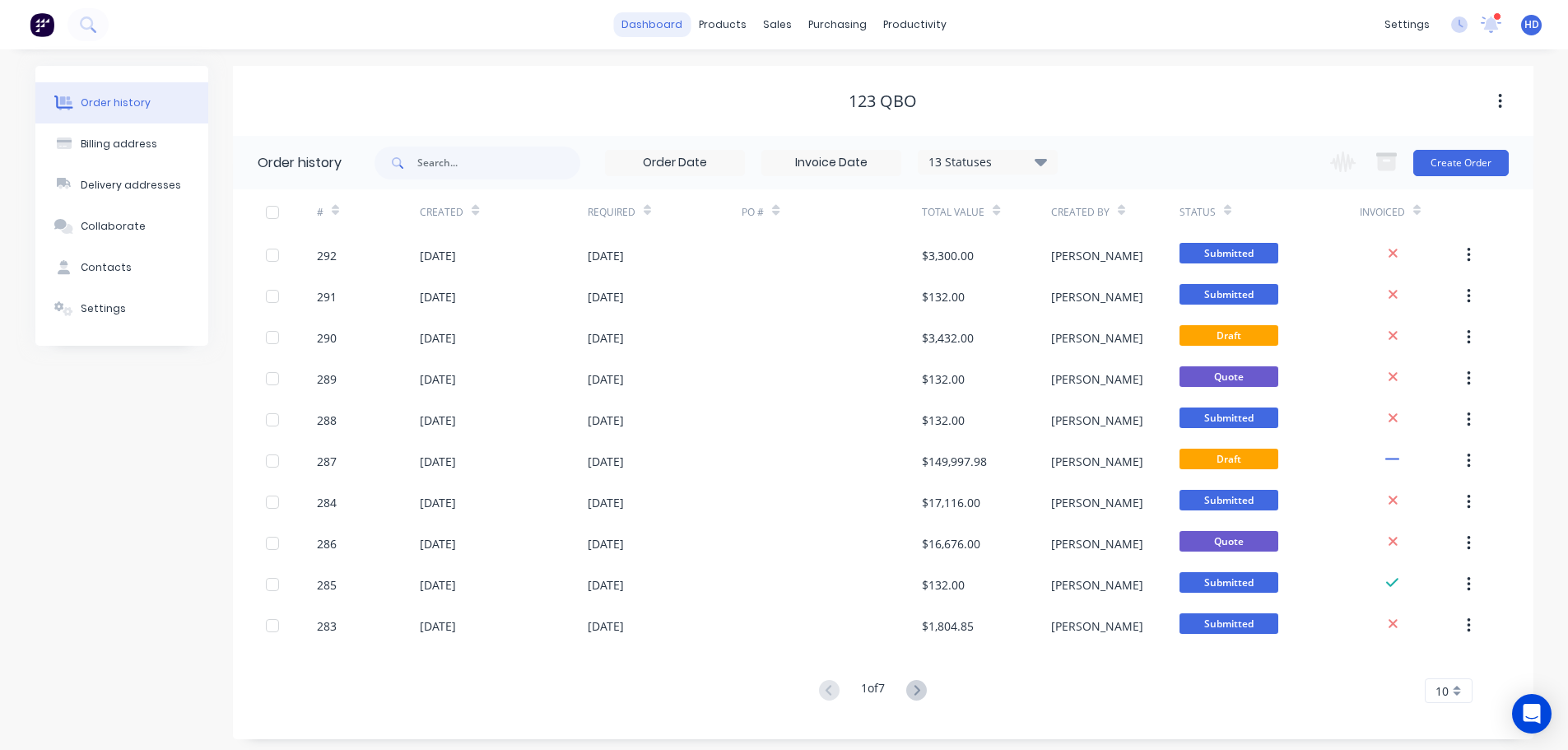
click at [650, 22] on link "dashboard" at bounding box center [652, 24] width 77 height 24
